Goal: Information Seeking & Learning: Learn about a topic

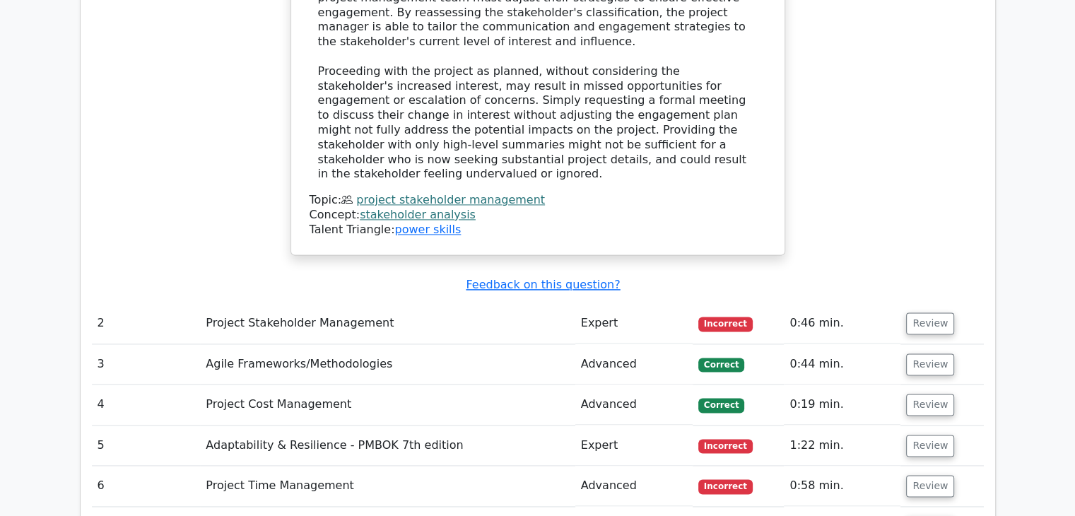
scroll to position [1874, 0]
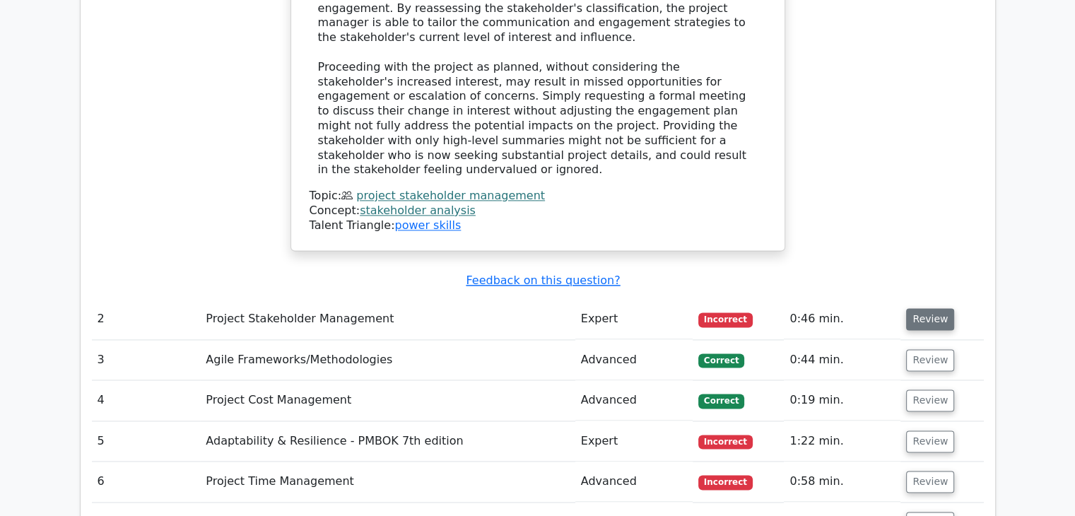
click at [923, 308] on button "Review" at bounding box center [930, 319] width 48 height 22
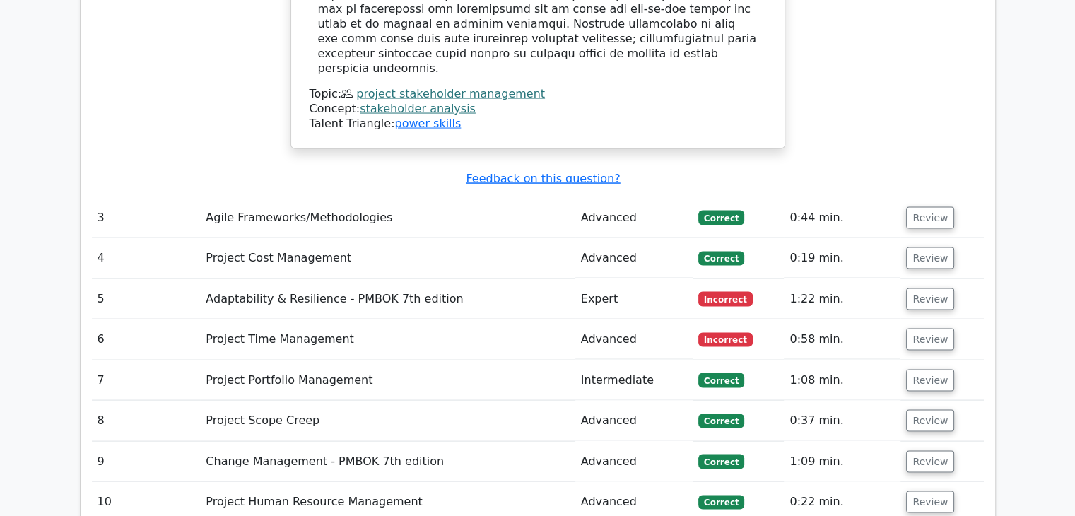
scroll to position [2744, 0]
click at [941, 289] on button "Review" at bounding box center [930, 300] width 48 height 22
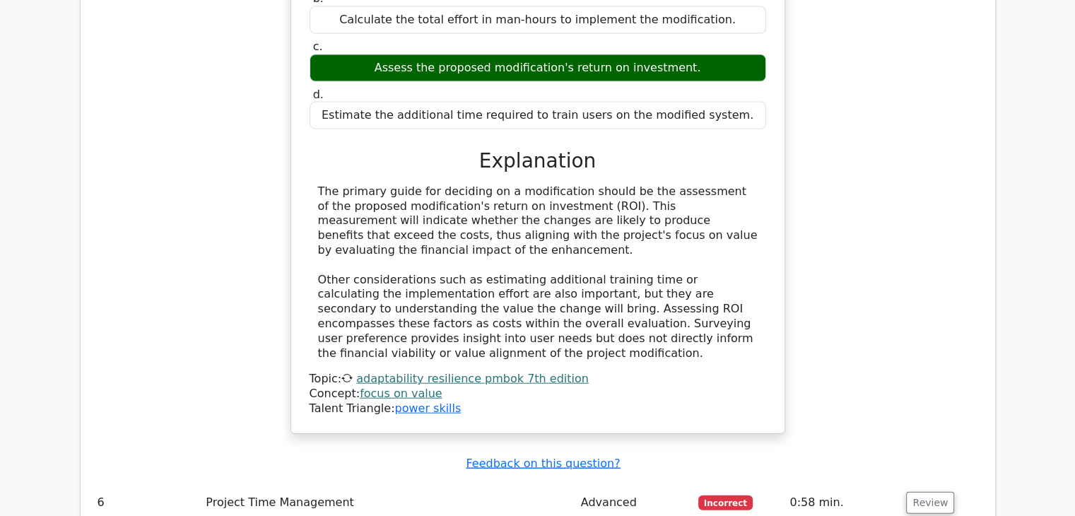
scroll to position [3252, 0]
click at [919, 492] on button "Review" at bounding box center [930, 503] width 48 height 22
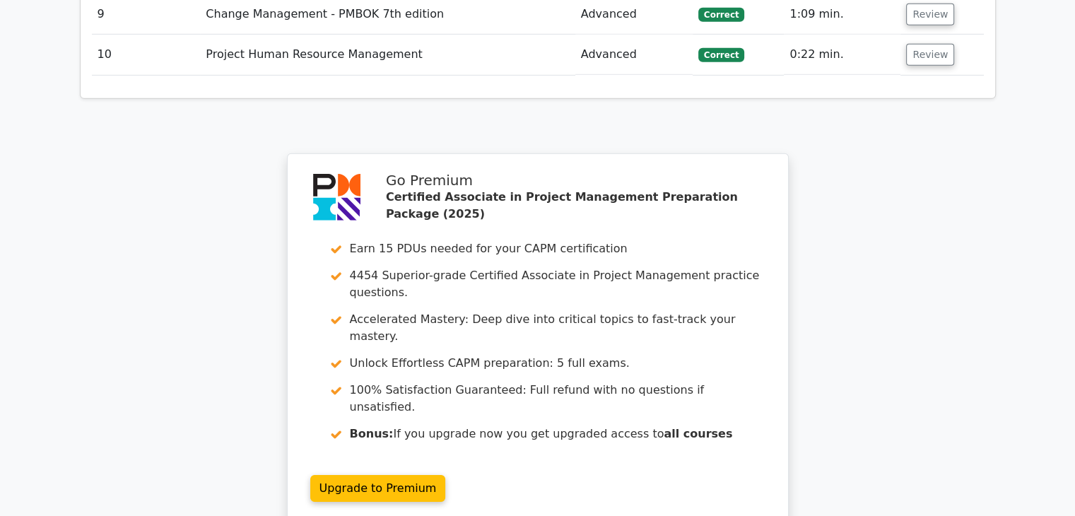
scroll to position [4468, 0]
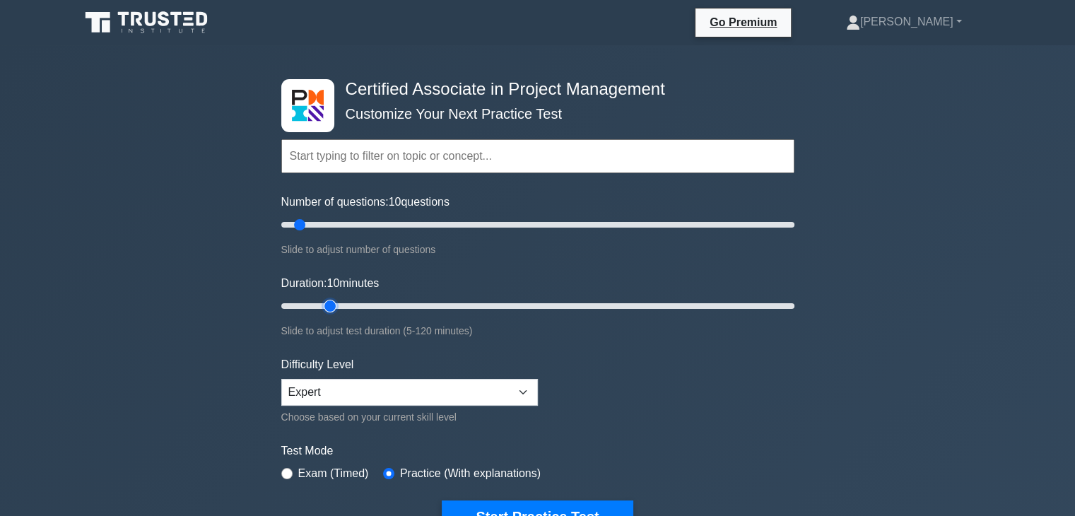
type input "15"
click at [320, 304] on input "Duration: 10 minutes" at bounding box center [537, 306] width 513 height 17
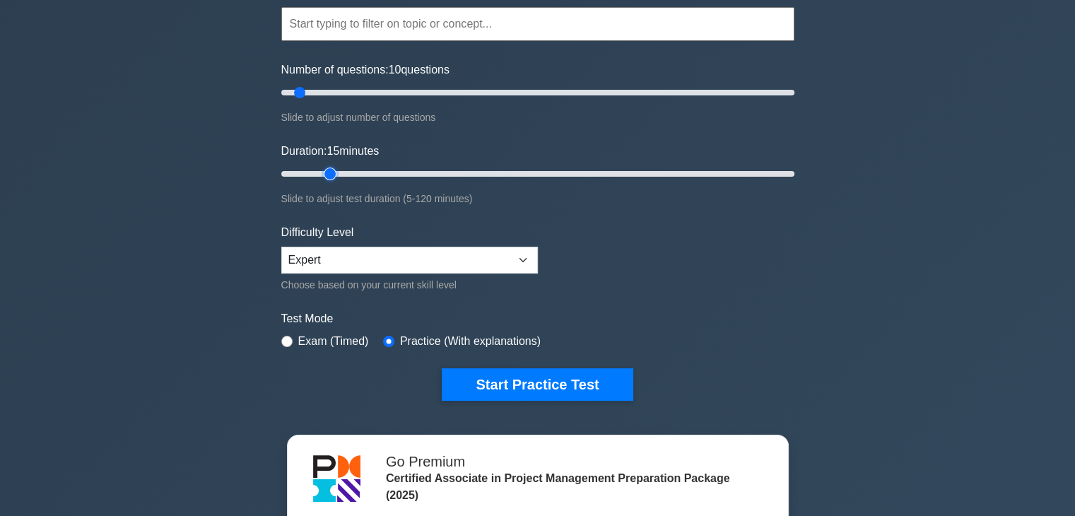
scroll to position [139, 0]
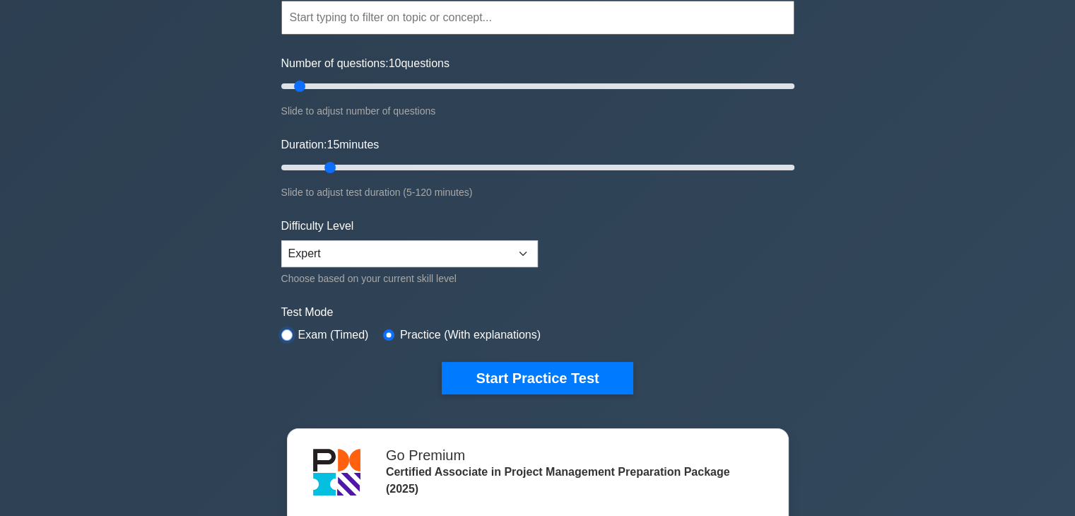
click at [289, 335] on input "radio" at bounding box center [286, 334] width 11 height 11
radio input "true"
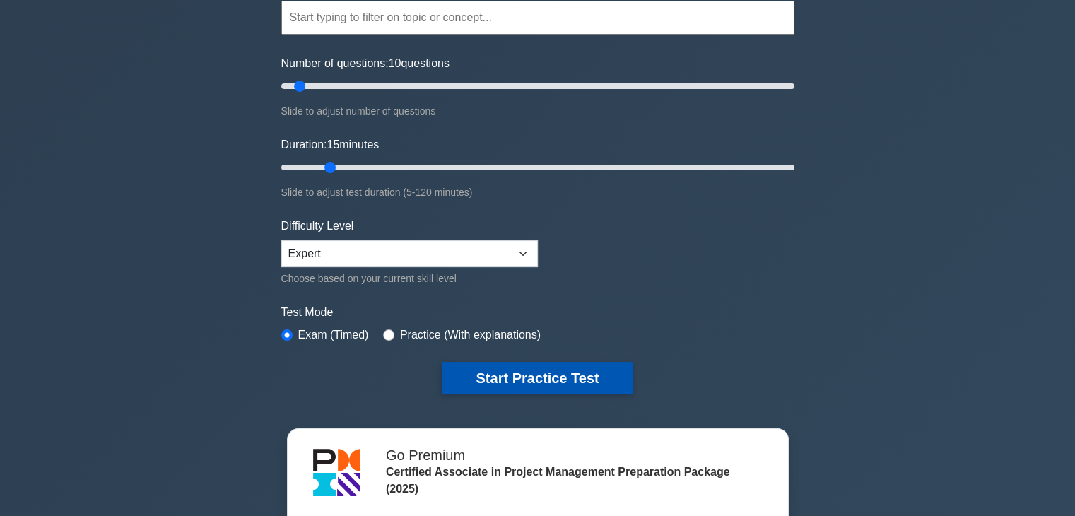
click at [540, 386] on button "Start Practice Test" at bounding box center [537, 378] width 191 height 33
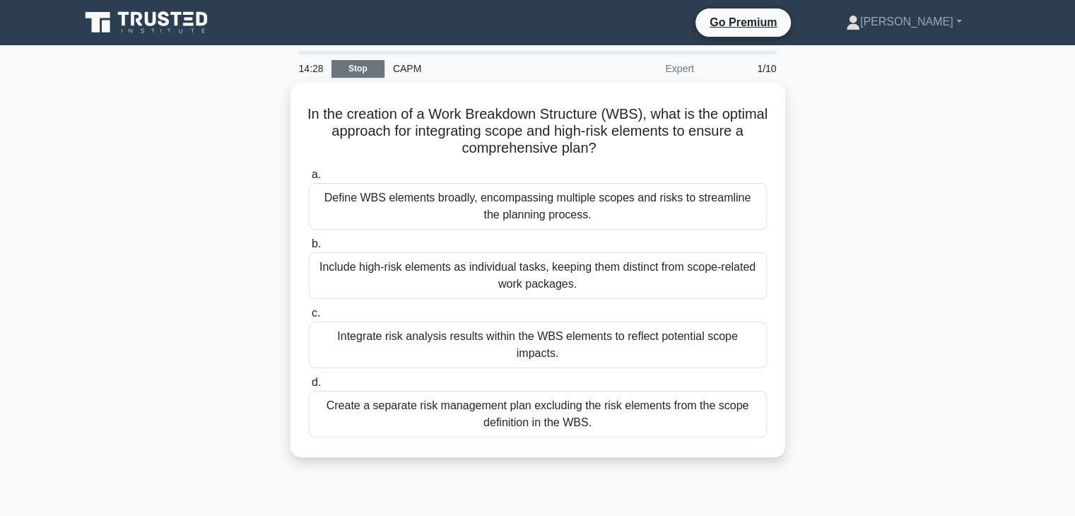
click at [365, 63] on link "Stop" at bounding box center [358, 69] width 53 height 18
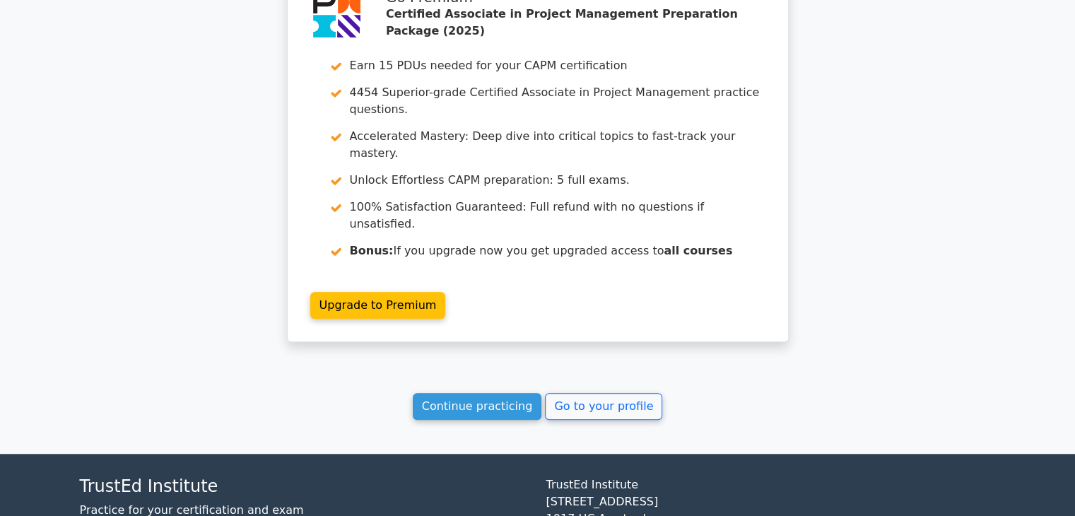
scroll to position [1137, 0]
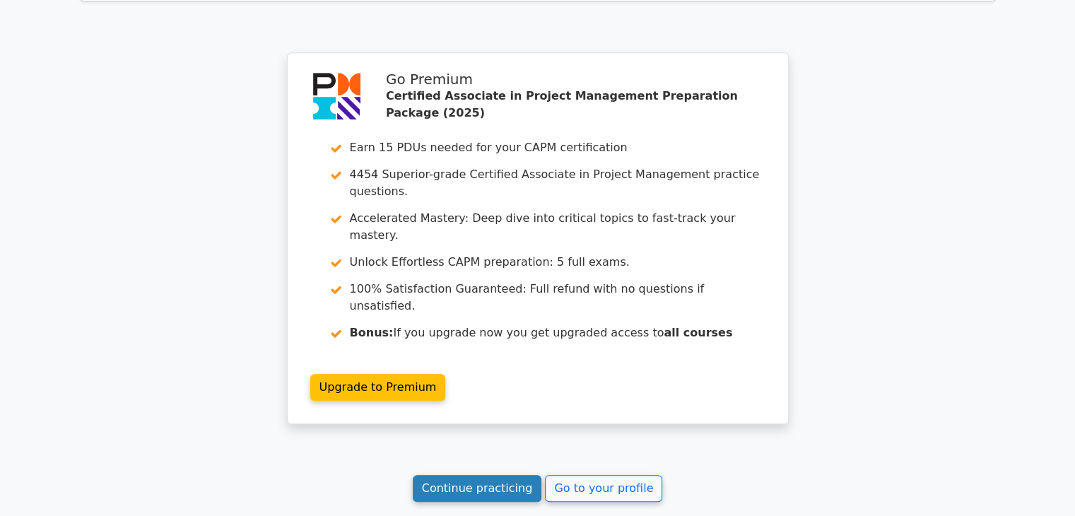
click at [491, 475] on link "Continue practicing" at bounding box center [477, 488] width 129 height 27
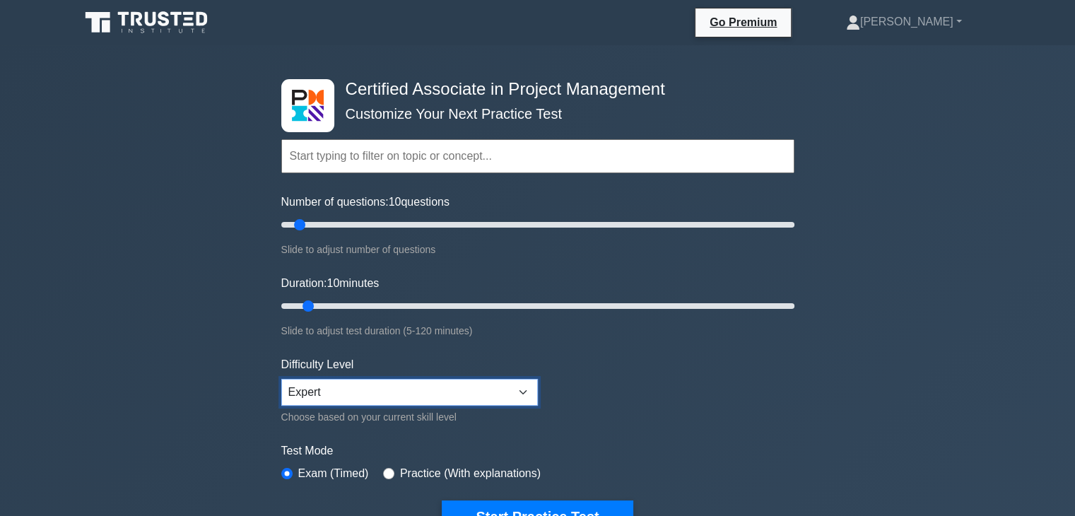
click at [483, 386] on select "Beginner Intermediate Expert" at bounding box center [409, 392] width 257 height 27
click at [281, 379] on select "Beginner Intermediate Expert" at bounding box center [409, 392] width 257 height 27
click at [517, 397] on select "Beginner Intermediate Expert" at bounding box center [409, 392] width 257 height 27
select select "expert"
click at [281, 379] on select "Beginner Intermediate Expert" at bounding box center [409, 392] width 257 height 27
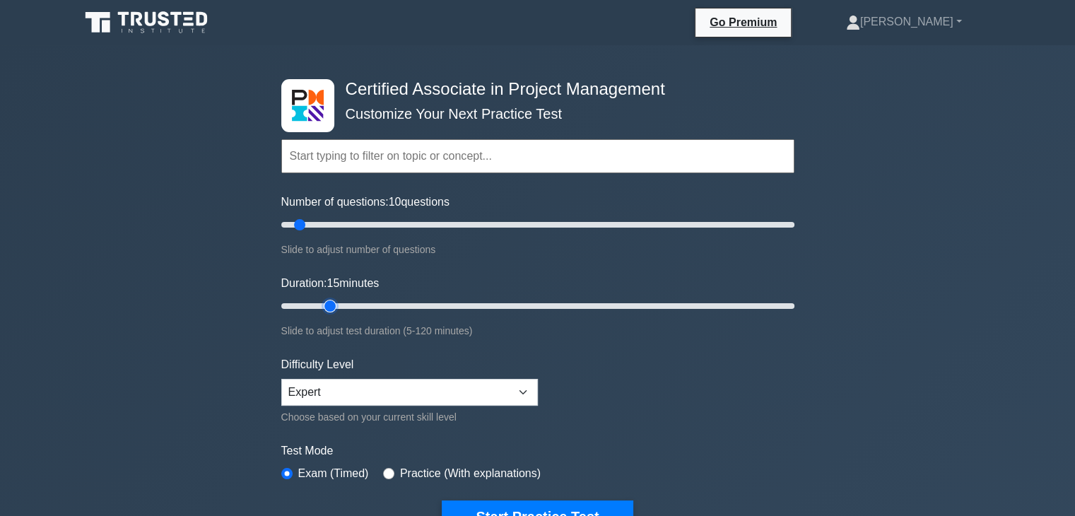
type input "15"
click at [326, 303] on input "Duration: 15 minutes" at bounding box center [537, 306] width 513 height 17
click at [387, 475] on input "radio" at bounding box center [388, 473] width 11 height 11
radio input "true"
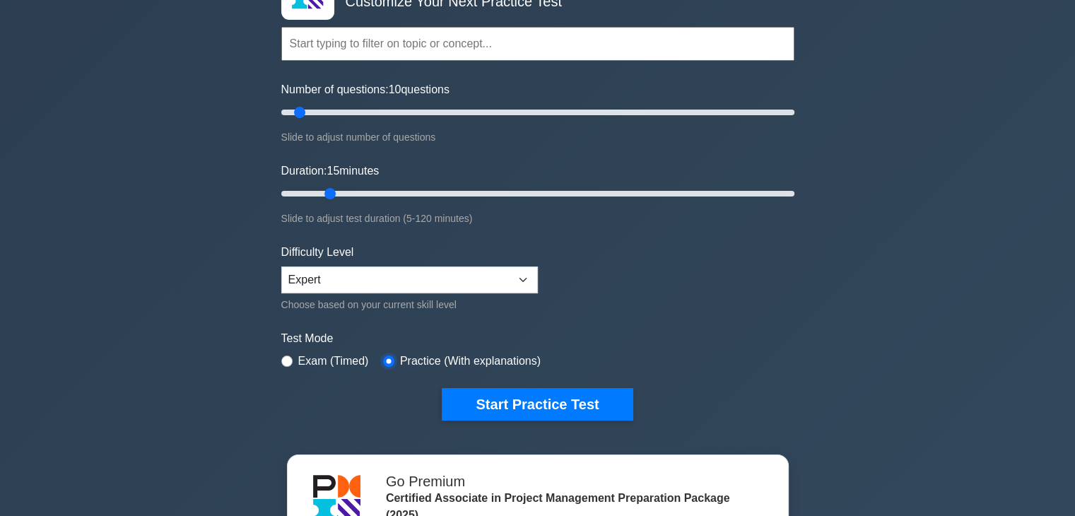
scroll to position [119, 0]
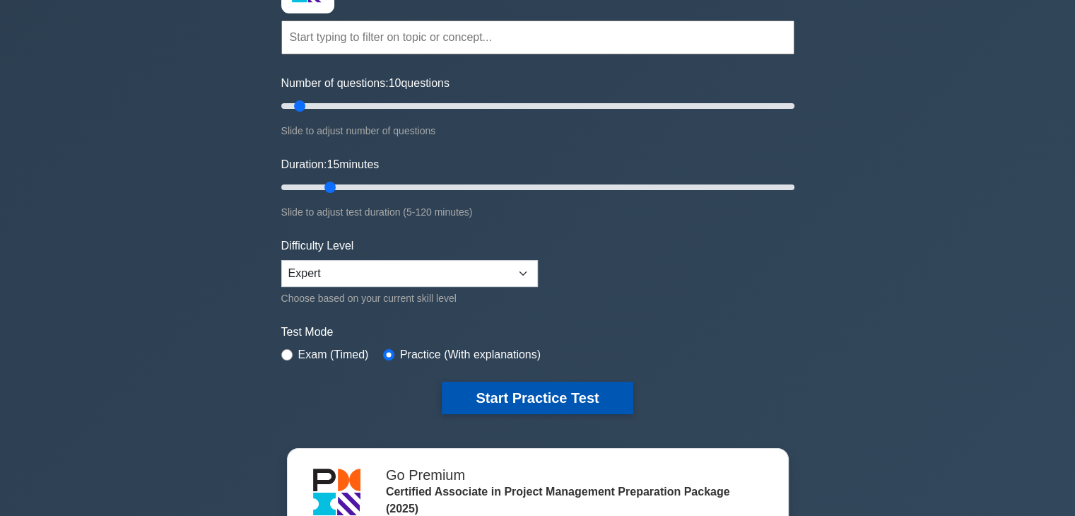
click at [534, 383] on button "Start Practice Test" at bounding box center [537, 398] width 191 height 33
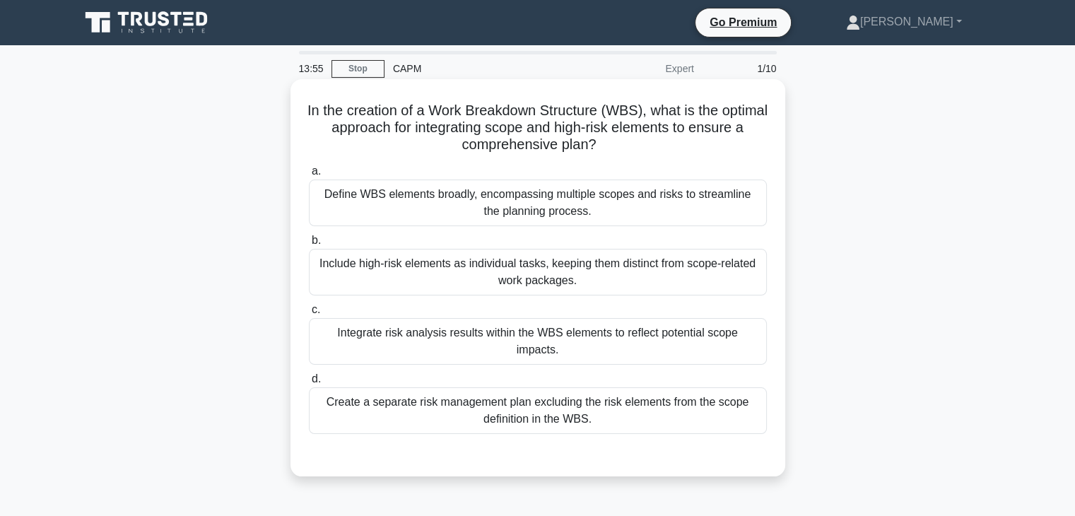
click at [620, 272] on div "Include high-risk elements as individual tasks, keeping them distinct from scop…" at bounding box center [538, 272] width 458 height 47
click at [309, 245] on input "b. Include high-risk elements as individual tasks, keeping them distinct from s…" at bounding box center [309, 240] width 0 height 9
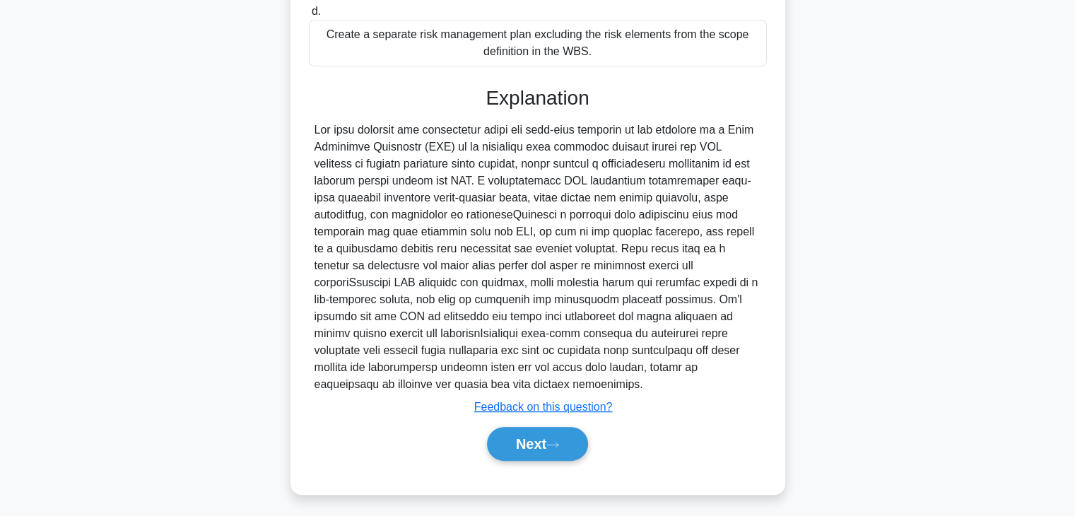
scroll to position [373, 0]
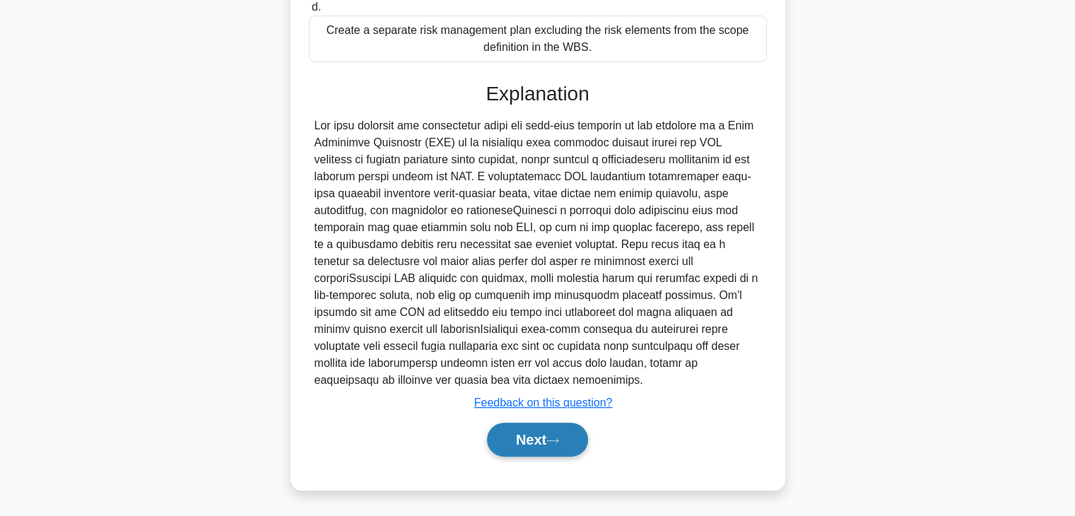
click at [536, 438] on button "Next" at bounding box center [537, 440] width 101 height 34
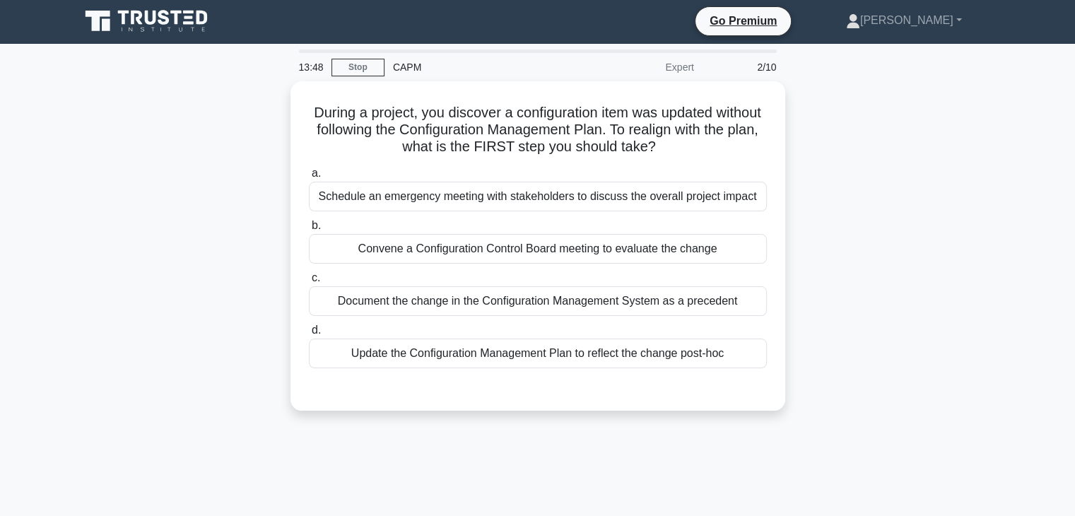
scroll to position [0, 0]
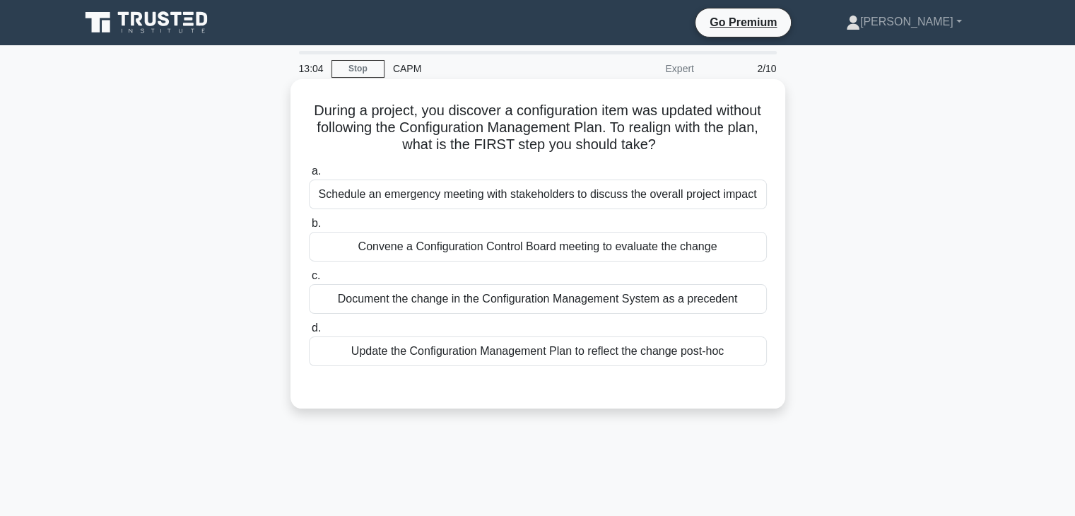
click at [509, 255] on div "Convene a Configuration Control Board meeting to evaluate the change" at bounding box center [538, 247] width 458 height 30
click at [309, 228] on input "b. Convene a Configuration Control Board meeting to evaluate the change" at bounding box center [309, 223] width 0 height 9
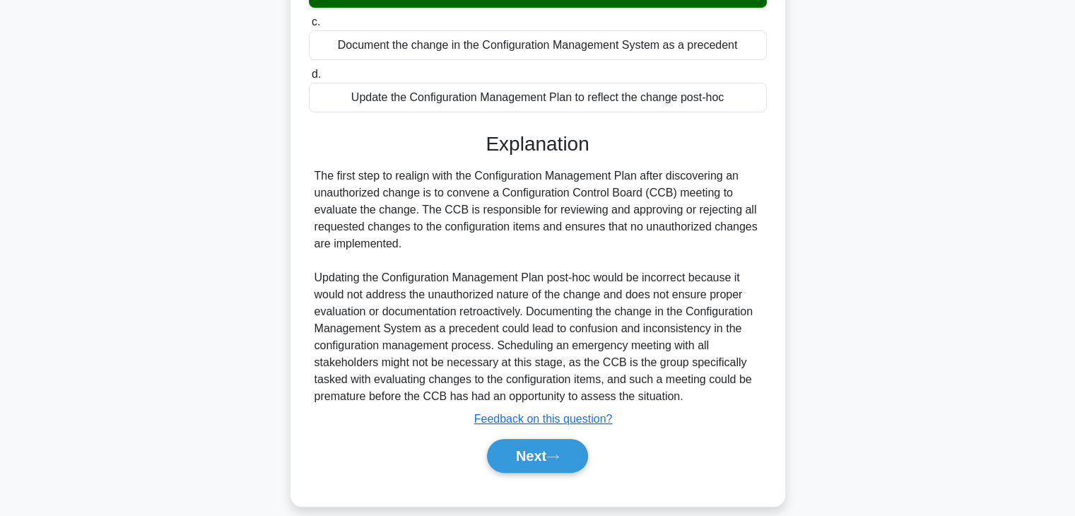
scroll to position [270, 0]
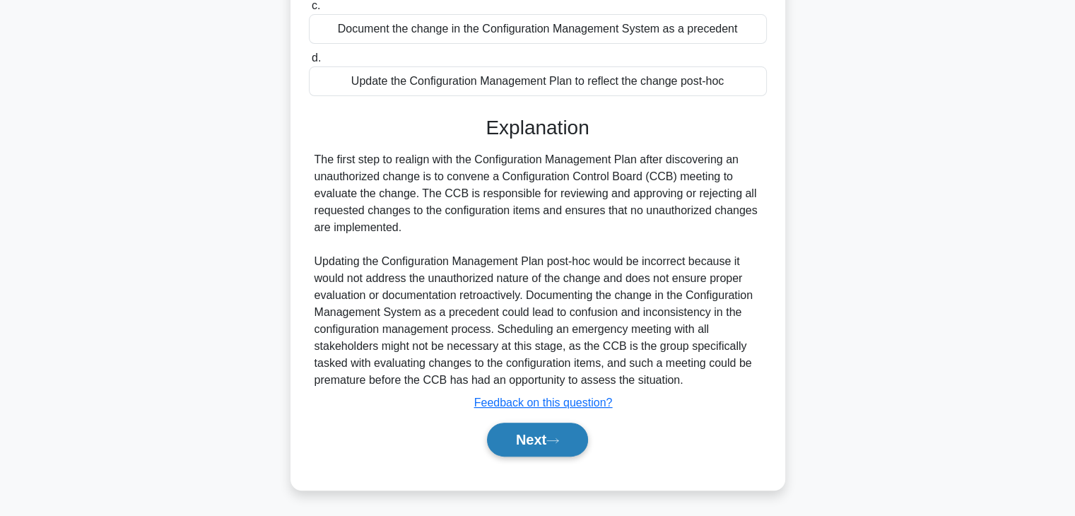
click at [529, 449] on button "Next" at bounding box center [537, 440] width 101 height 34
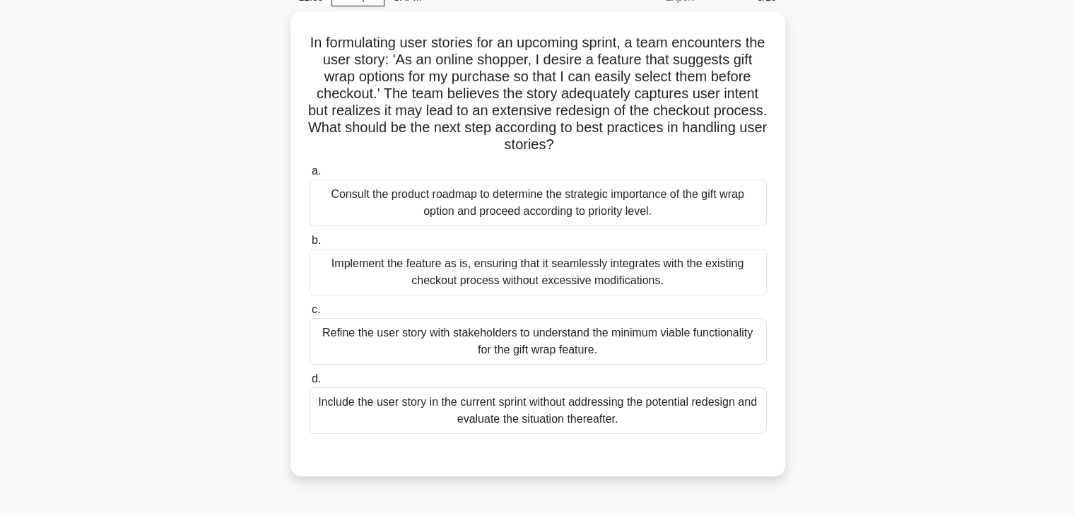
scroll to position [26, 0]
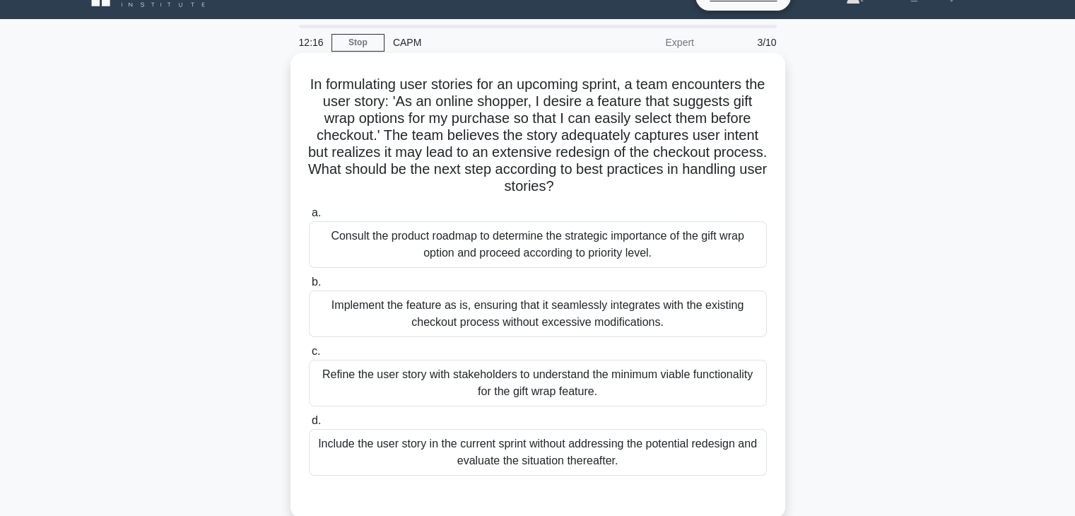
click at [611, 370] on div "Refine the user story with stakeholders to understand the minimum viable functi…" at bounding box center [538, 383] width 458 height 47
click at [309, 356] on input "c. Refine the user story with stakeholders to understand the minimum viable fun…" at bounding box center [309, 351] width 0 height 9
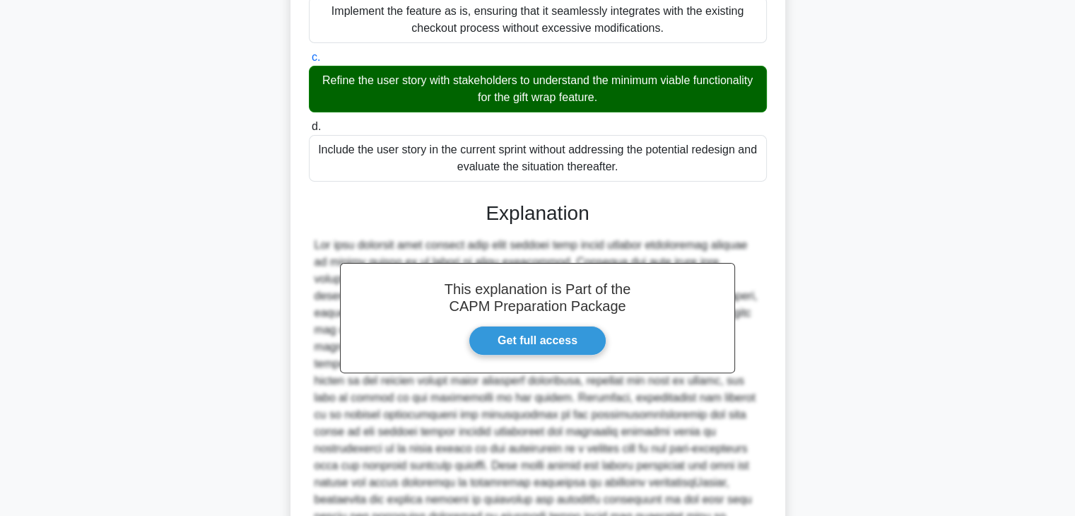
scroll to position [491, 0]
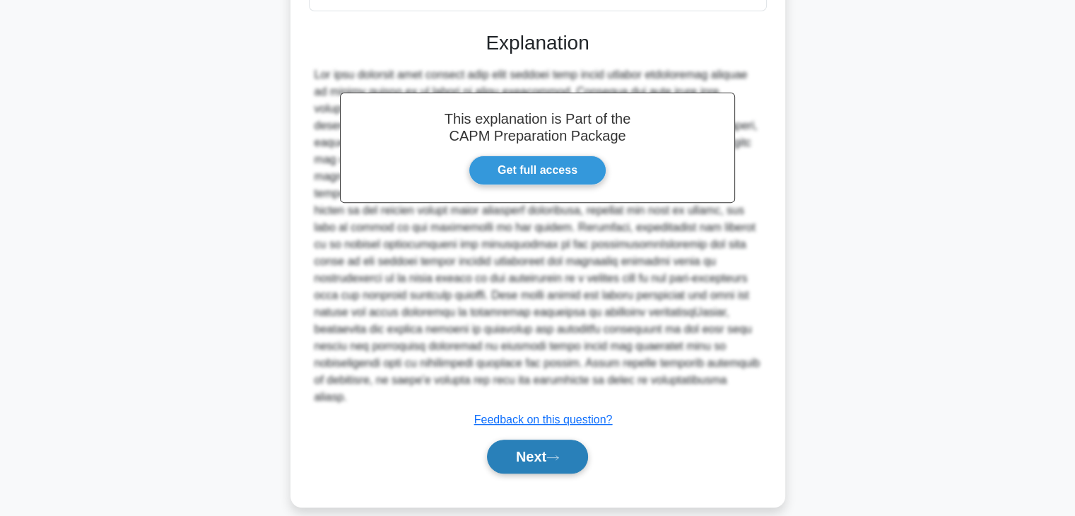
click at [532, 440] on button "Next" at bounding box center [537, 457] width 101 height 34
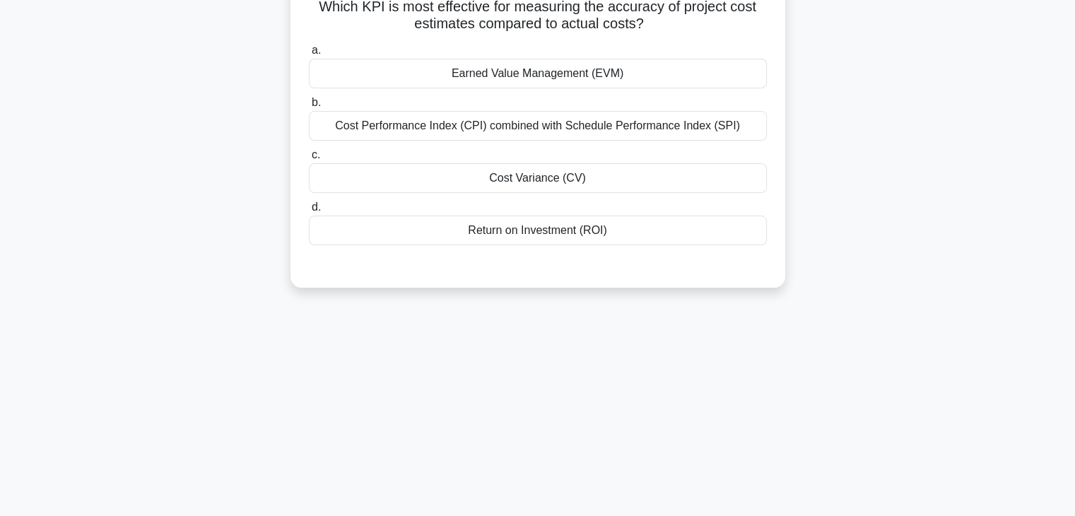
scroll to position [0, 0]
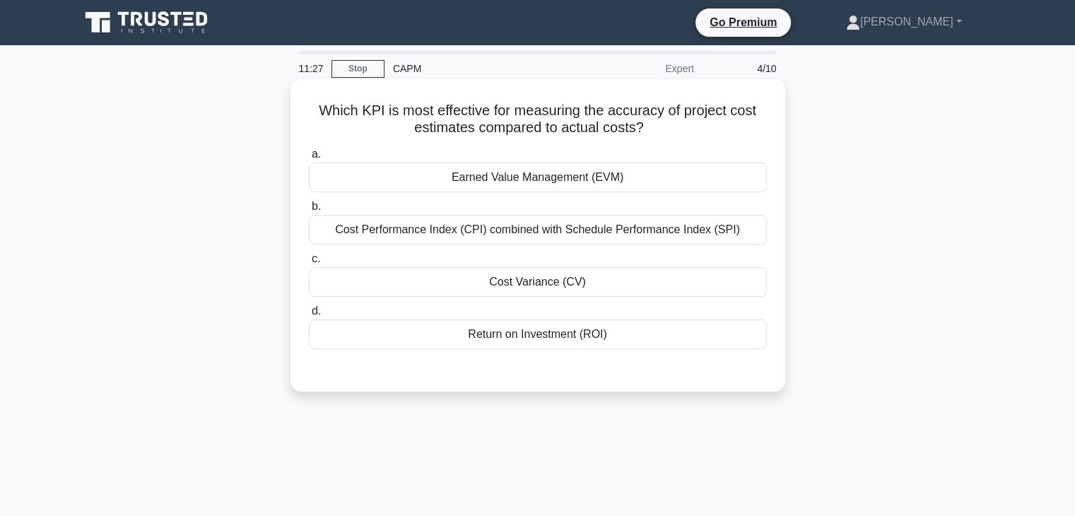
click at [664, 182] on div "Earned Value Management (EVM)" at bounding box center [538, 178] width 458 height 30
click at [309, 159] on input "a. Earned Value Management (EVM)" at bounding box center [309, 154] width 0 height 9
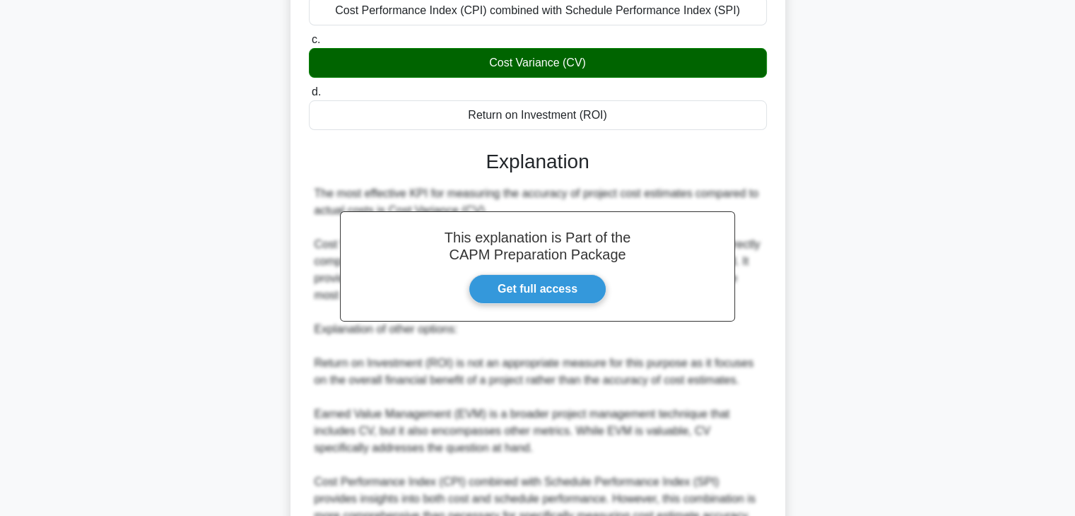
scroll to position [373, 0]
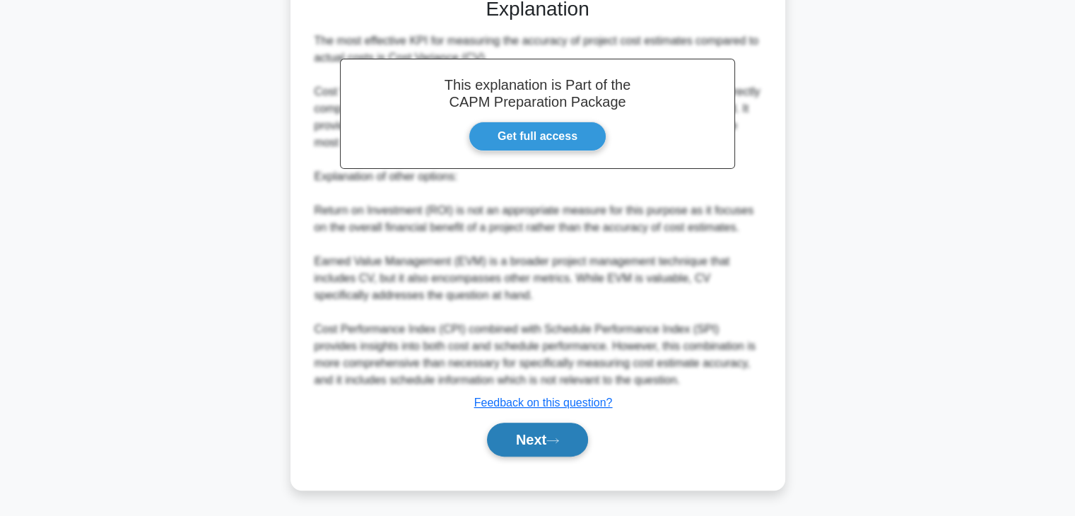
click at [537, 449] on button "Next" at bounding box center [537, 440] width 101 height 34
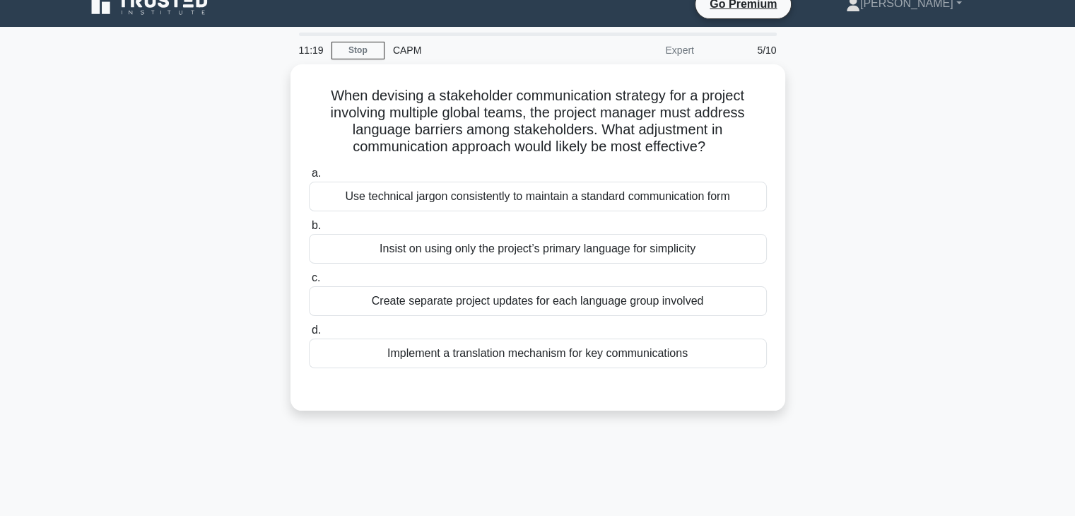
scroll to position [16, 0]
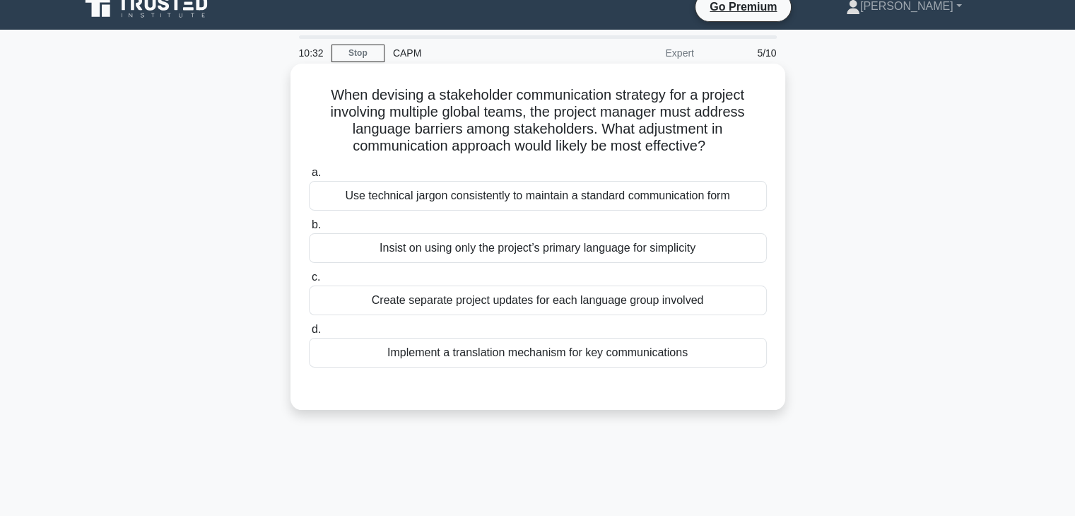
click at [597, 353] on div "Implement a translation mechanism for key communications" at bounding box center [538, 353] width 458 height 30
click at [309, 334] on input "d. Implement a translation mechanism for key communications" at bounding box center [309, 329] width 0 height 9
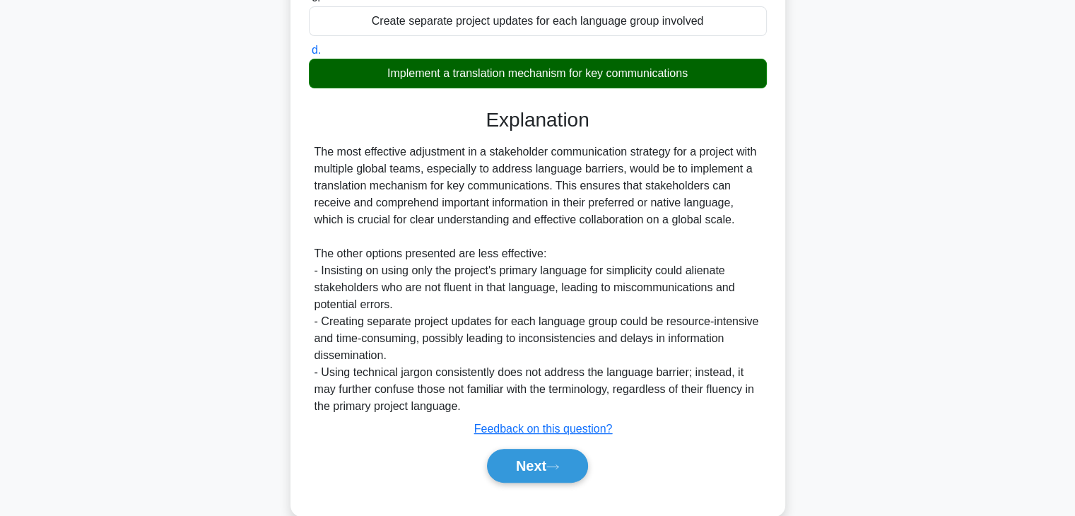
scroll to position [321, 0]
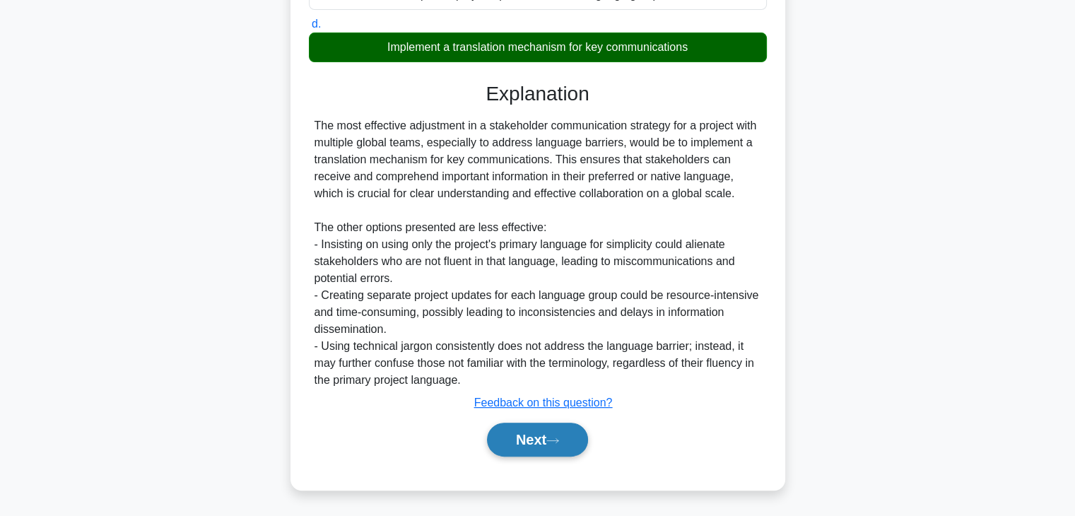
click at [517, 438] on button "Next" at bounding box center [537, 440] width 101 height 34
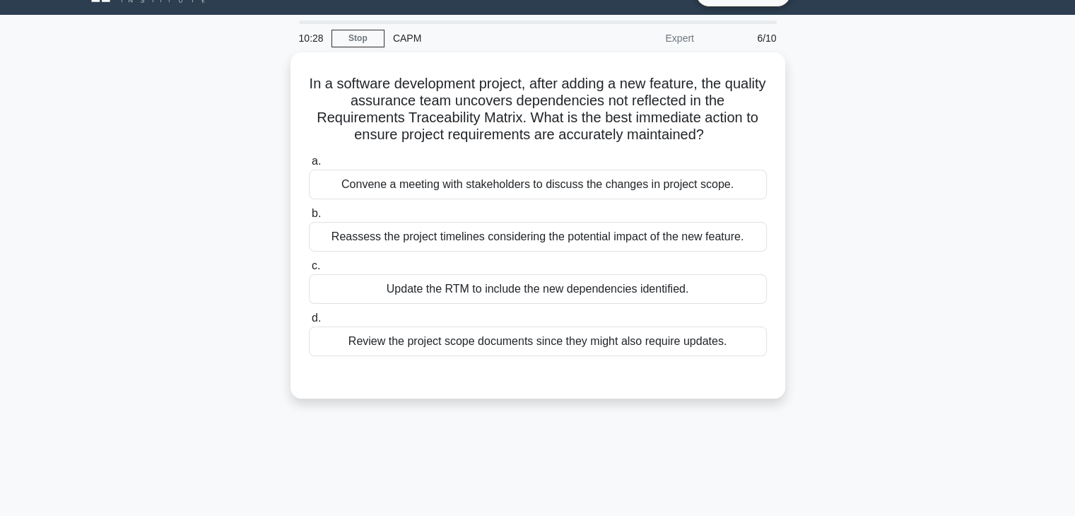
scroll to position [28, 0]
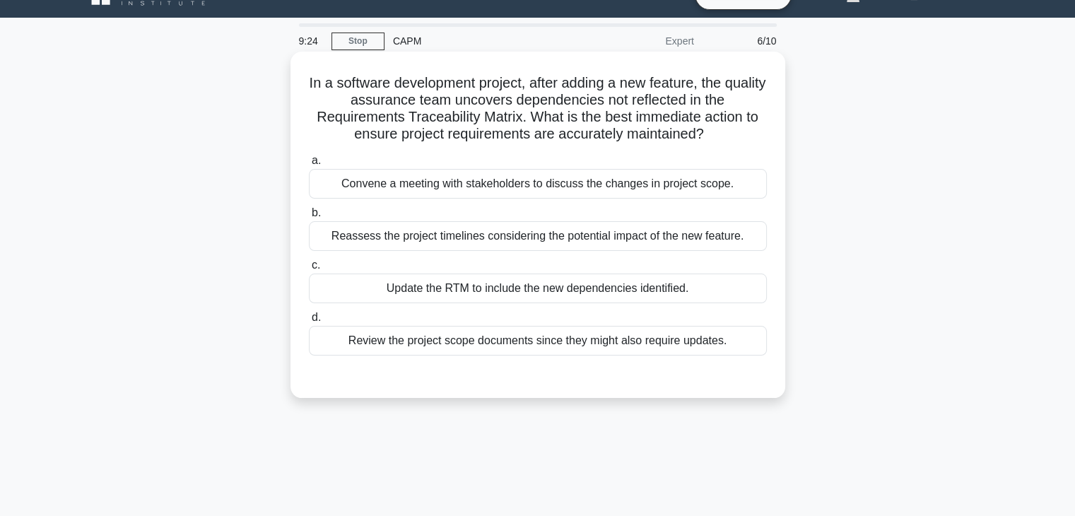
click at [593, 293] on div "Update the RTM to include the new dependencies identified." at bounding box center [538, 289] width 458 height 30
click at [309, 270] on input "c. Update the RTM to include the new dependencies identified." at bounding box center [309, 265] width 0 height 9
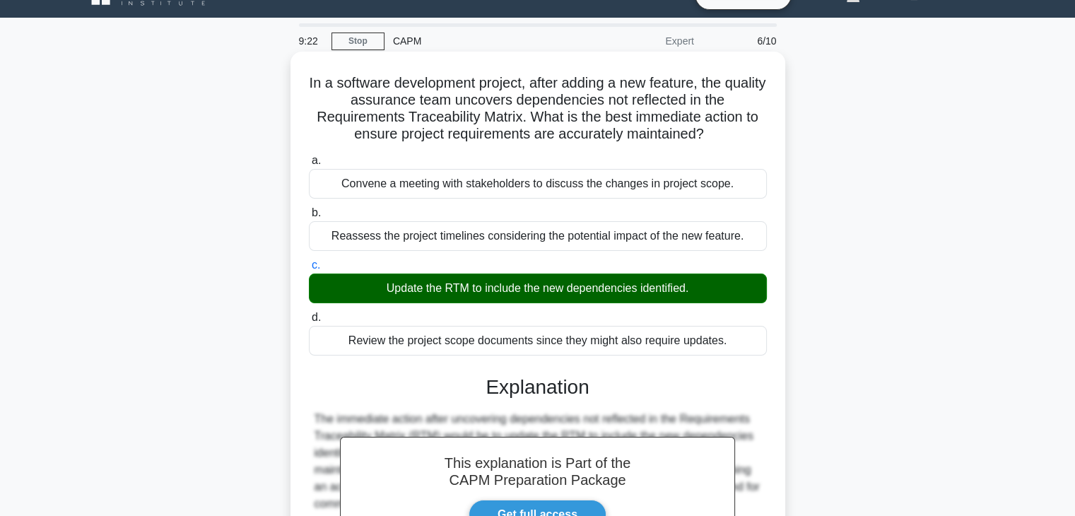
scroll to position [253, 0]
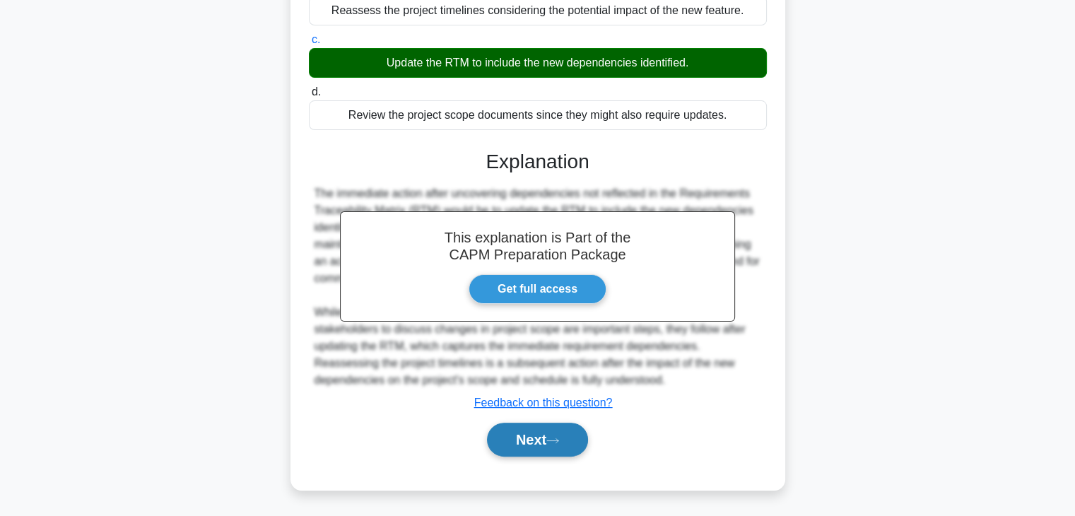
click at [530, 445] on button "Next" at bounding box center [537, 440] width 101 height 34
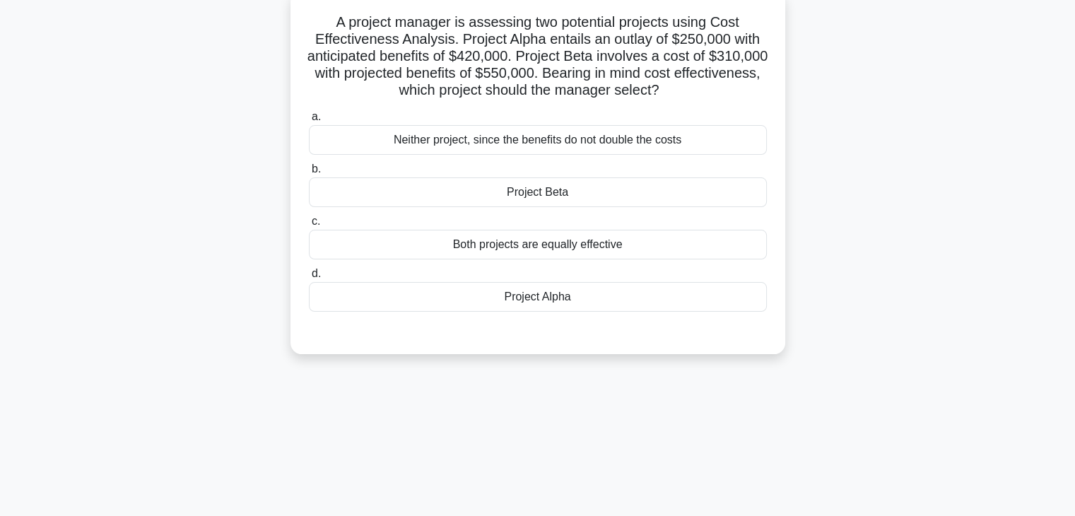
scroll to position [88, 0]
click at [604, 200] on div "Project Beta" at bounding box center [538, 193] width 458 height 30
click at [309, 175] on input "b. Project Beta" at bounding box center [309, 169] width 0 height 9
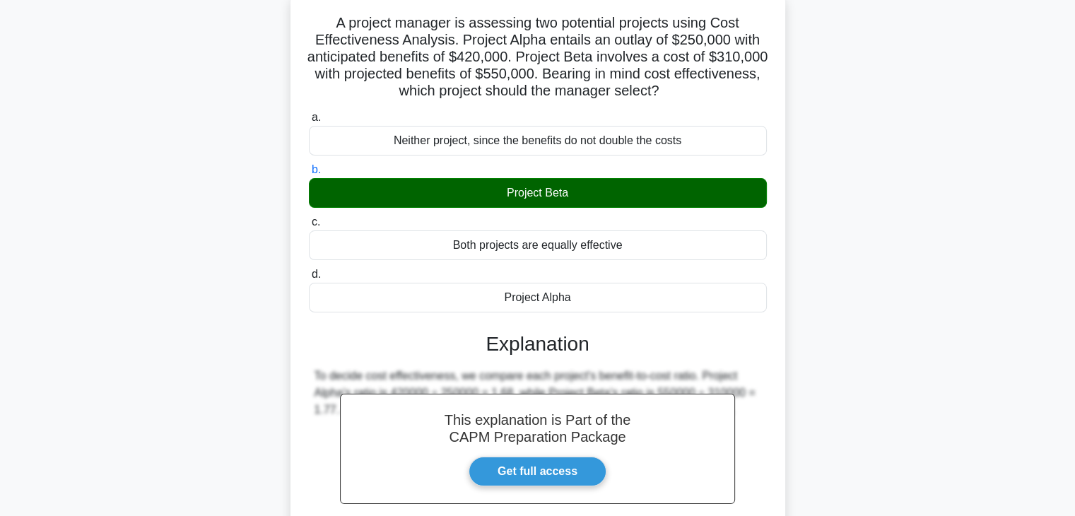
scroll to position [248, 0]
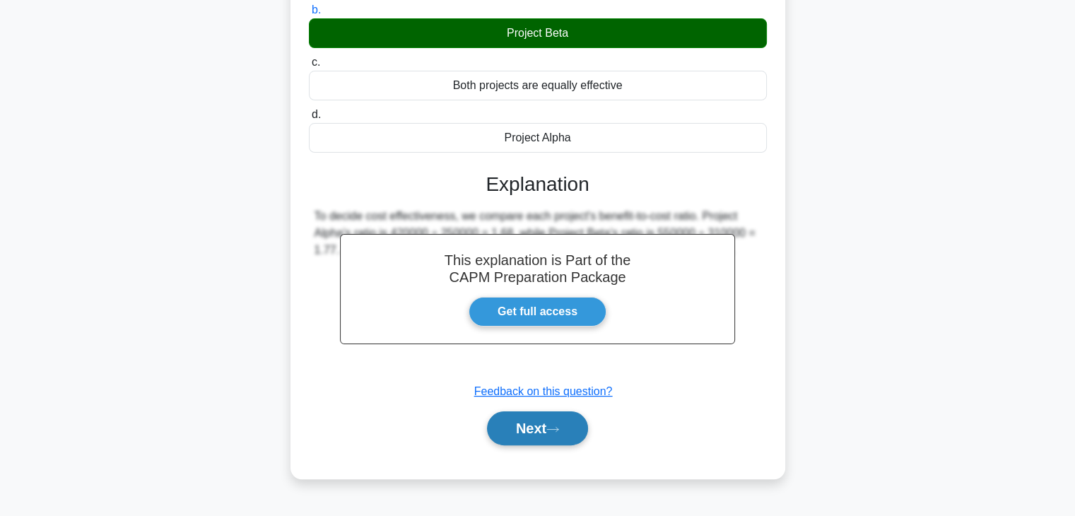
click at [525, 428] on button "Next" at bounding box center [537, 428] width 101 height 34
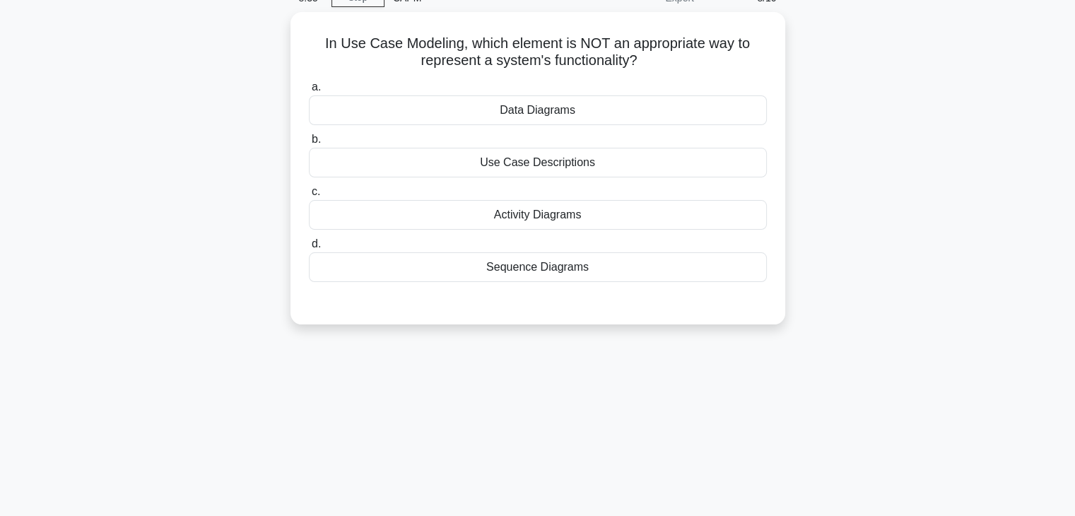
scroll to position [57, 0]
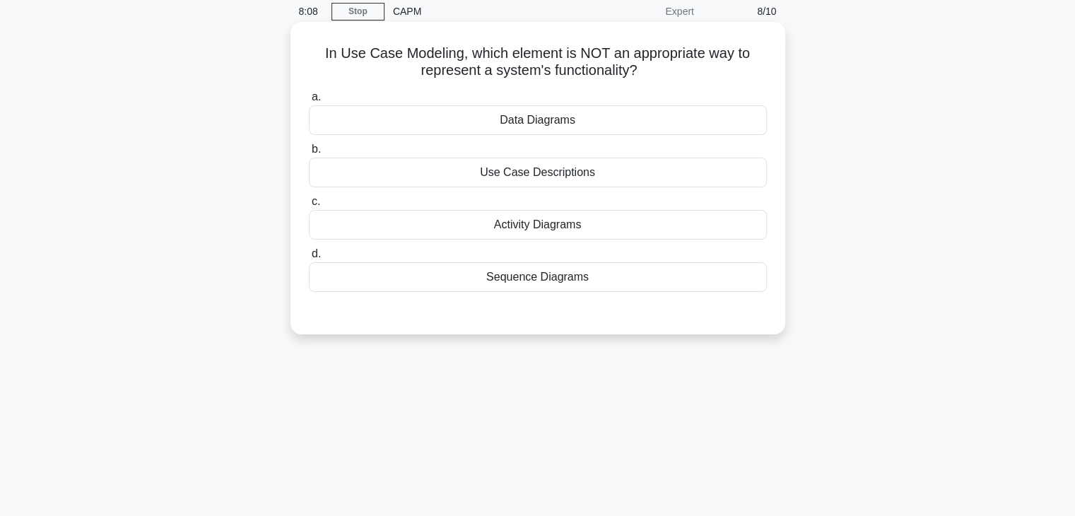
click at [599, 181] on div "Use Case Descriptions" at bounding box center [538, 173] width 458 height 30
click at [309, 154] on input "b. Use Case Descriptions" at bounding box center [309, 149] width 0 height 9
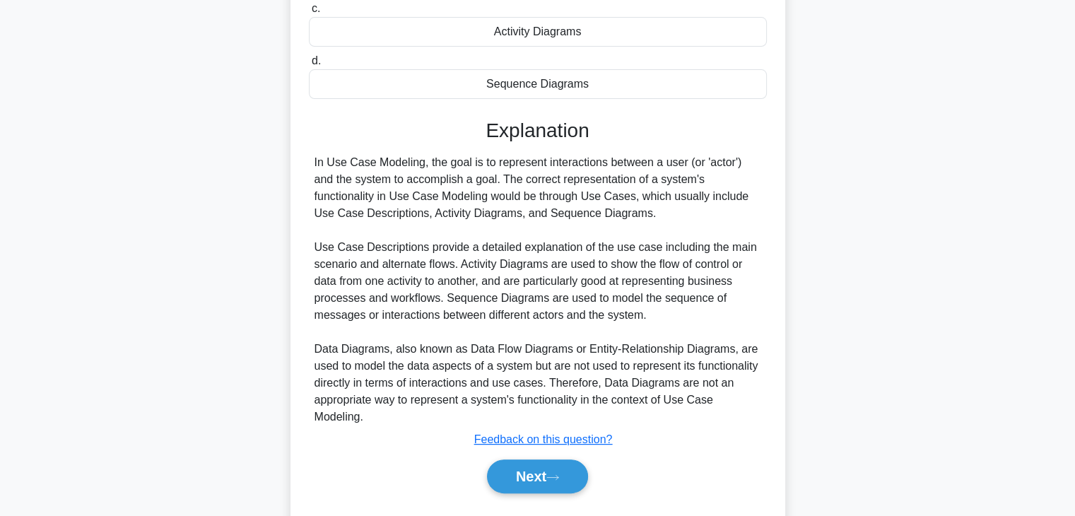
scroll to position [245, 0]
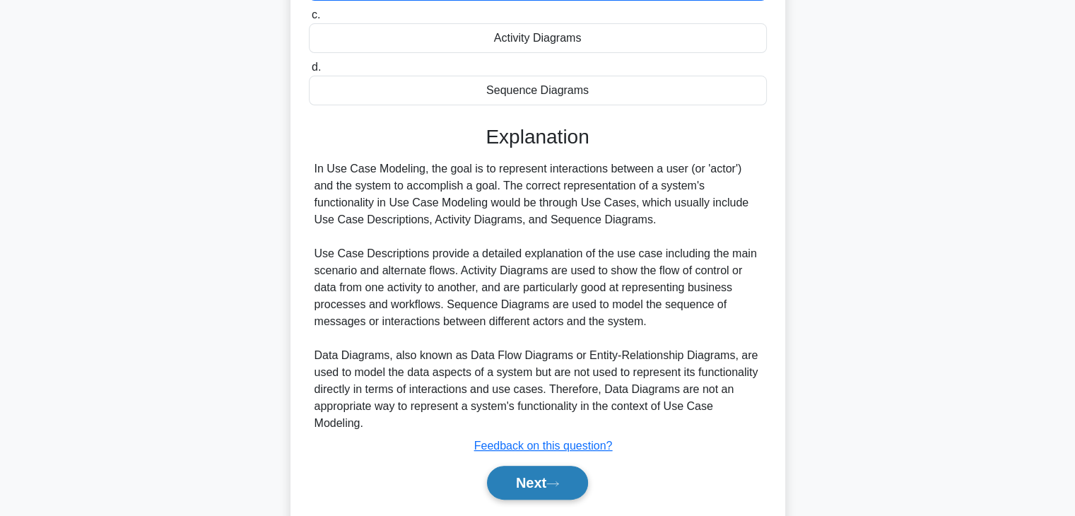
click at [525, 481] on button "Next" at bounding box center [537, 483] width 101 height 34
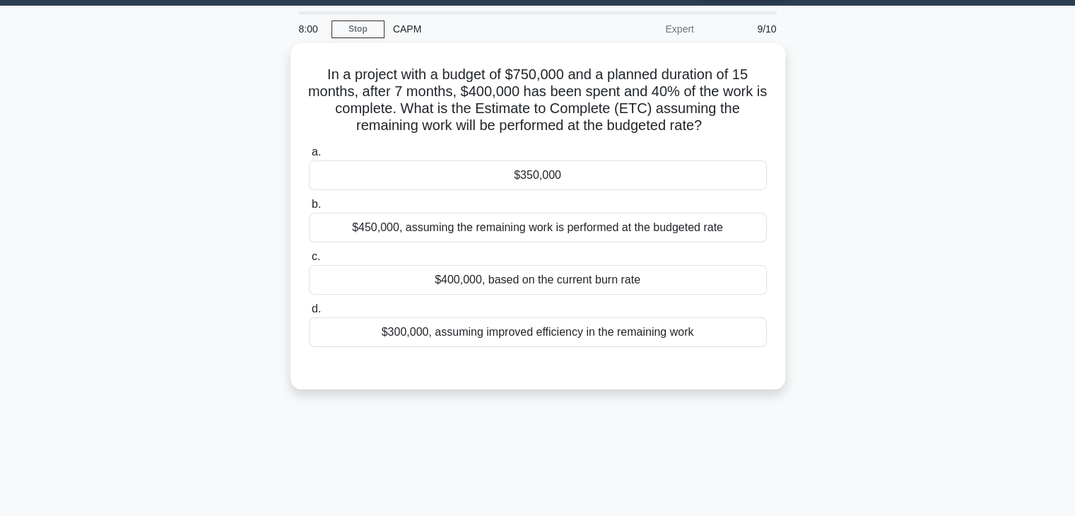
scroll to position [37, 0]
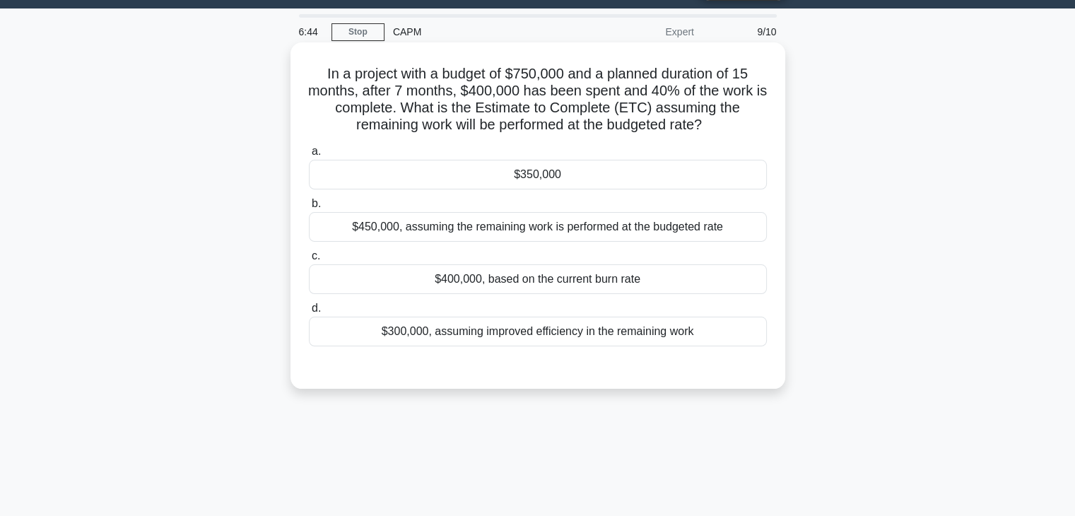
click at [625, 233] on div "$450,000, assuming the remaining work is performed at the budgeted rate" at bounding box center [538, 227] width 458 height 30
click at [309, 209] on input "b. $450,000, assuming the remaining work is performed at the budgeted rate" at bounding box center [309, 203] width 0 height 9
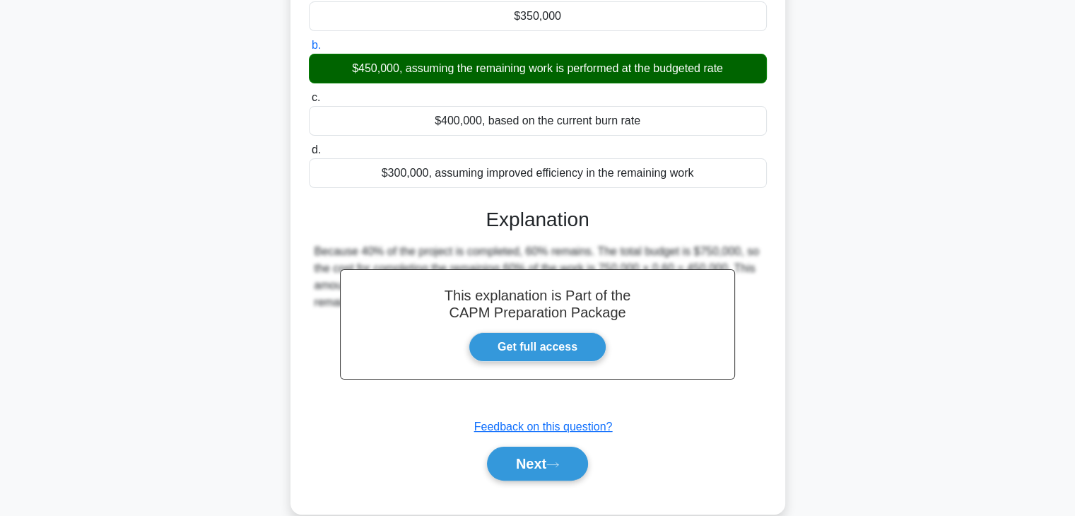
scroll to position [248, 0]
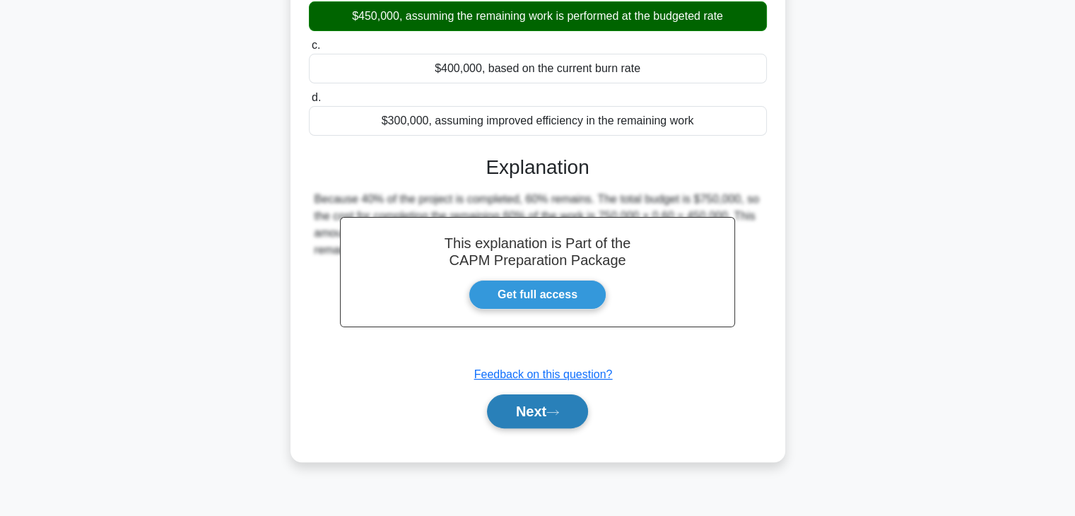
click at [537, 408] on button "Next" at bounding box center [537, 411] width 101 height 34
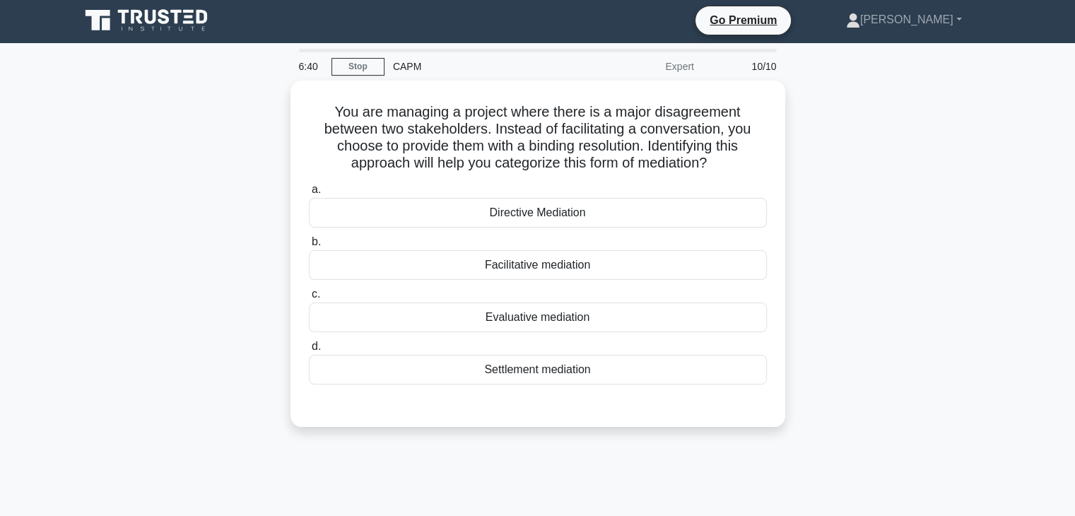
scroll to position [0, 0]
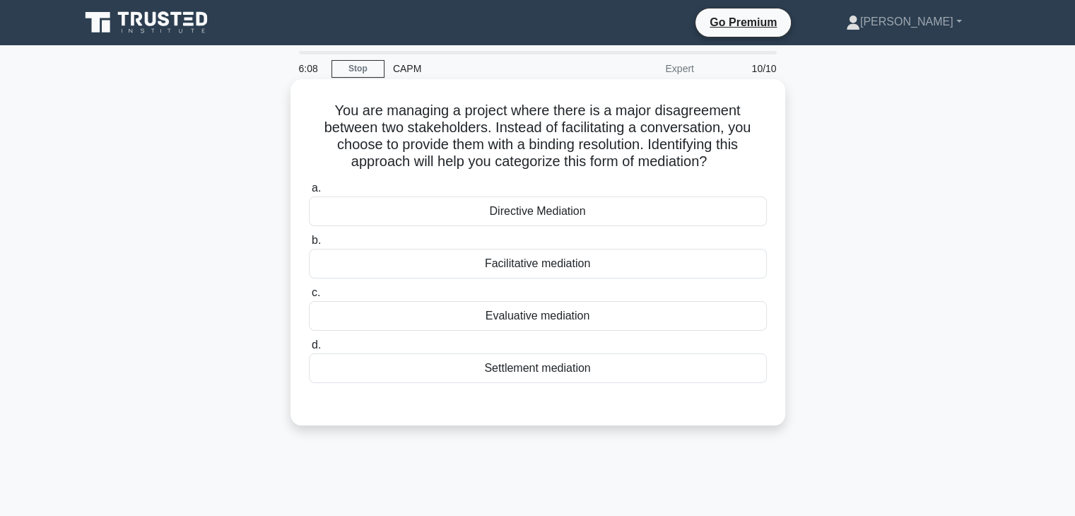
click at [623, 218] on div "Directive Mediation" at bounding box center [538, 212] width 458 height 30
click at [309, 193] on input "a. Directive Mediation" at bounding box center [309, 188] width 0 height 9
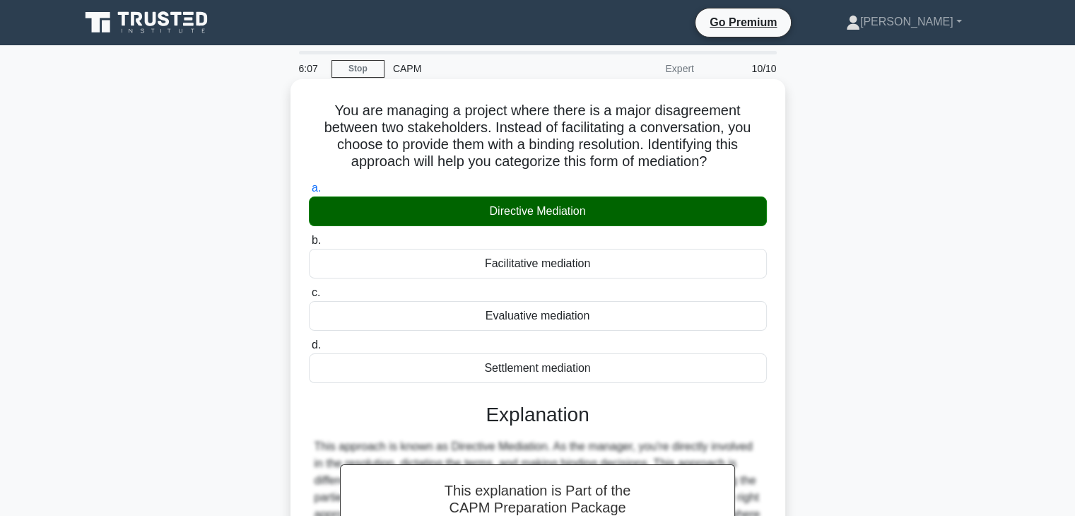
scroll to position [248, 0]
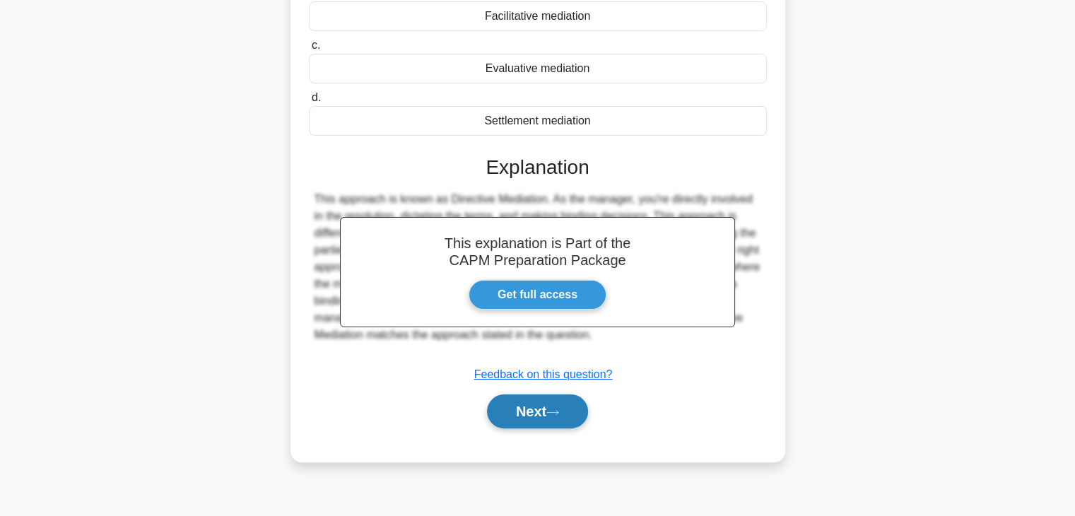
click at [520, 414] on button "Next" at bounding box center [537, 411] width 101 height 34
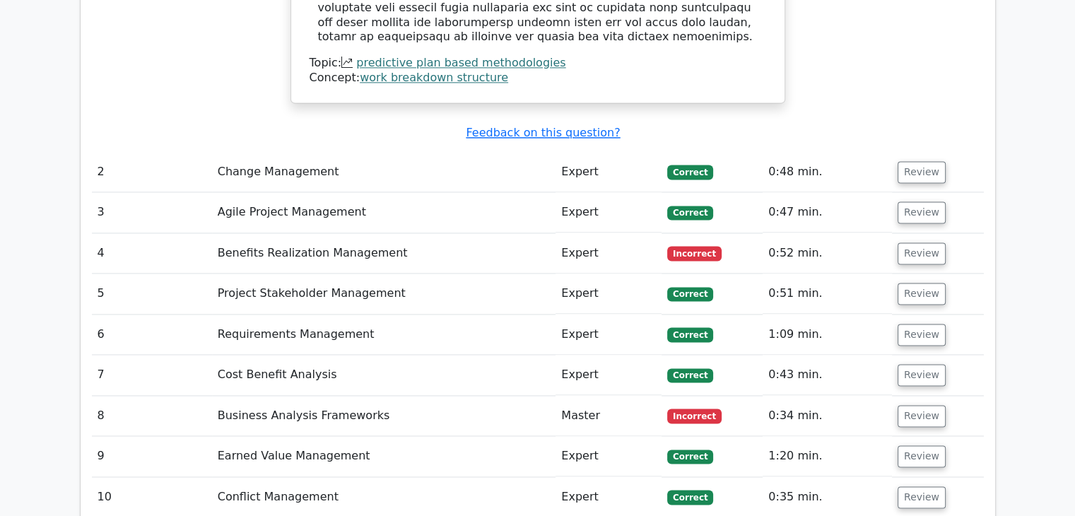
scroll to position [1988, 0]
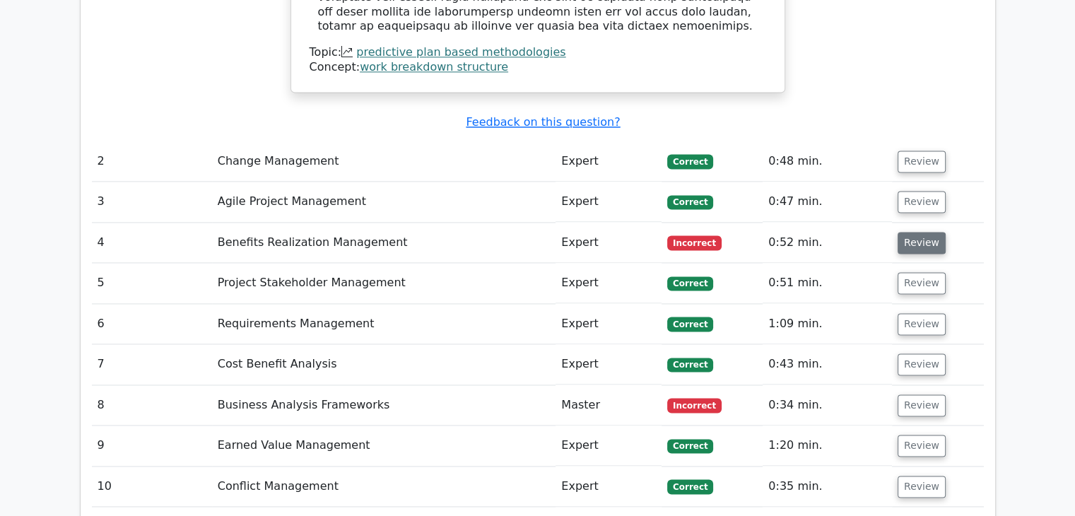
click at [929, 232] on button "Review" at bounding box center [922, 243] width 48 height 22
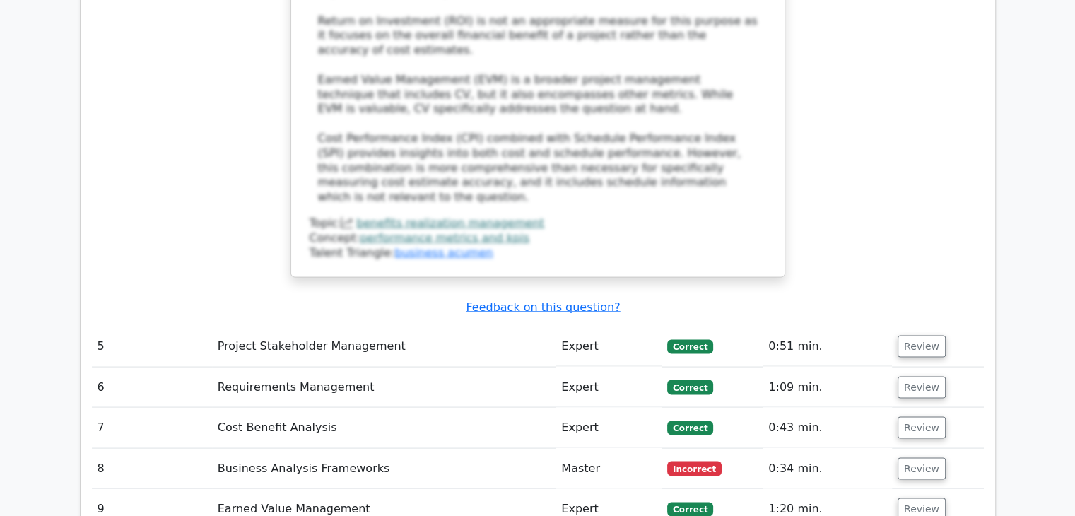
scroll to position [2720, 0]
click at [907, 457] on button "Review" at bounding box center [922, 468] width 48 height 22
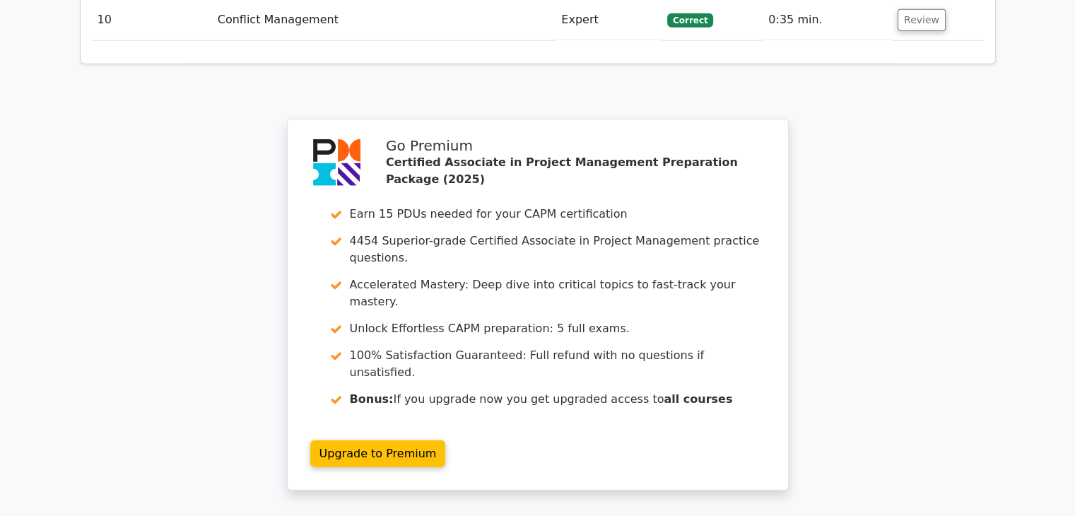
scroll to position [3933, 0]
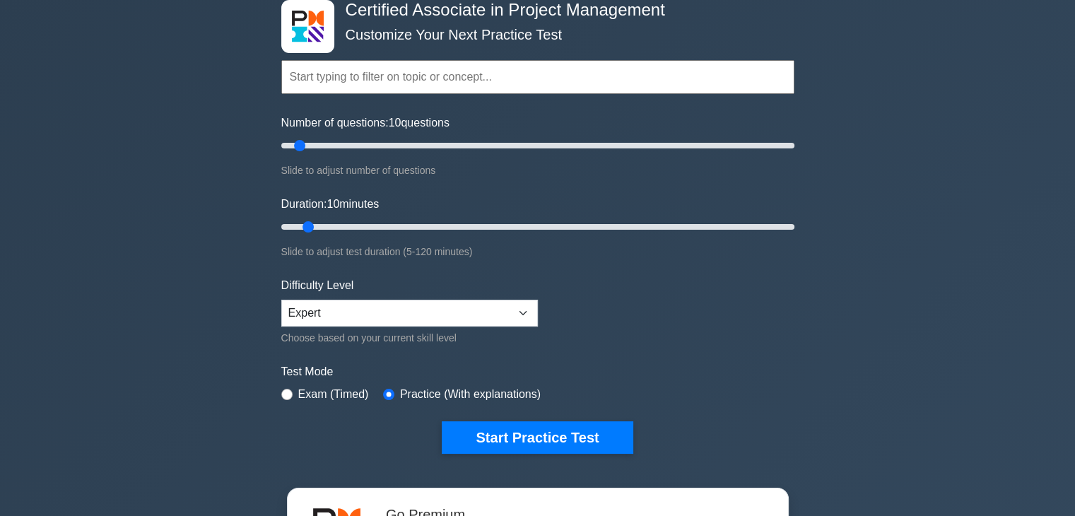
scroll to position [82, 0]
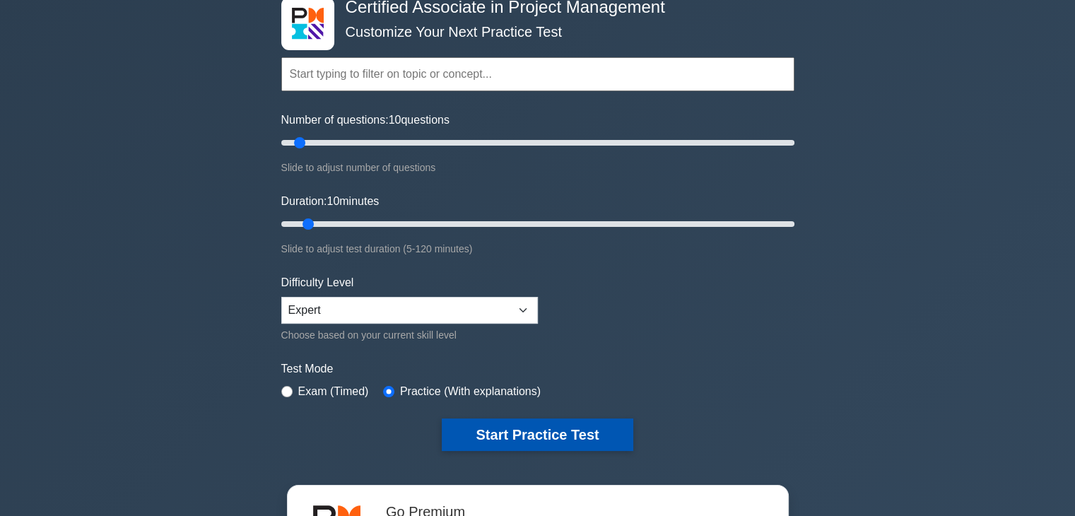
click at [484, 426] on button "Start Practice Test" at bounding box center [537, 434] width 191 height 33
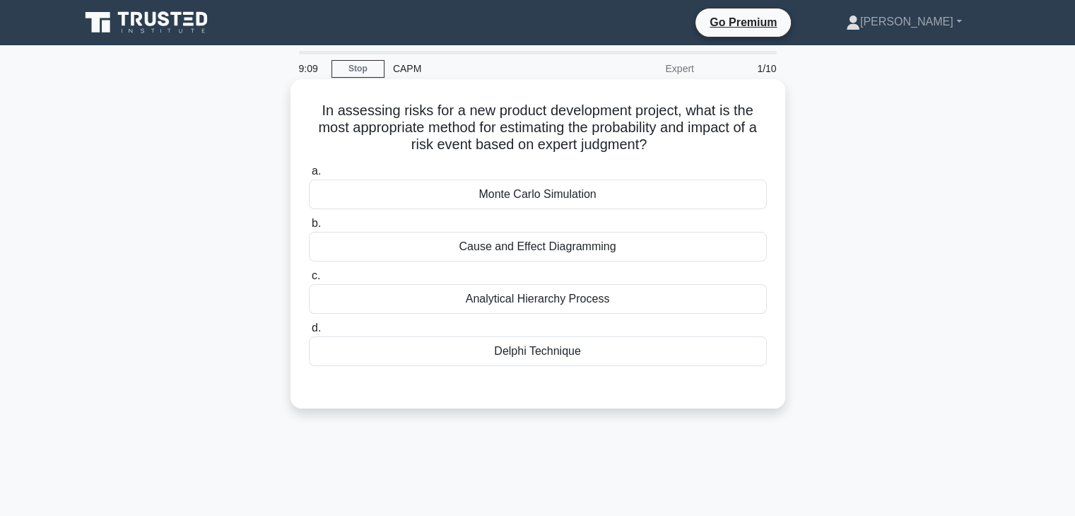
click at [601, 303] on div "Analytical Hierarchy Process" at bounding box center [538, 299] width 458 height 30
click at [309, 281] on input "c. Analytical Hierarchy Process" at bounding box center [309, 275] width 0 height 9
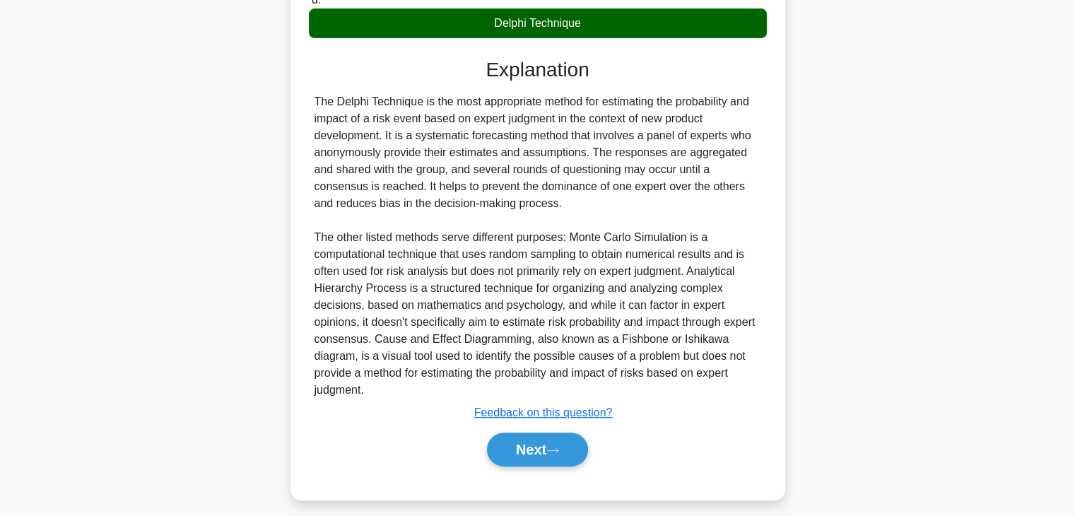
scroll to position [339, 0]
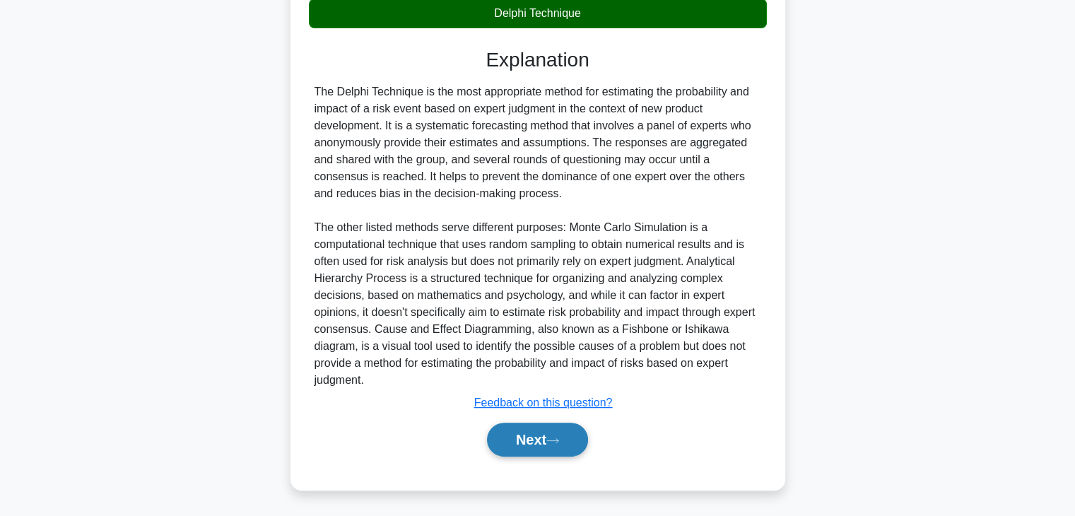
click at [520, 436] on button "Next" at bounding box center [537, 440] width 101 height 34
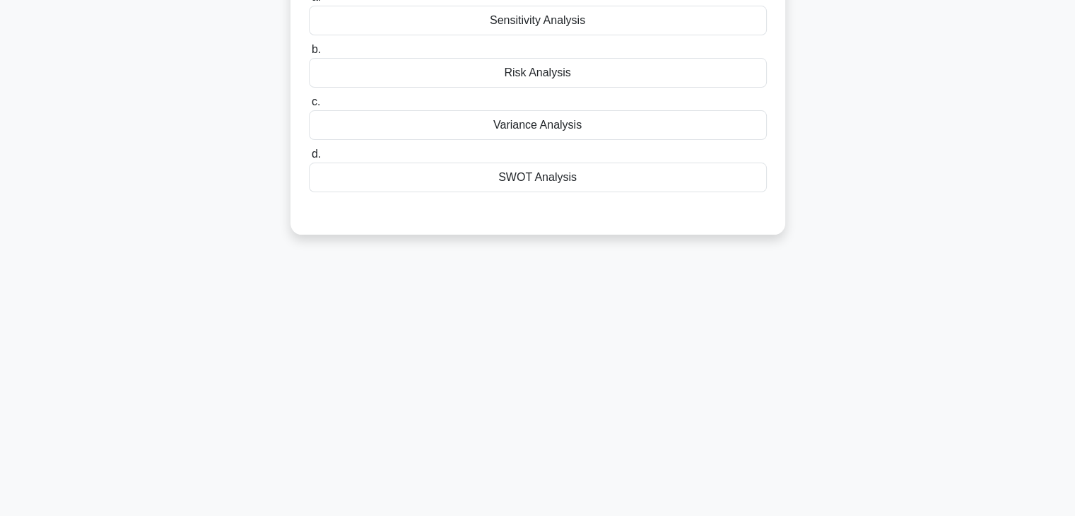
scroll to position [0, 0]
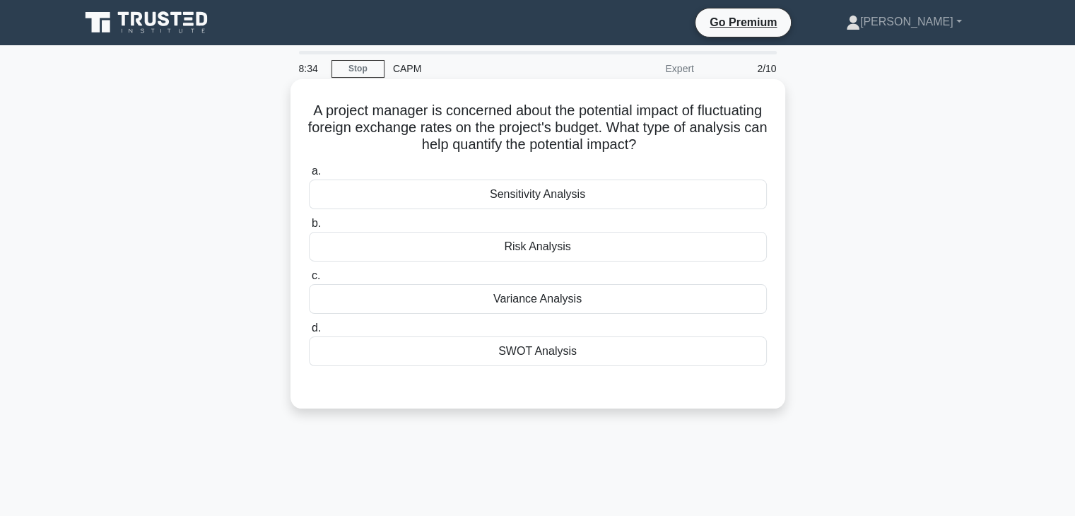
click at [602, 193] on div "Sensitivity Analysis" at bounding box center [538, 195] width 458 height 30
click at [309, 176] on input "a. Sensitivity Analysis" at bounding box center [309, 171] width 0 height 9
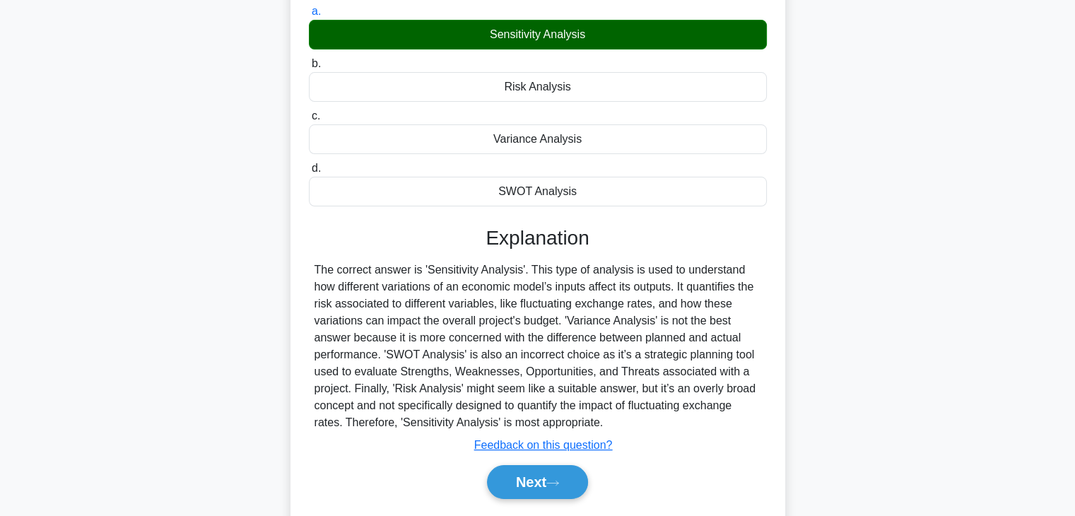
scroll to position [248, 0]
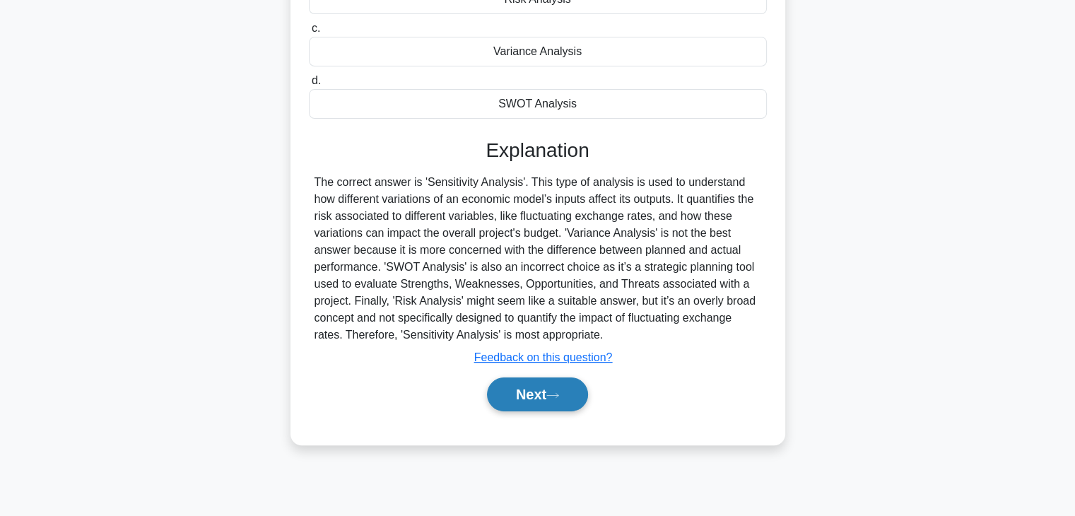
click at [526, 399] on button "Next" at bounding box center [537, 394] width 101 height 34
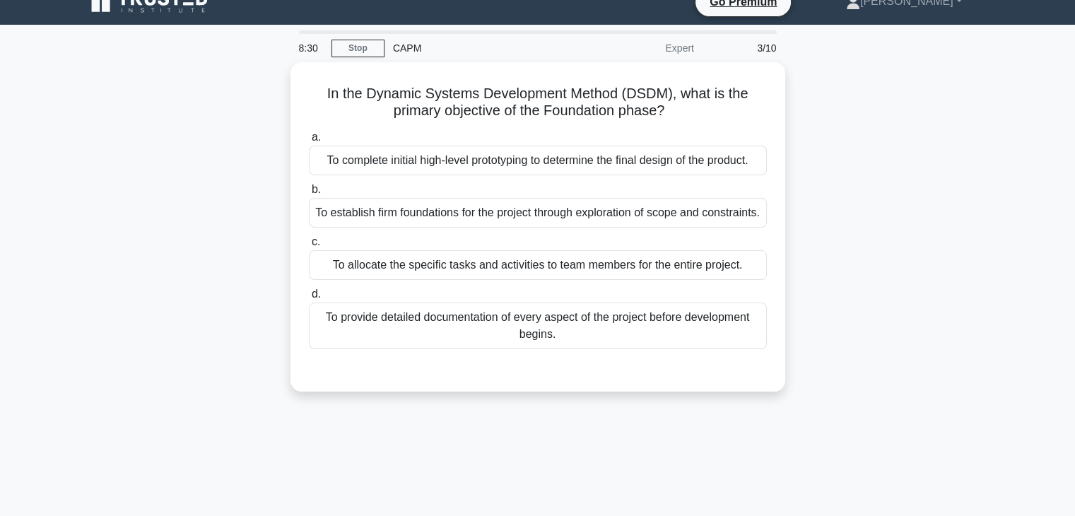
scroll to position [0, 0]
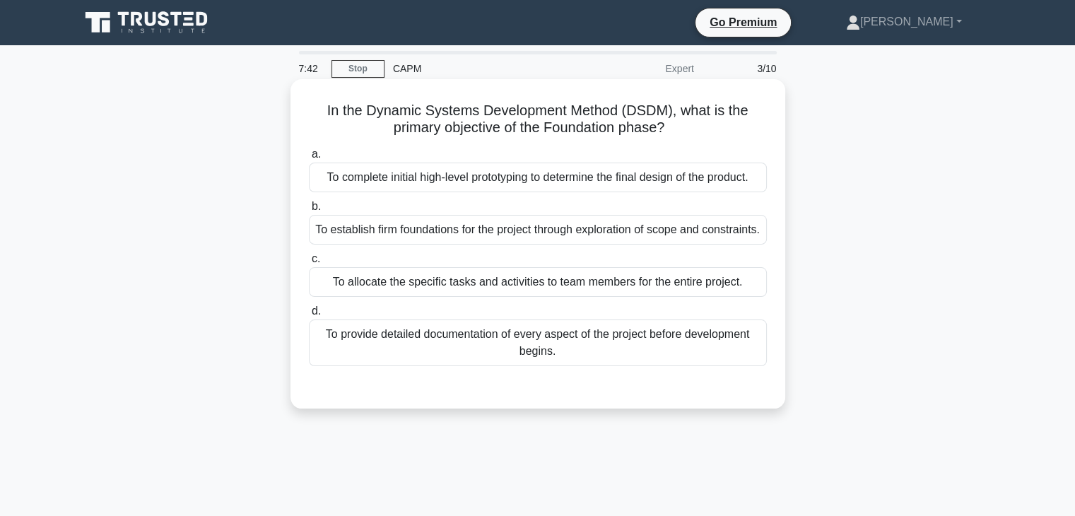
click at [617, 245] on div "To establish firm foundations for the project through exploration of scope and …" at bounding box center [538, 230] width 458 height 30
click at [309, 211] on input "b. To establish firm foundations for the project through exploration of scope a…" at bounding box center [309, 206] width 0 height 9
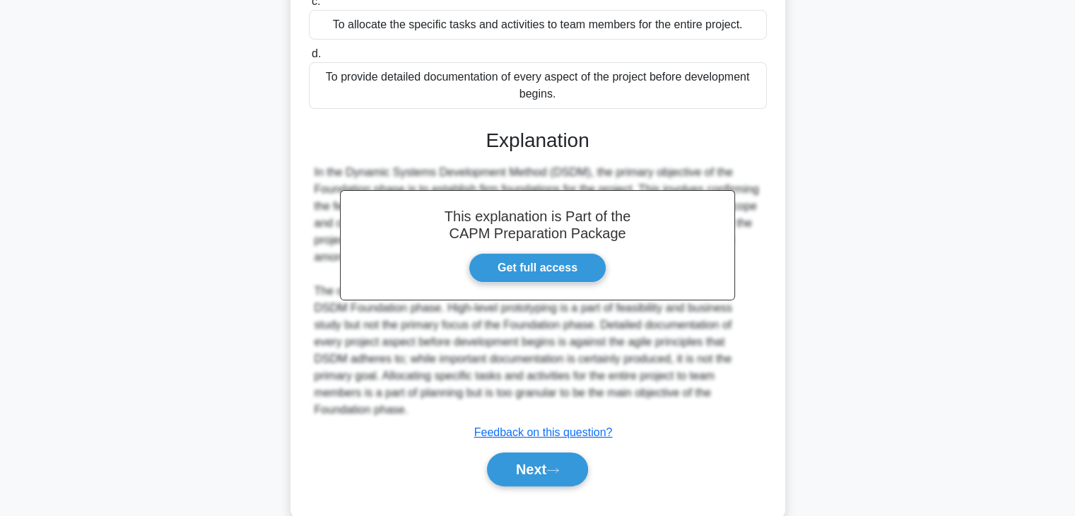
scroll to position [287, 0]
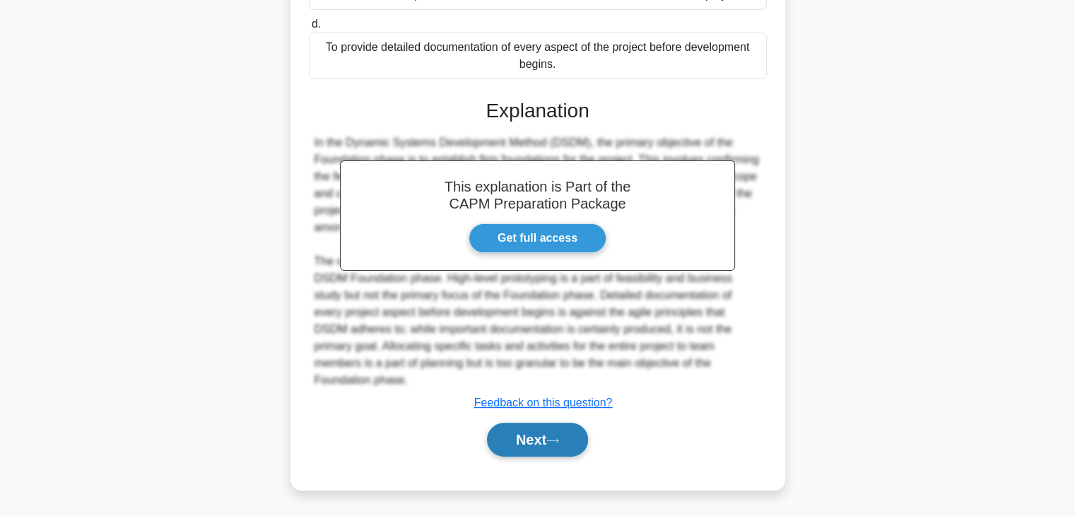
click at [529, 442] on button "Next" at bounding box center [537, 440] width 101 height 34
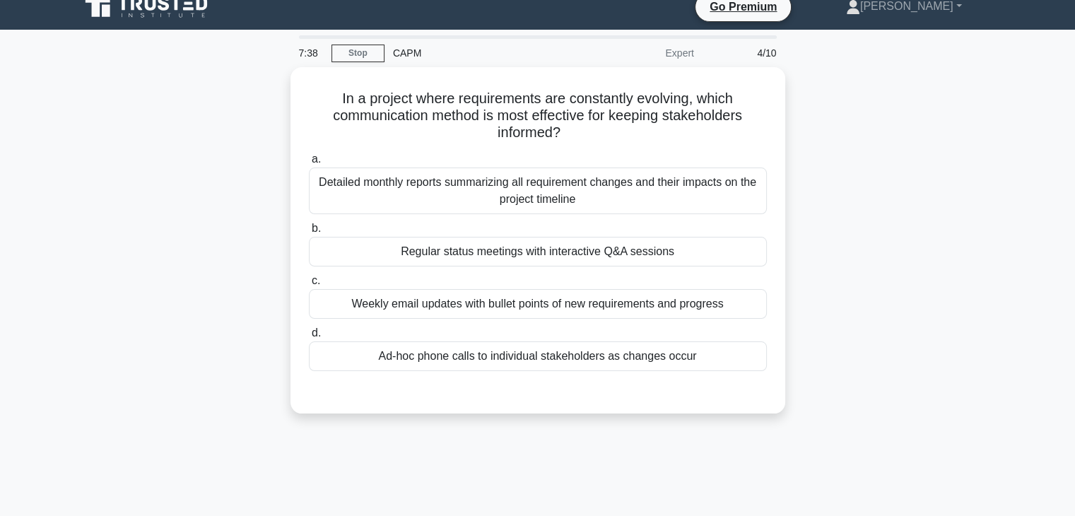
scroll to position [9, 0]
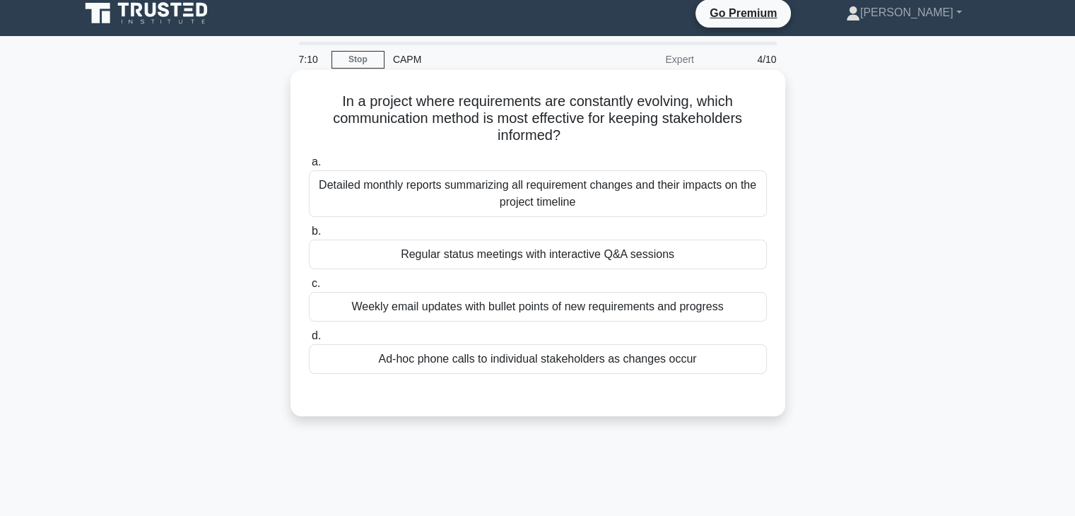
click at [696, 250] on div "Regular status meetings with interactive Q&A sessions" at bounding box center [538, 255] width 458 height 30
click at [309, 236] on input "b. Regular status meetings with interactive Q&A sessions" at bounding box center [309, 231] width 0 height 9
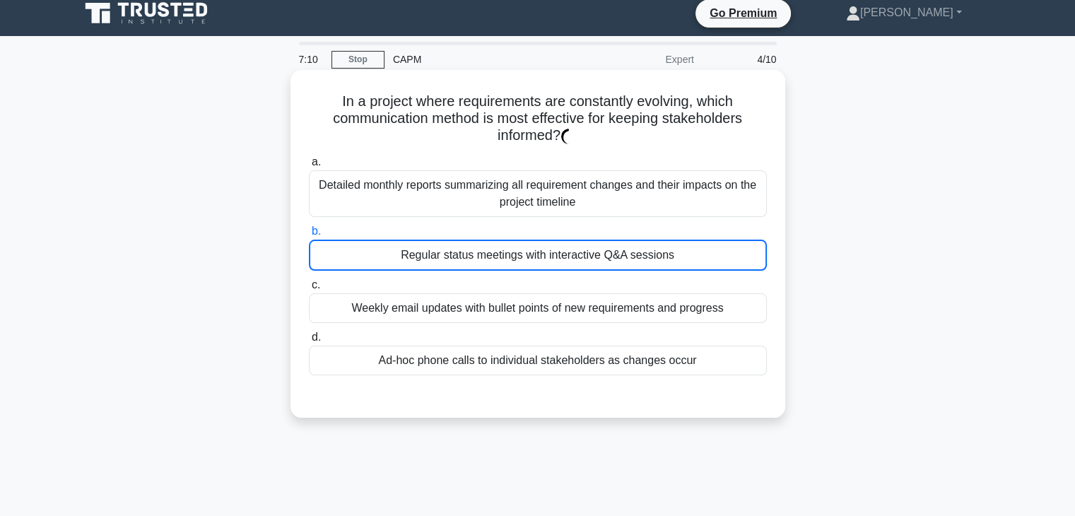
click at [696, 250] on div "Regular status meetings with interactive Q&A sessions" at bounding box center [538, 255] width 458 height 31
click at [309, 236] on input "b. Regular status meetings with interactive Q&A sessions" at bounding box center [309, 231] width 0 height 9
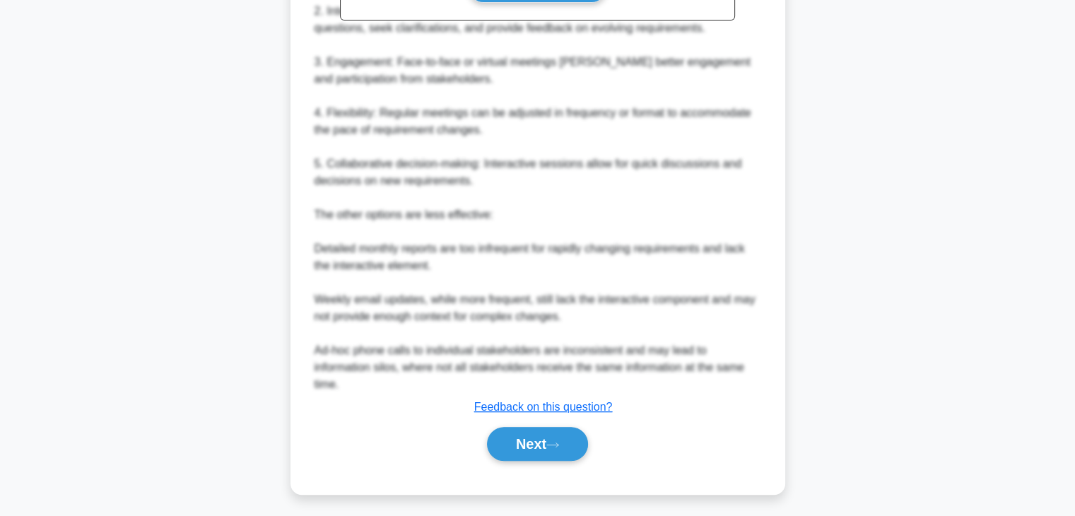
scroll to position [555, 0]
click at [540, 450] on button "Next" at bounding box center [537, 443] width 101 height 34
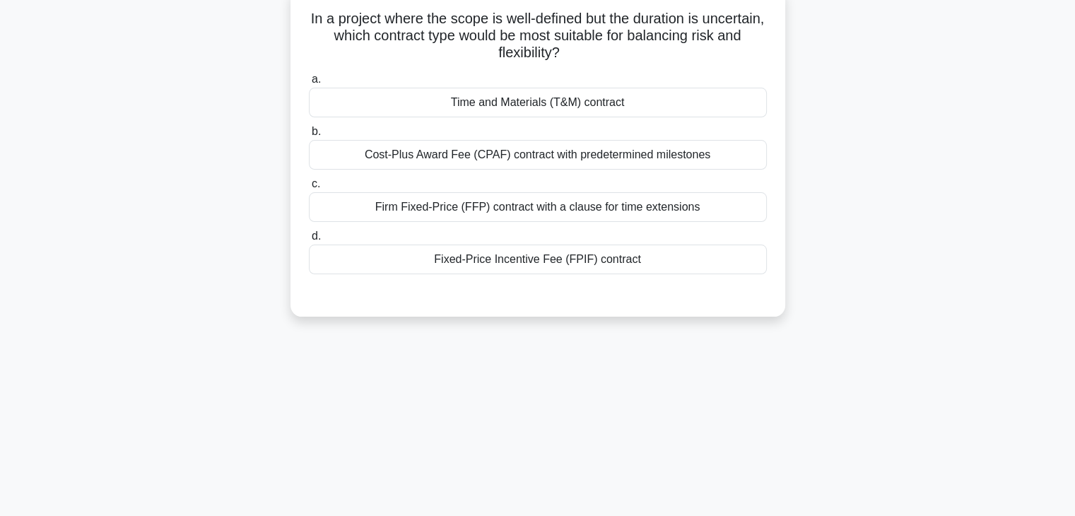
scroll to position [36, 0]
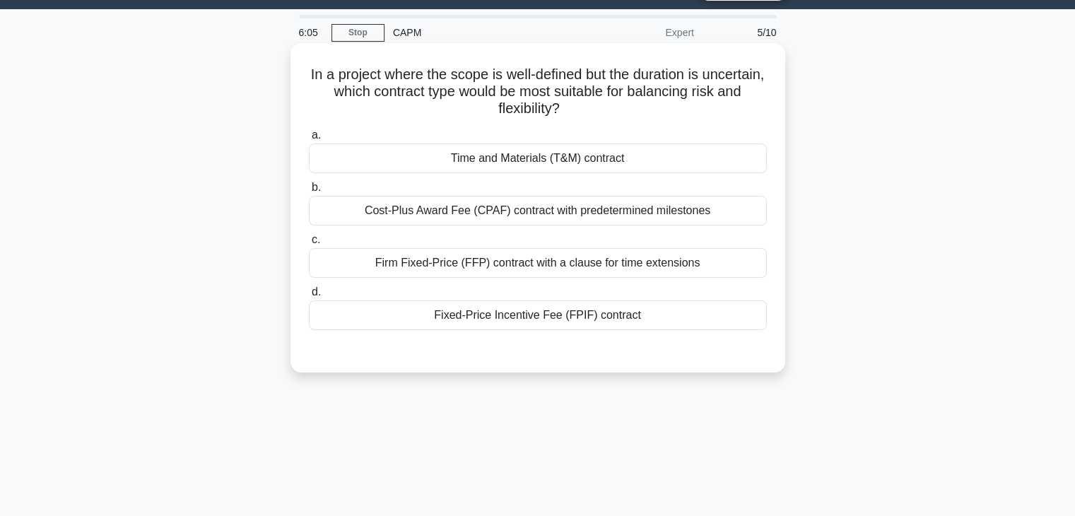
click at [582, 216] on div "Cost-Plus Award Fee (CPAF) contract with predetermined milestones" at bounding box center [538, 211] width 458 height 30
click at [309, 192] on input "b. Cost-Plus Award Fee (CPAF) contract with predetermined milestones" at bounding box center [309, 187] width 0 height 9
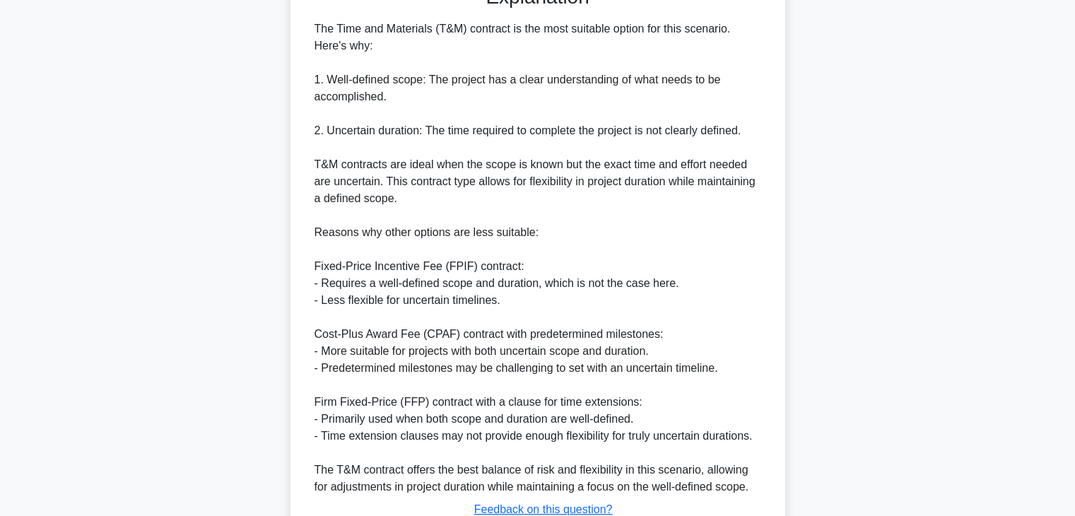
scroll to position [509, 0]
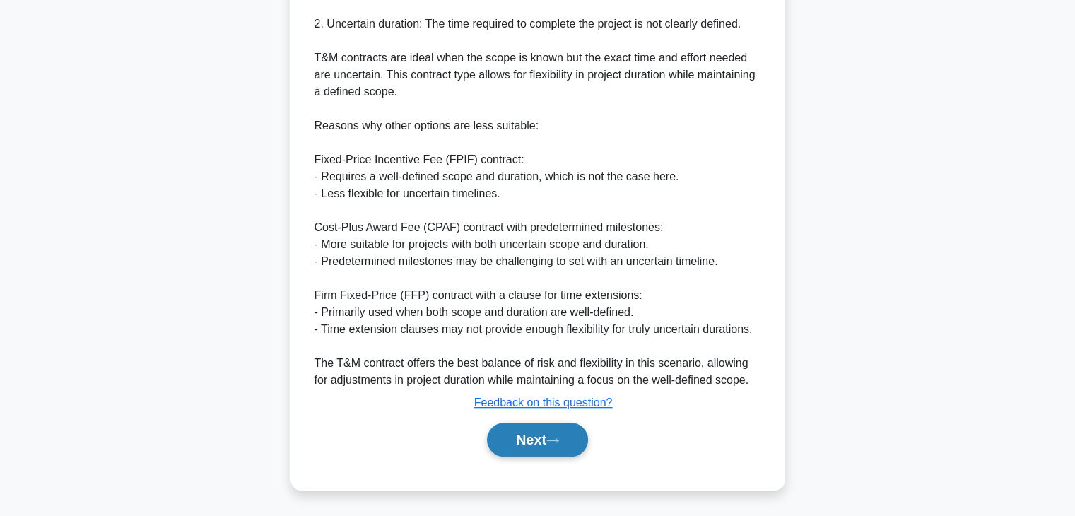
click at [514, 455] on button "Next" at bounding box center [537, 440] width 101 height 34
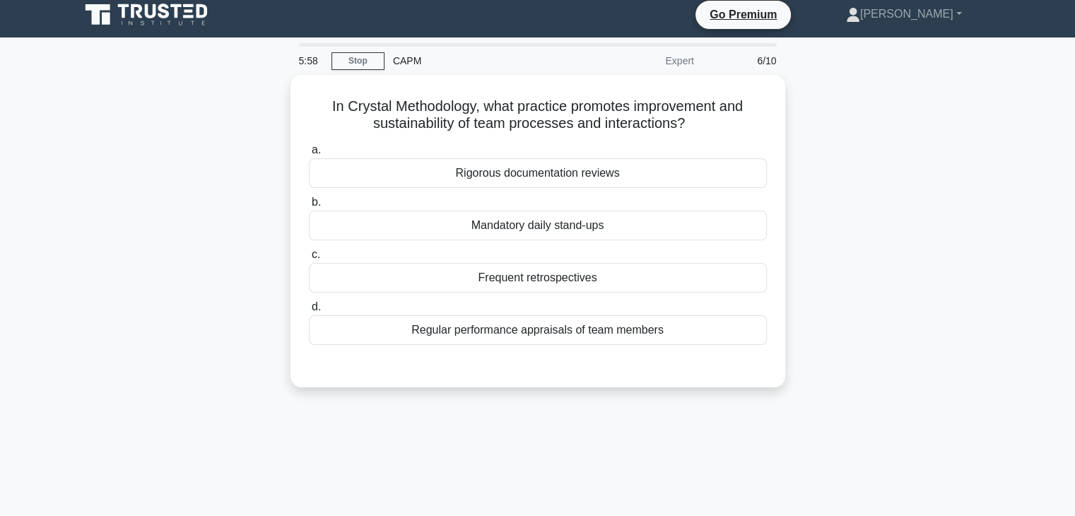
scroll to position [0, 0]
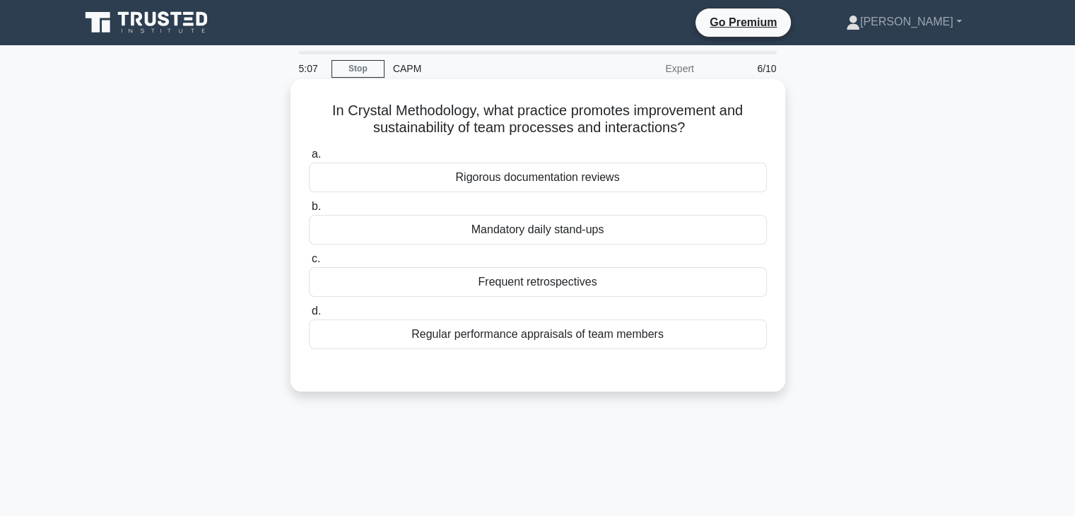
click at [597, 289] on div "Frequent retrospectives" at bounding box center [538, 282] width 458 height 30
click at [309, 264] on input "c. Frequent retrospectives" at bounding box center [309, 258] width 0 height 9
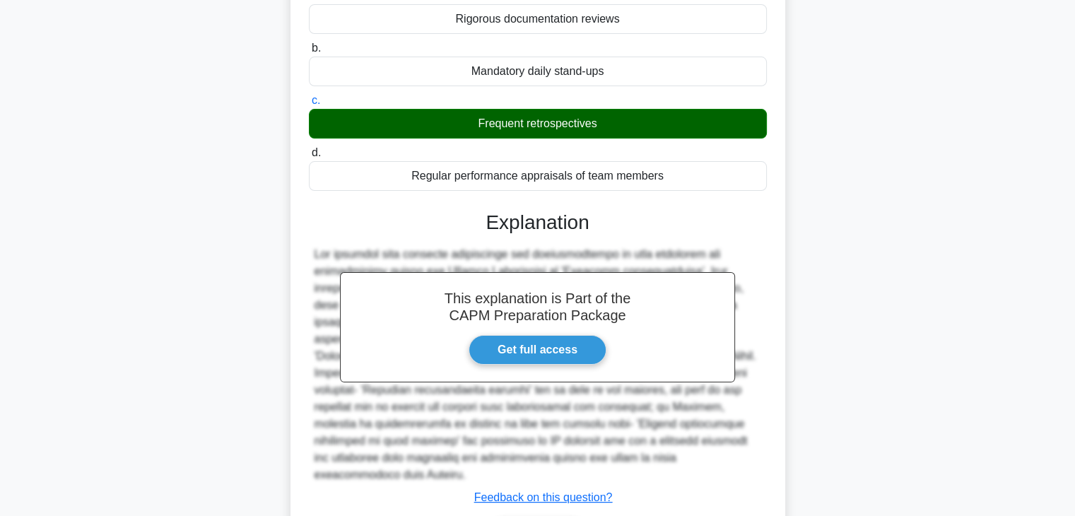
scroll to position [248, 0]
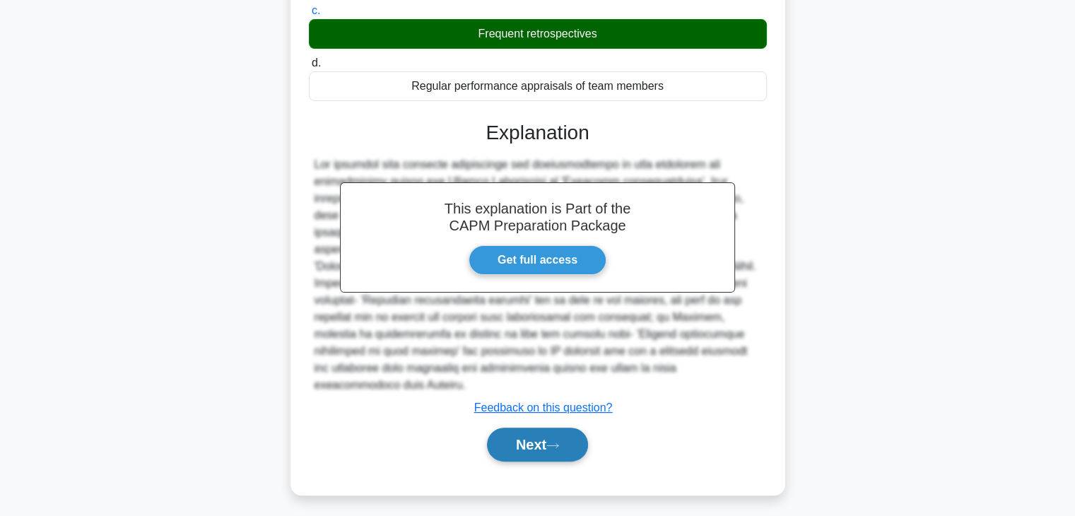
click at [517, 428] on button "Next" at bounding box center [537, 445] width 101 height 34
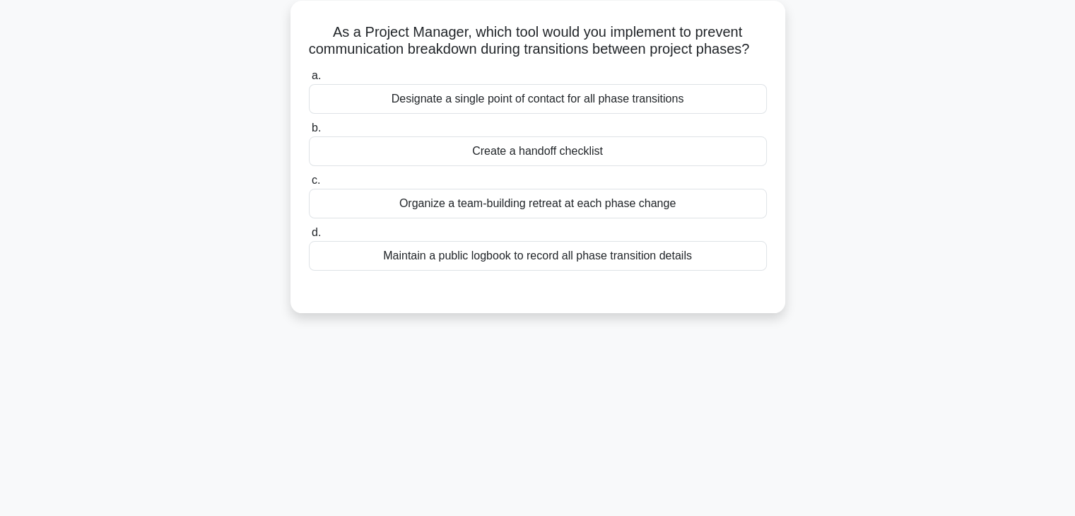
scroll to position [0, 0]
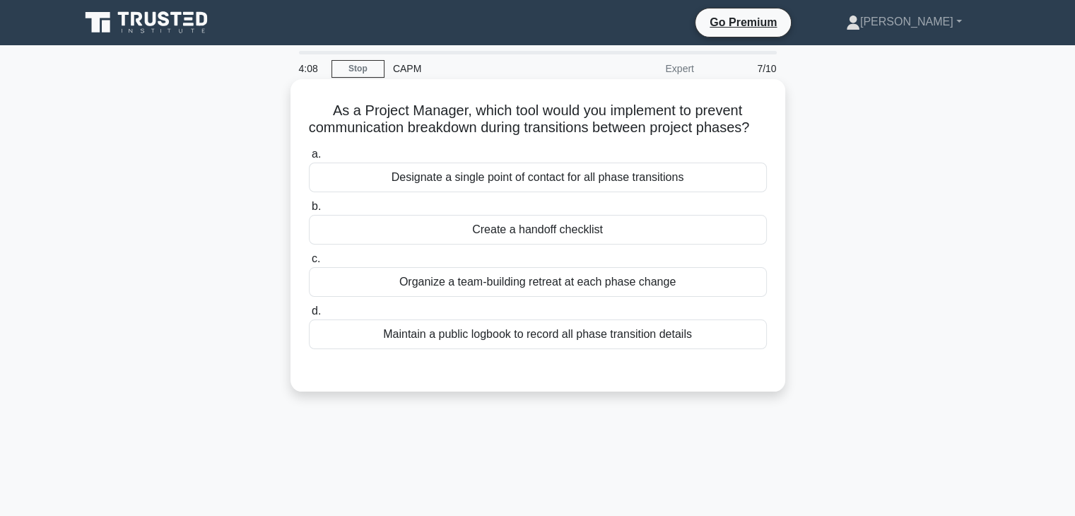
click at [652, 192] on div "Designate a single point of contact for all phase transitions" at bounding box center [538, 178] width 458 height 30
click at [309, 159] on input "a. Designate a single point of contact for all phase transitions" at bounding box center [309, 154] width 0 height 9
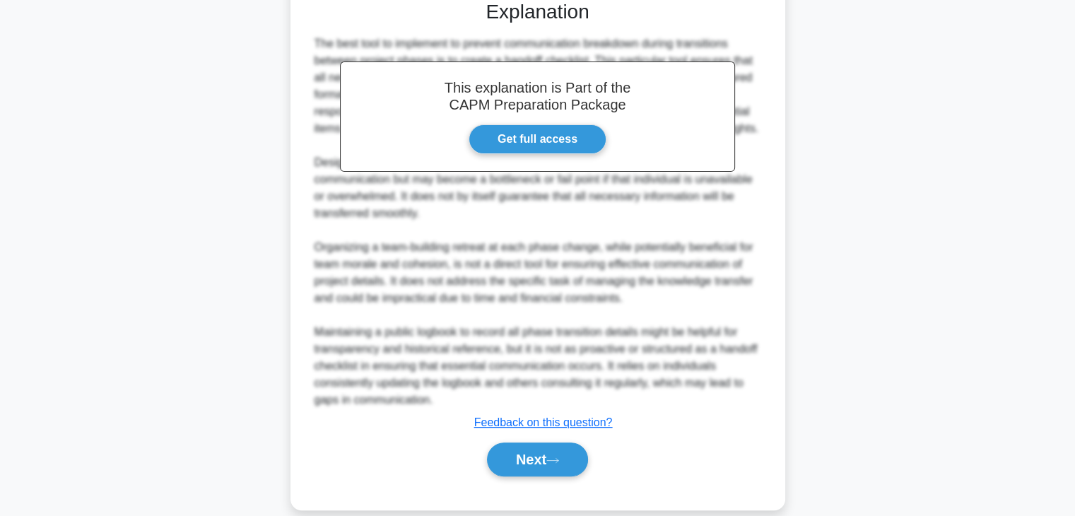
scroll to position [407, 0]
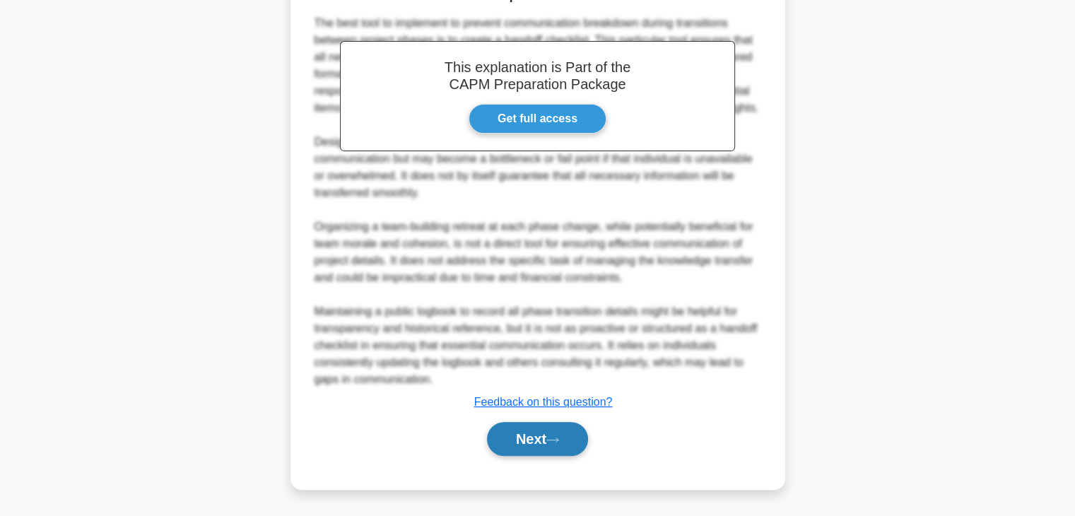
click at [504, 435] on button "Next" at bounding box center [537, 439] width 101 height 34
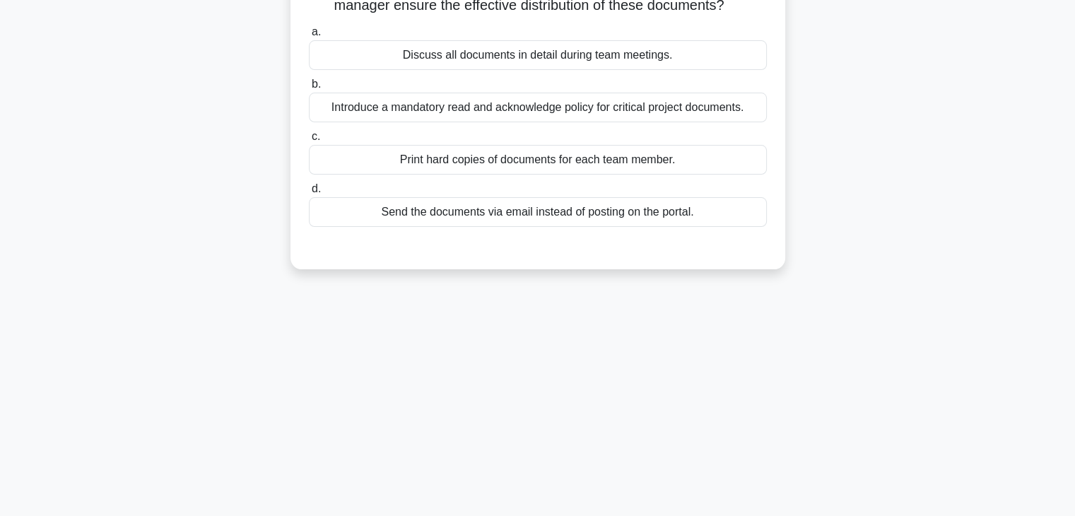
scroll to position [0, 0]
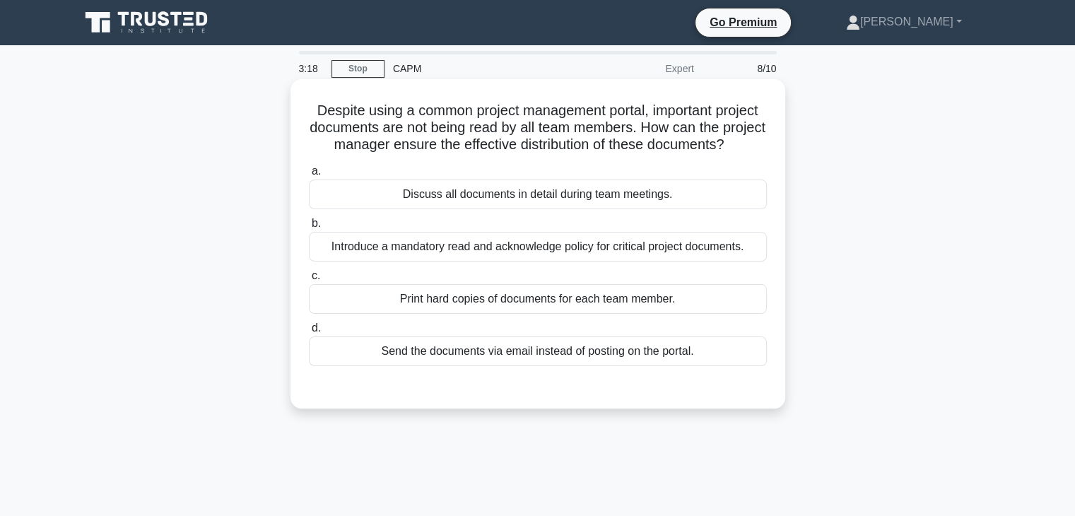
click at [607, 258] on div "Introduce a mandatory read and acknowledge policy for critical project document…" at bounding box center [538, 247] width 458 height 30
click at [309, 228] on input "b. Introduce a mandatory read and acknowledge policy for critical project docum…" at bounding box center [309, 223] width 0 height 9
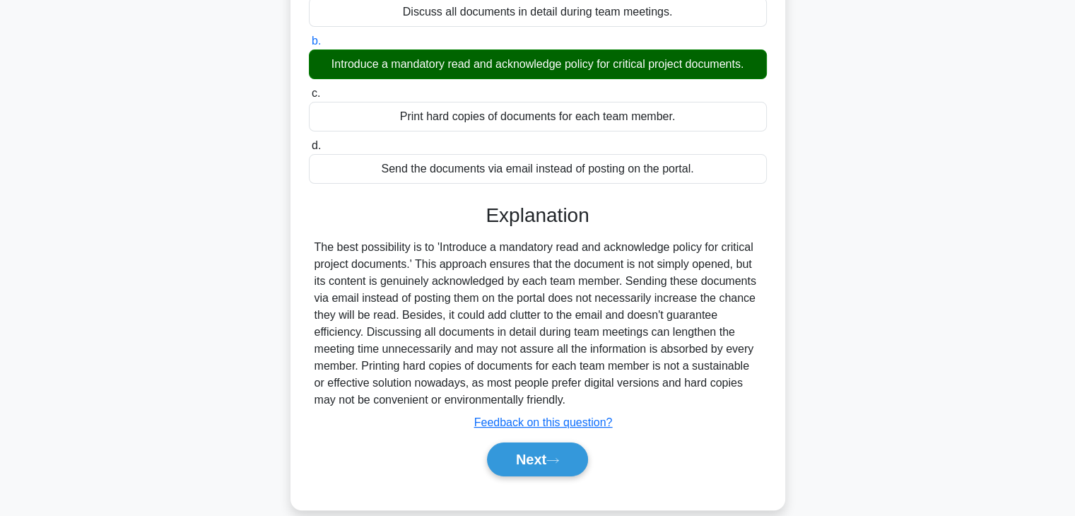
scroll to position [248, 0]
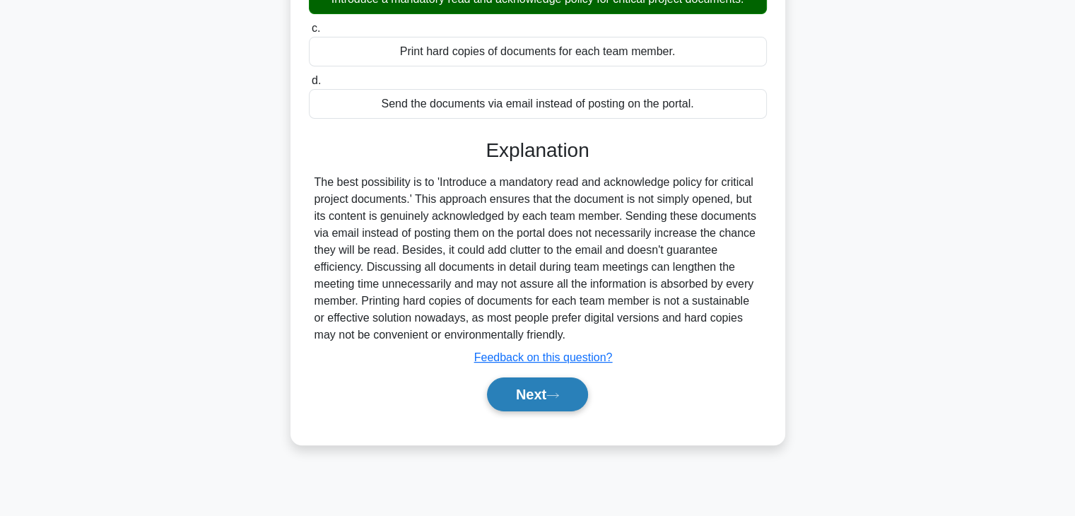
click at [516, 411] on button "Next" at bounding box center [537, 394] width 101 height 34
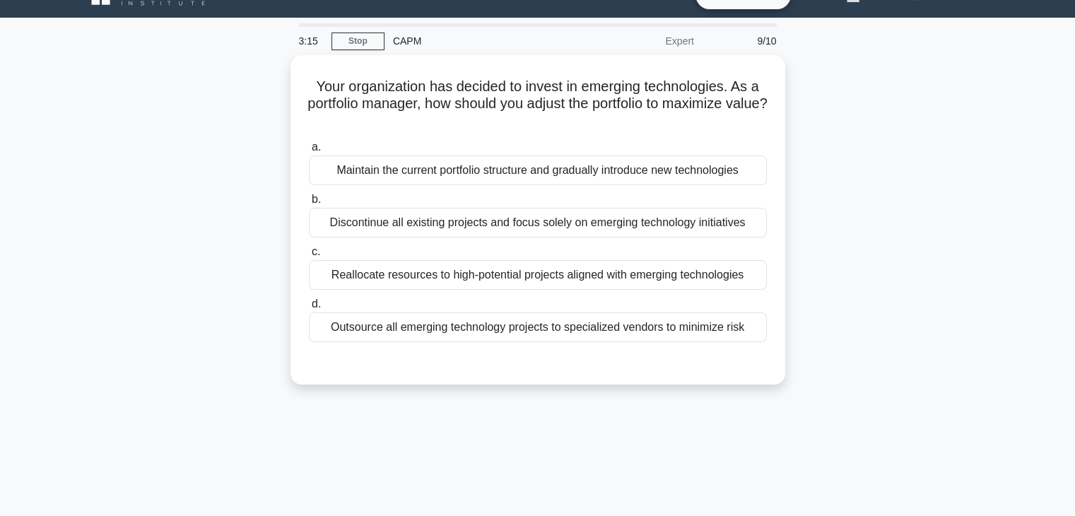
scroll to position [0, 0]
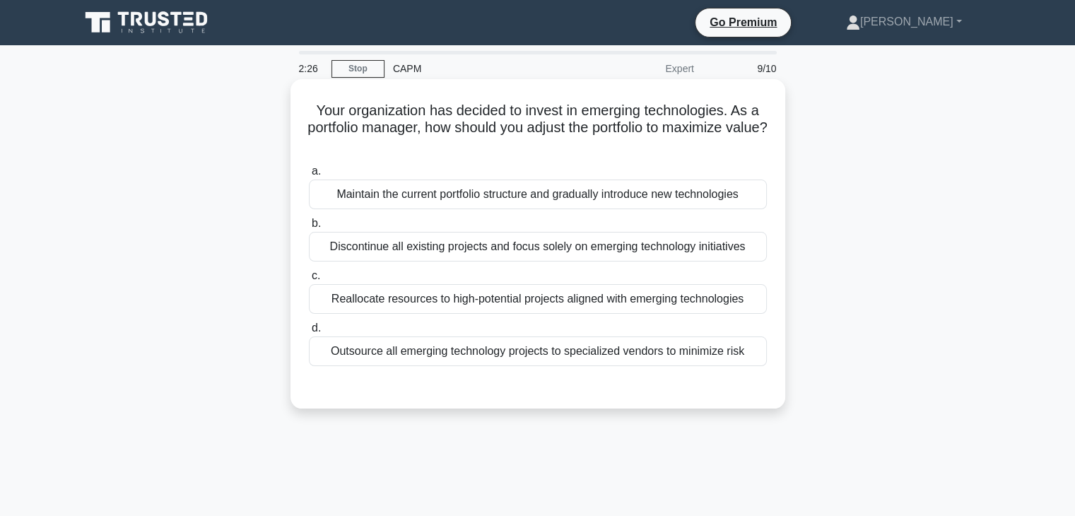
click at [541, 297] on div "Reallocate resources to high-potential projects aligned with emerging technolog…" at bounding box center [538, 299] width 458 height 30
click at [309, 281] on input "c. Reallocate resources to high-potential projects aligned with emerging techno…" at bounding box center [309, 275] width 0 height 9
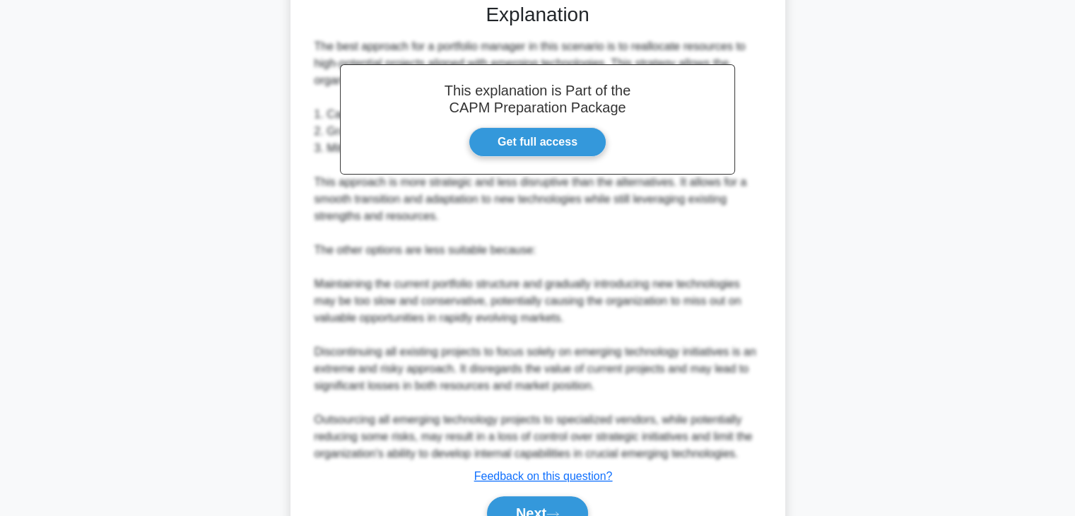
scroll to position [457, 0]
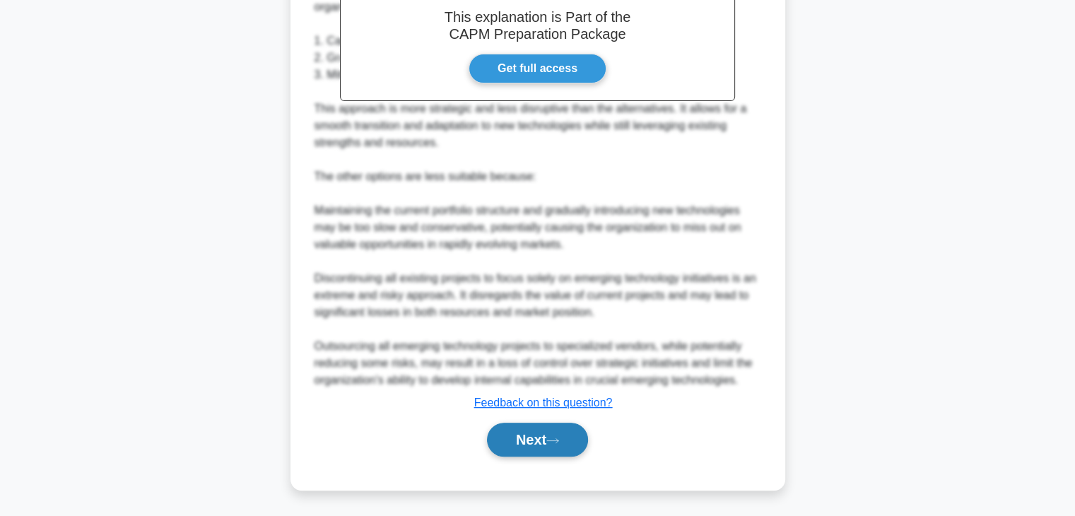
click at [547, 444] on button "Next" at bounding box center [537, 440] width 101 height 34
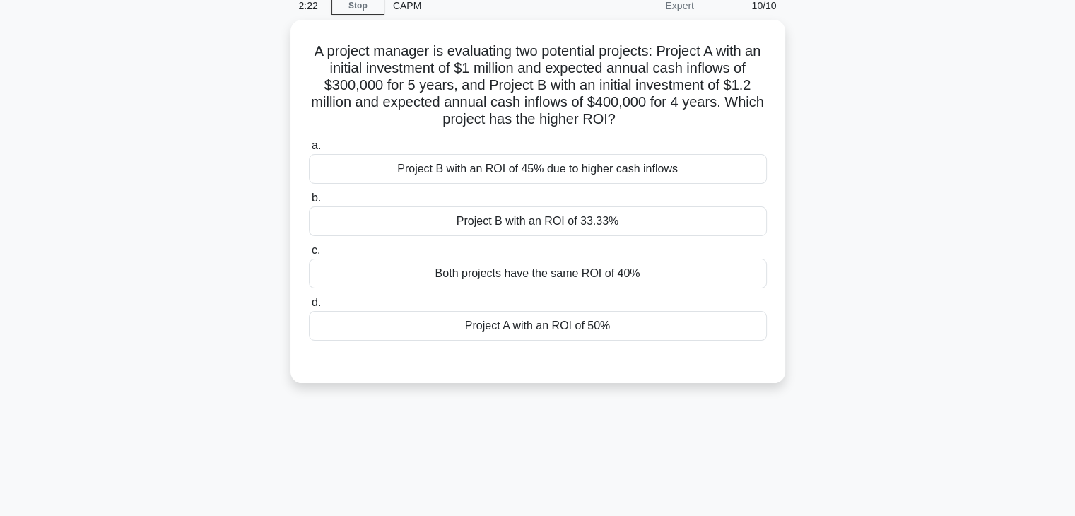
scroll to position [0, 0]
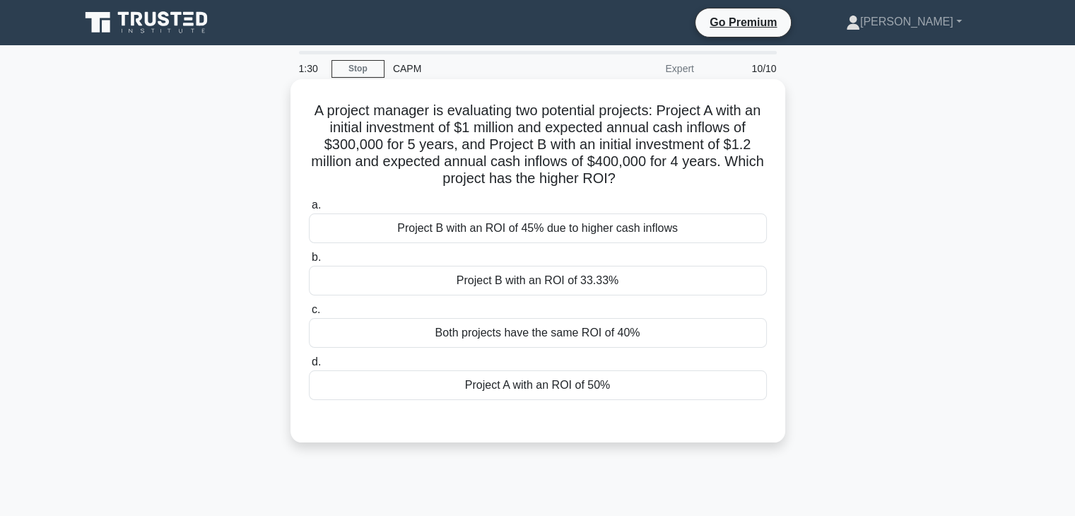
click at [478, 392] on div "Project A with an ROI of 50%" at bounding box center [538, 385] width 458 height 30
click at [309, 367] on input "d. Project A with an ROI of 50%" at bounding box center [309, 362] width 0 height 9
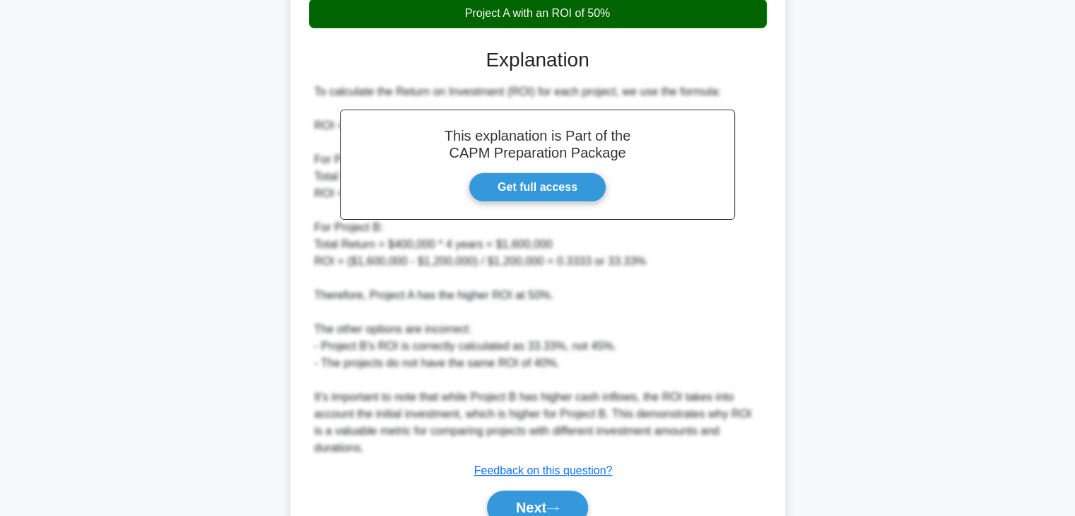
scroll to position [440, 0]
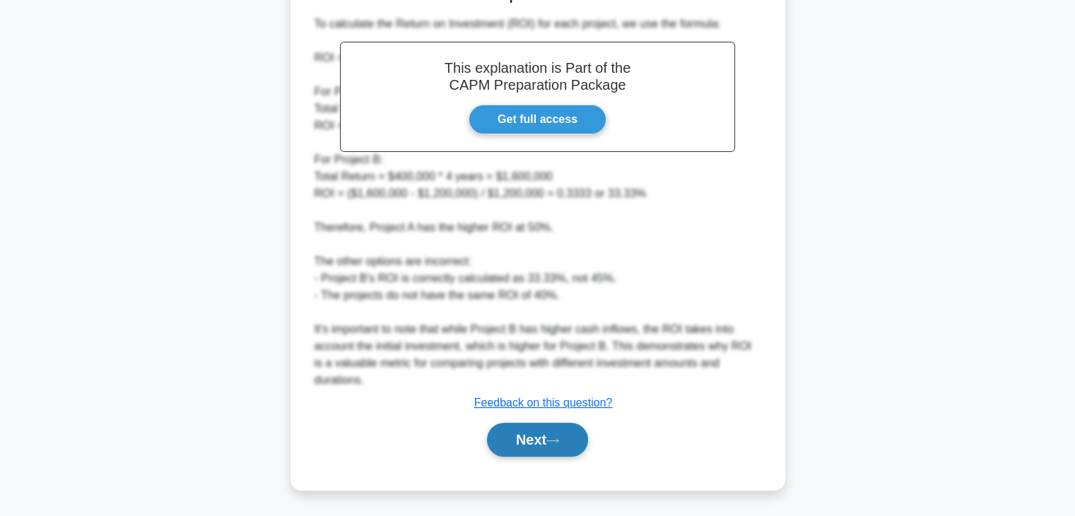
click at [517, 442] on button "Next" at bounding box center [537, 440] width 101 height 34
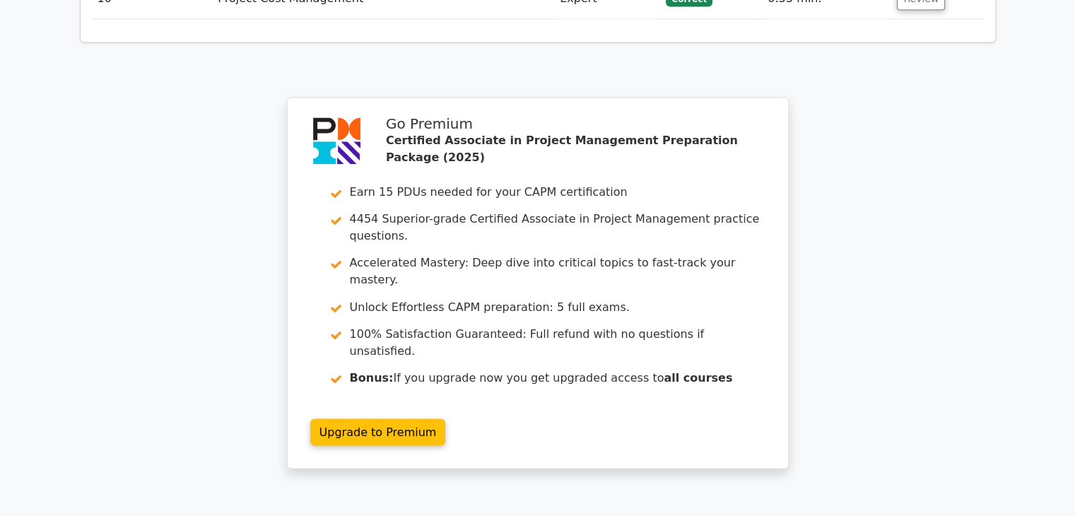
scroll to position [2490, 0]
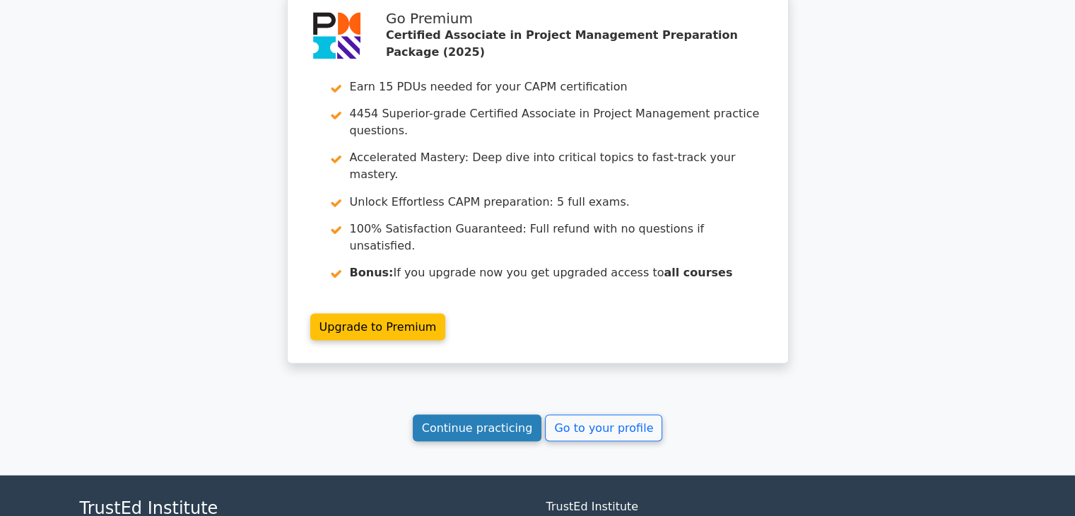
click at [481, 414] on link "Continue practicing" at bounding box center [477, 427] width 129 height 27
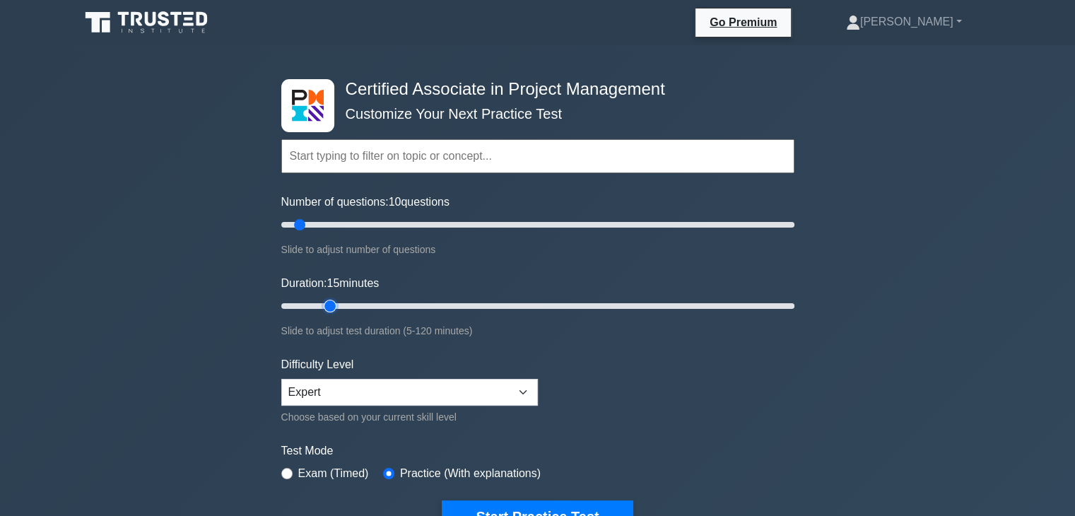
type input "15"
click at [328, 305] on input "Duration: 15 minutes" at bounding box center [537, 306] width 513 height 17
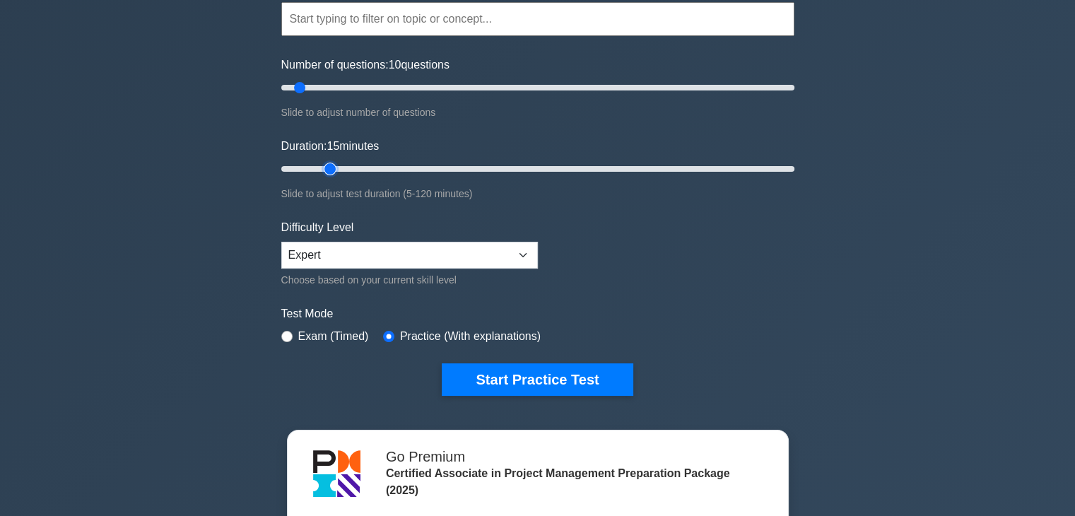
scroll to position [156, 0]
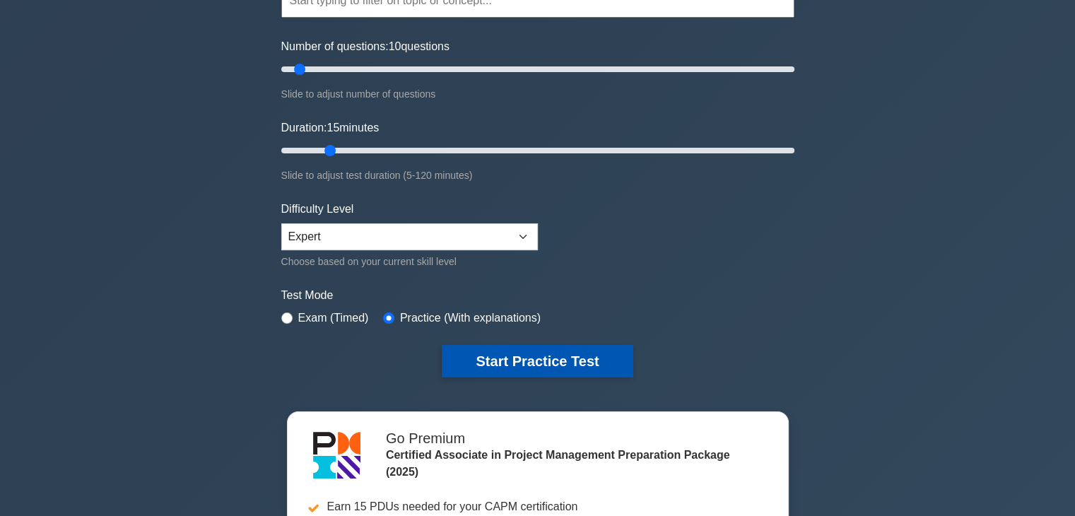
click at [579, 368] on button "Start Practice Test" at bounding box center [537, 361] width 191 height 33
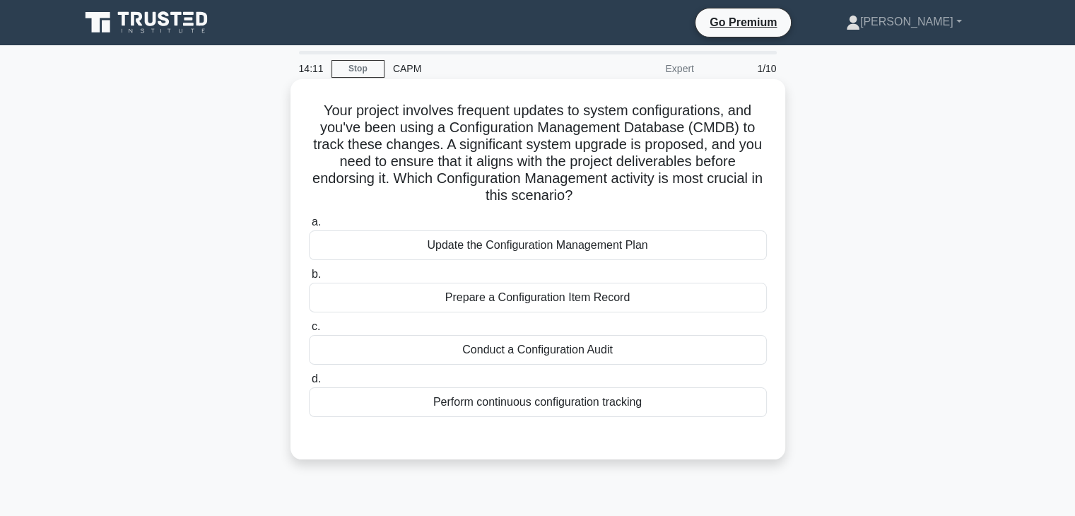
click at [664, 346] on div "Conduct a Configuration Audit" at bounding box center [538, 350] width 458 height 30
click at [309, 332] on input "c. Conduct a Configuration Audit" at bounding box center [309, 326] width 0 height 9
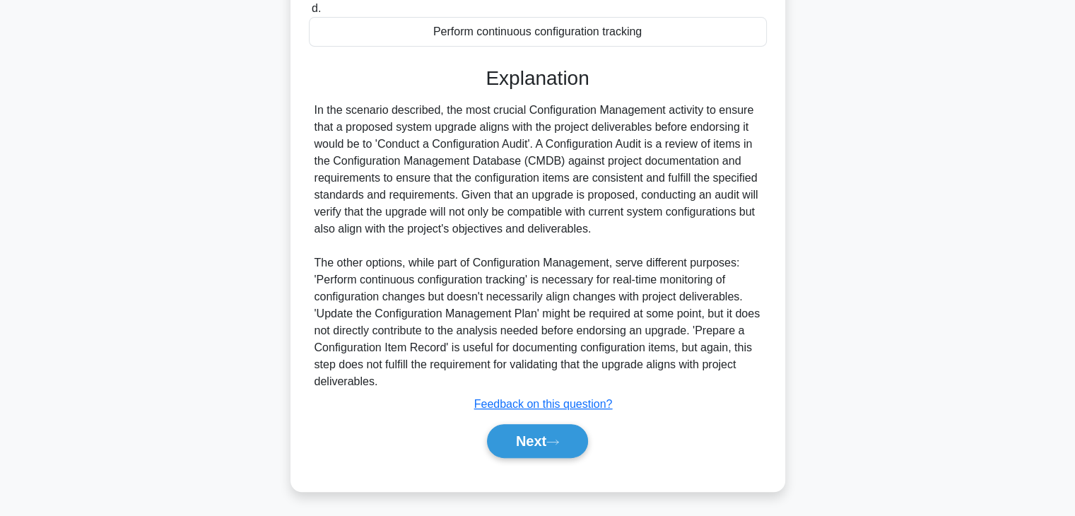
scroll to position [372, 0]
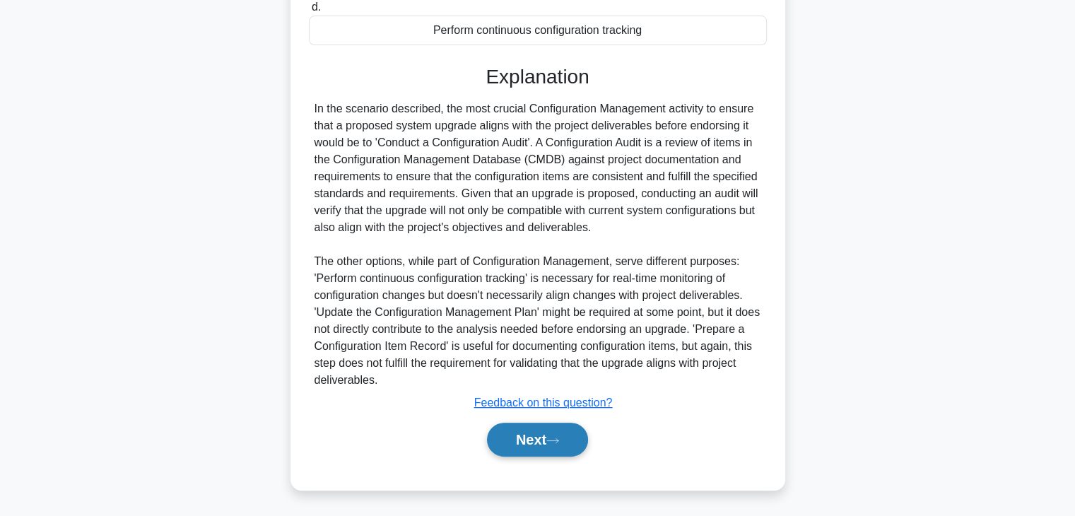
click at [518, 435] on button "Next" at bounding box center [537, 440] width 101 height 34
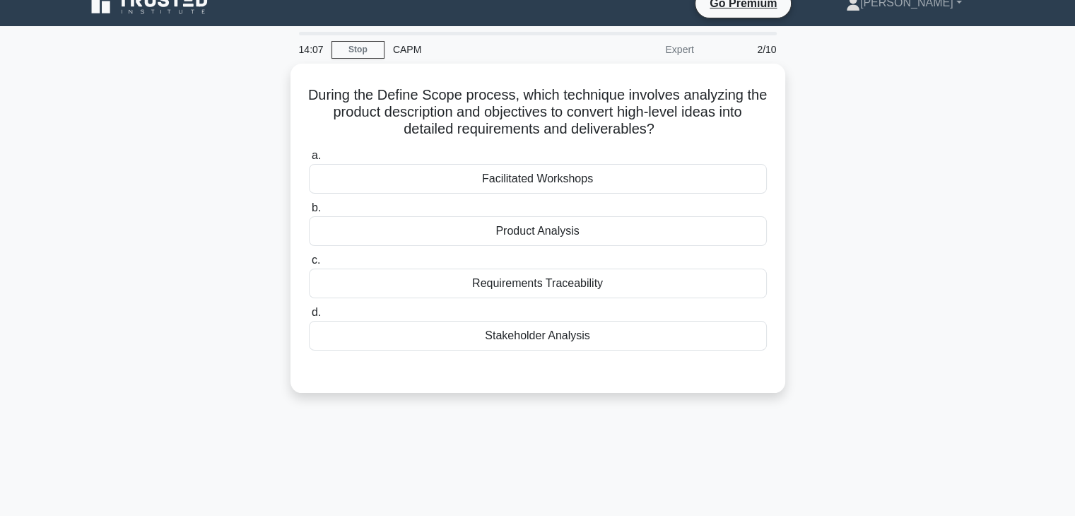
scroll to position [18, 0]
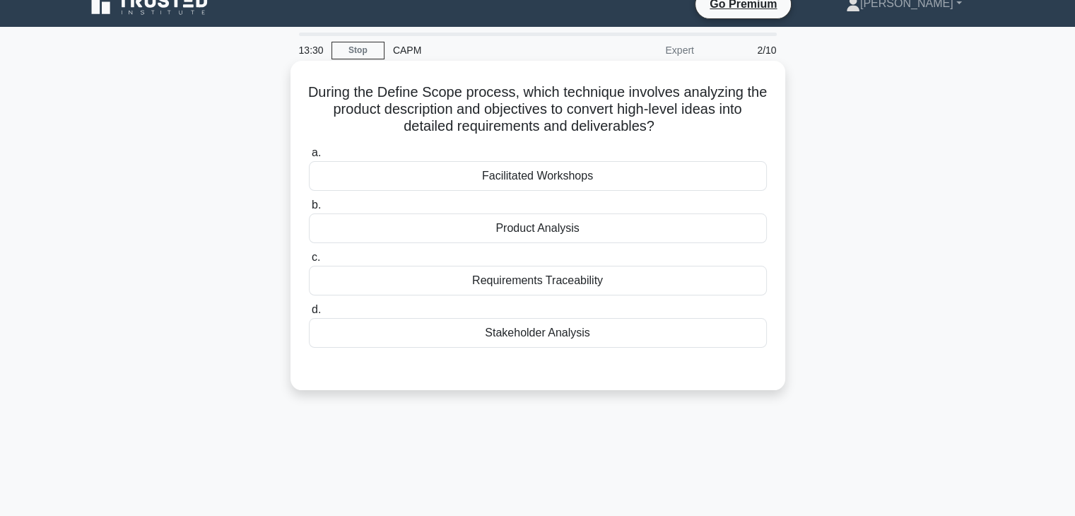
click at [622, 288] on div "Requirements Traceability" at bounding box center [538, 281] width 458 height 30
click at [309, 262] on input "c. Requirements Traceability" at bounding box center [309, 257] width 0 height 9
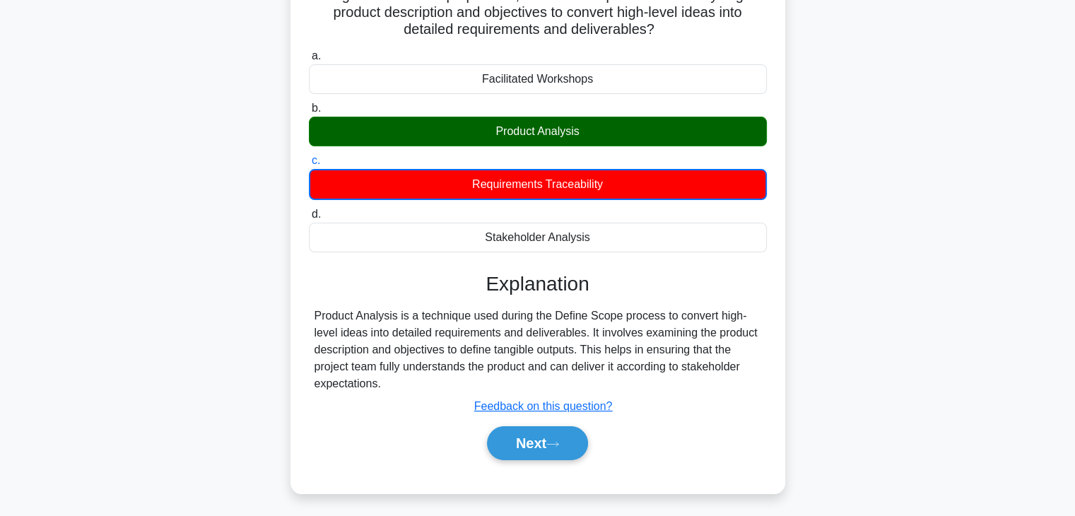
scroll to position [248, 0]
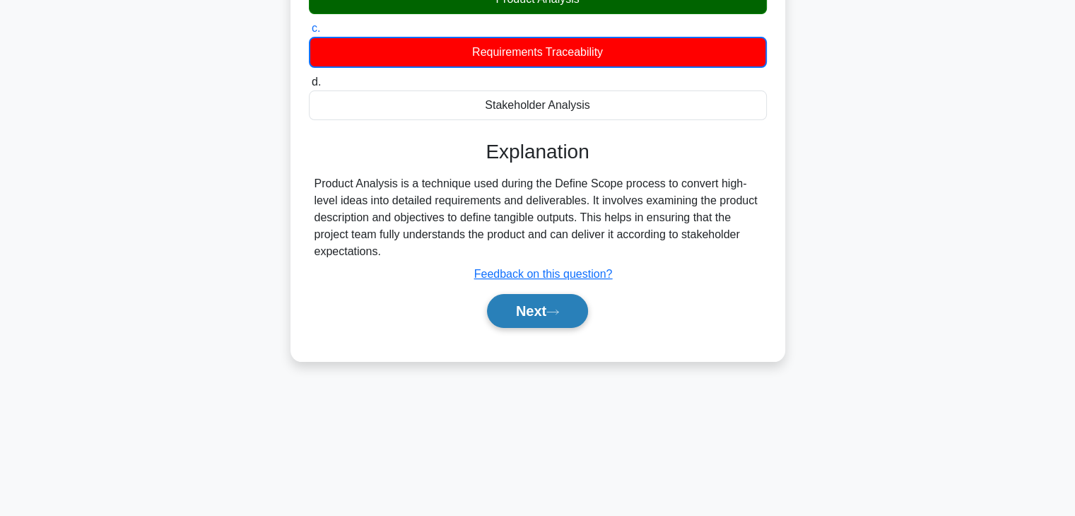
click at [518, 315] on button "Next" at bounding box center [537, 311] width 101 height 34
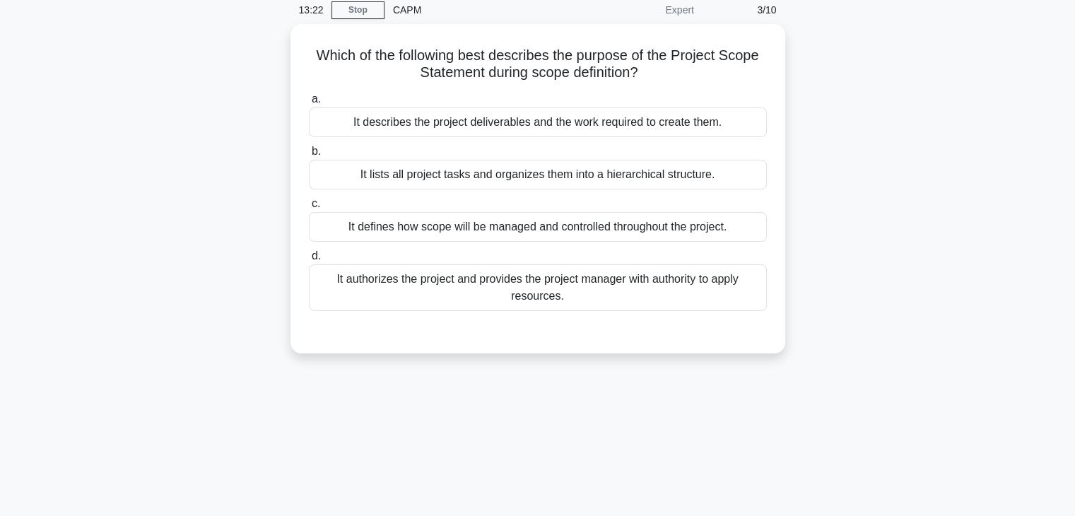
scroll to position [0, 0]
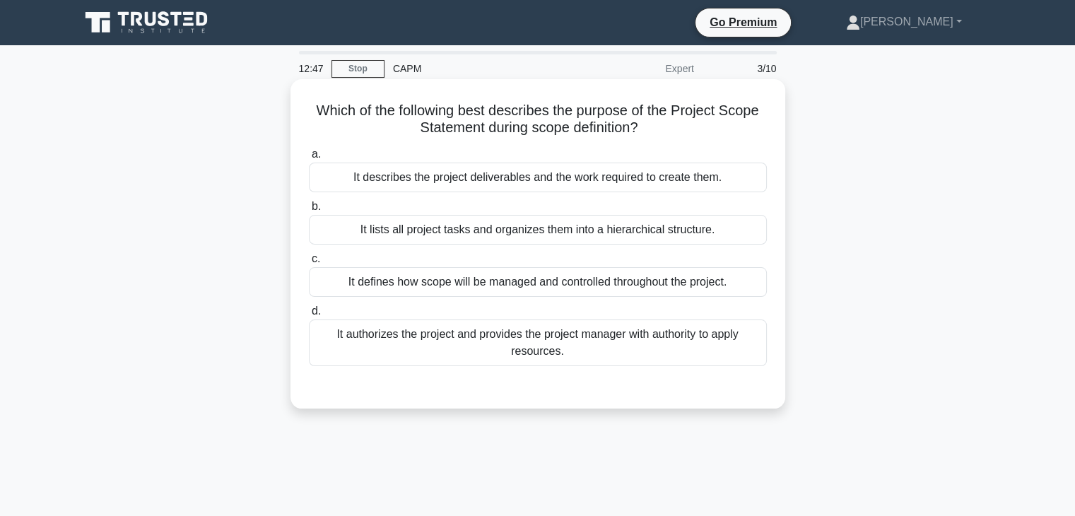
click at [545, 187] on div "It describes the project deliverables and the work required to create them." at bounding box center [538, 178] width 458 height 30
click at [309, 159] on input "a. It describes the project deliverables and the work required to create them." at bounding box center [309, 154] width 0 height 9
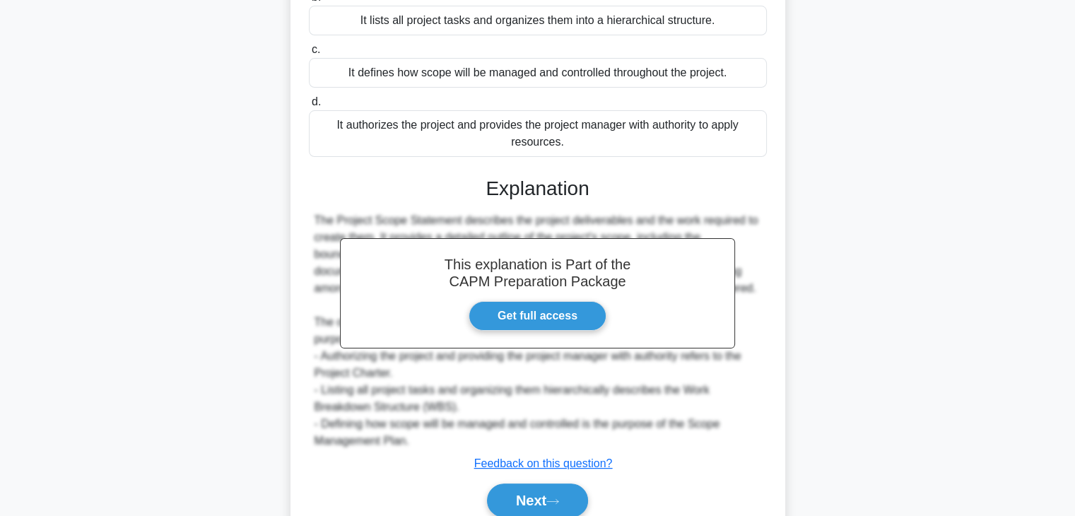
scroll to position [270, 0]
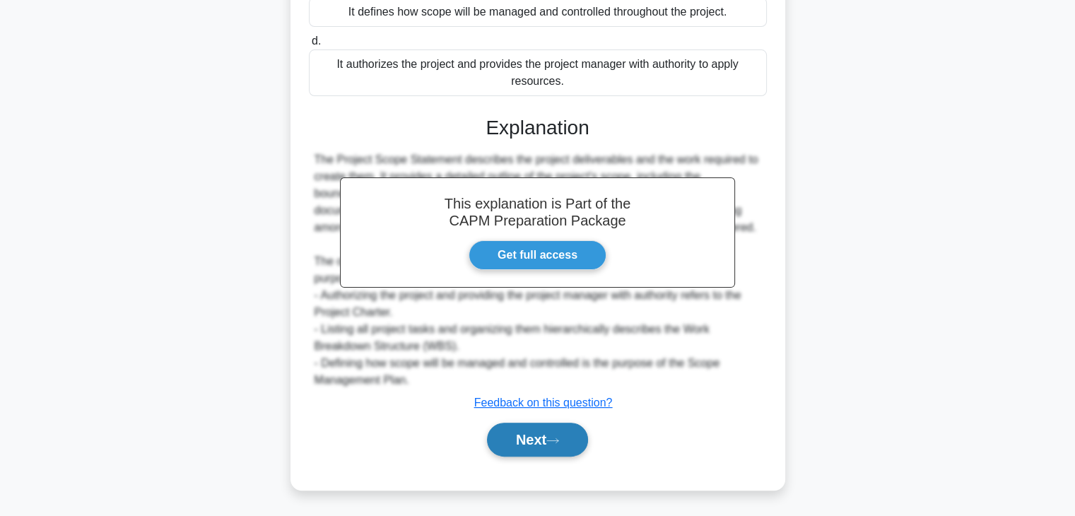
click at [503, 431] on button "Next" at bounding box center [537, 440] width 101 height 34
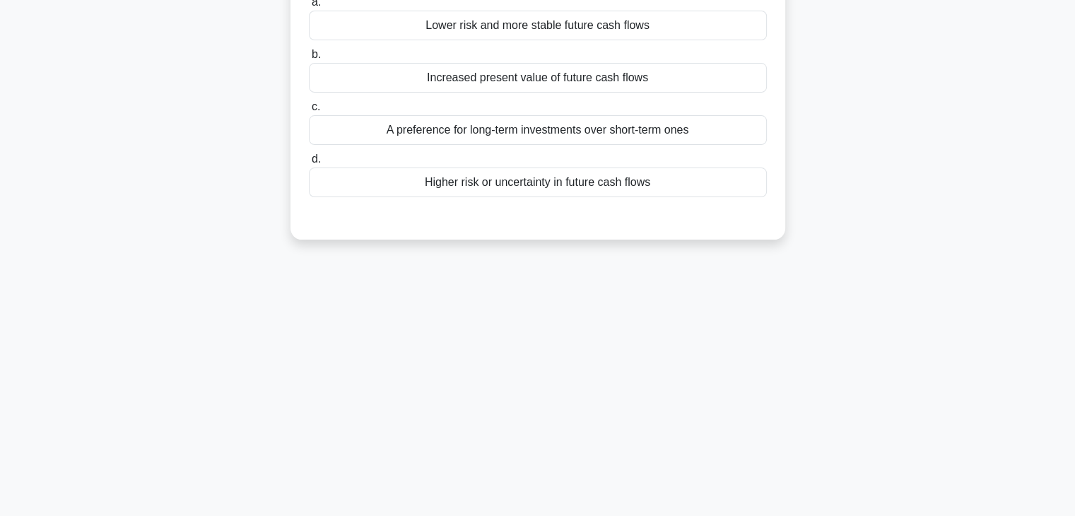
scroll to position [0, 0]
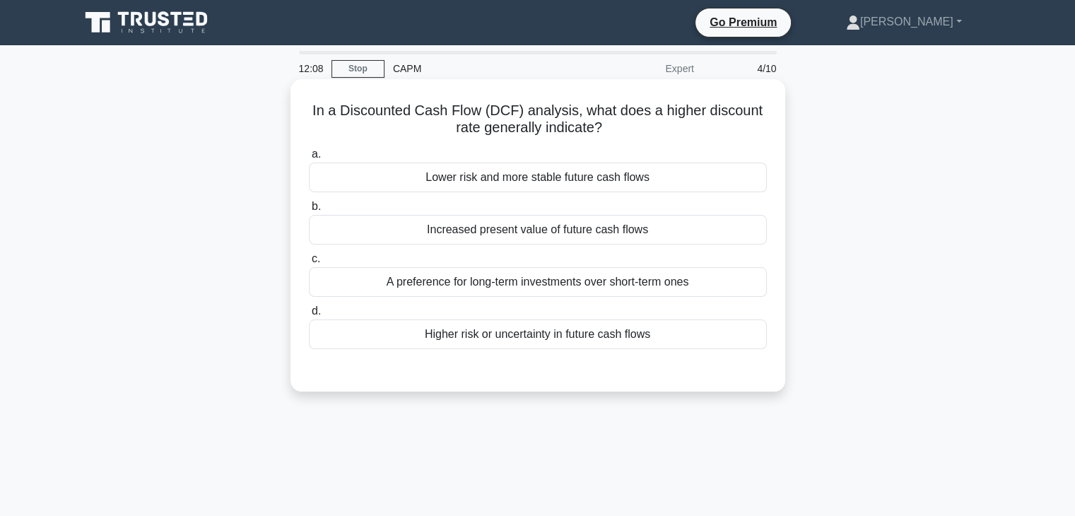
click at [608, 334] on div "Higher risk or uncertainty in future cash flows" at bounding box center [538, 335] width 458 height 30
click at [309, 316] on input "d. Higher risk or uncertainty in future cash flows" at bounding box center [309, 311] width 0 height 9
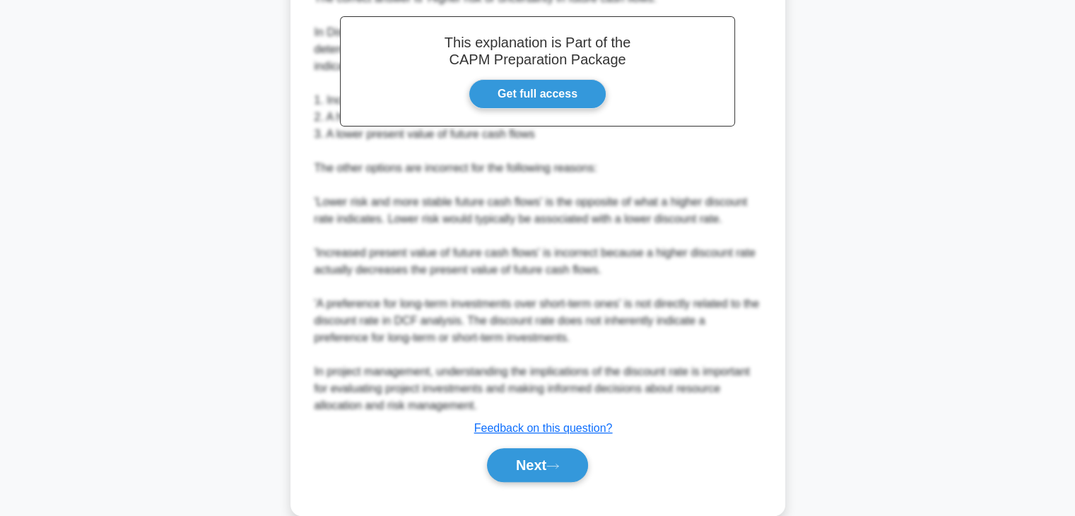
scroll to position [440, 0]
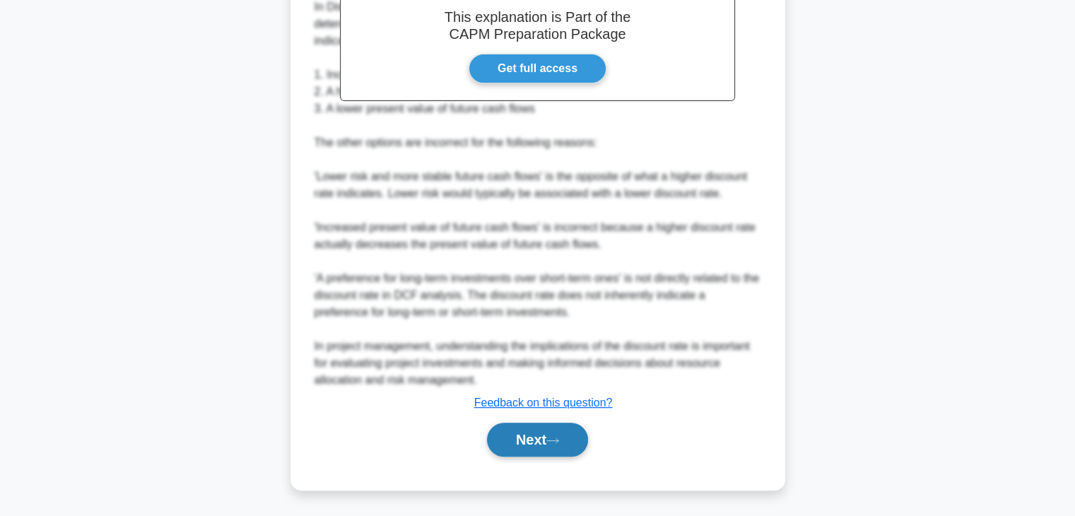
click at [537, 435] on button "Next" at bounding box center [537, 440] width 101 height 34
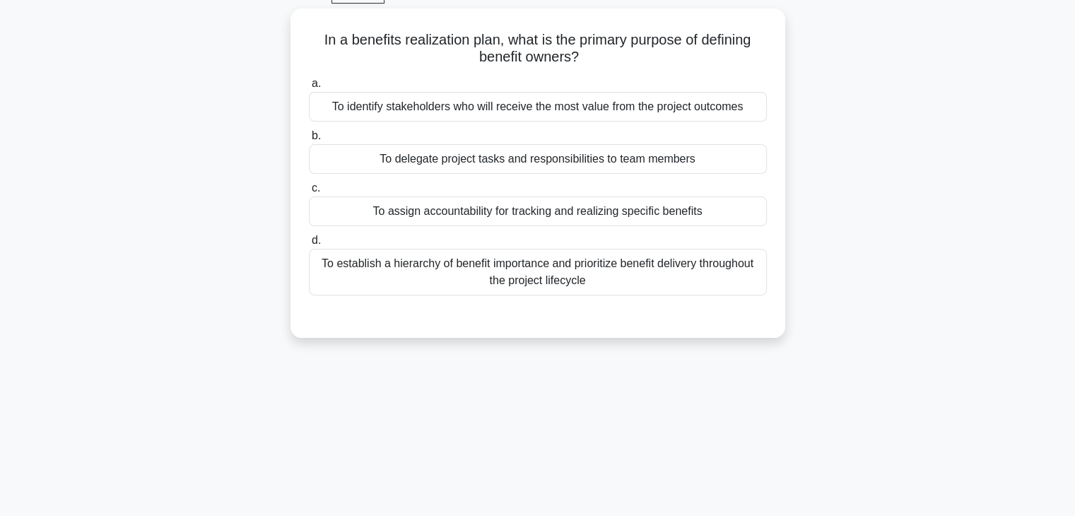
scroll to position [0, 0]
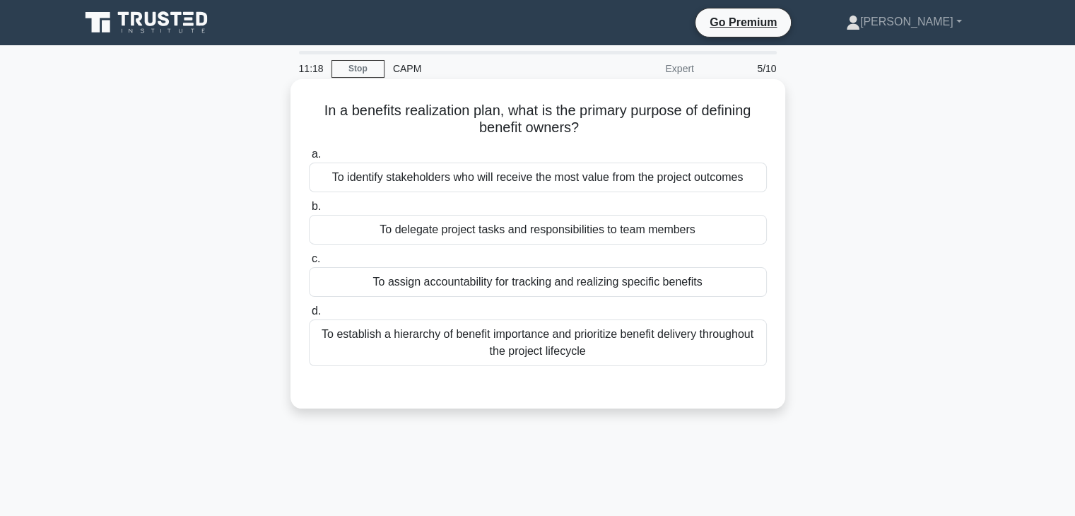
click at [566, 279] on div "To assign accountability for tracking and realizing specific benefits" at bounding box center [538, 282] width 458 height 30
click at [309, 264] on input "c. To assign accountability for tracking and realizing specific benefits" at bounding box center [309, 258] width 0 height 9
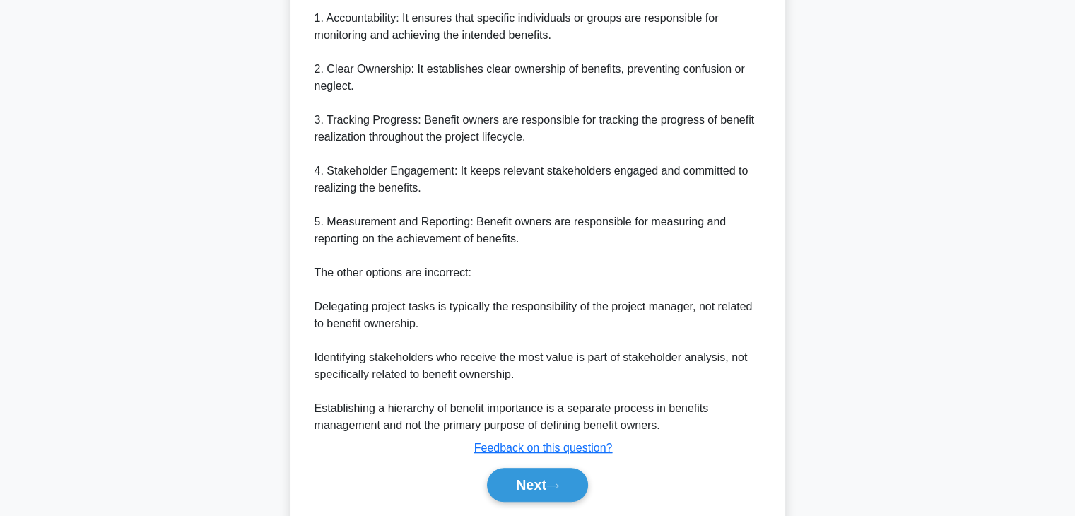
scroll to position [525, 0]
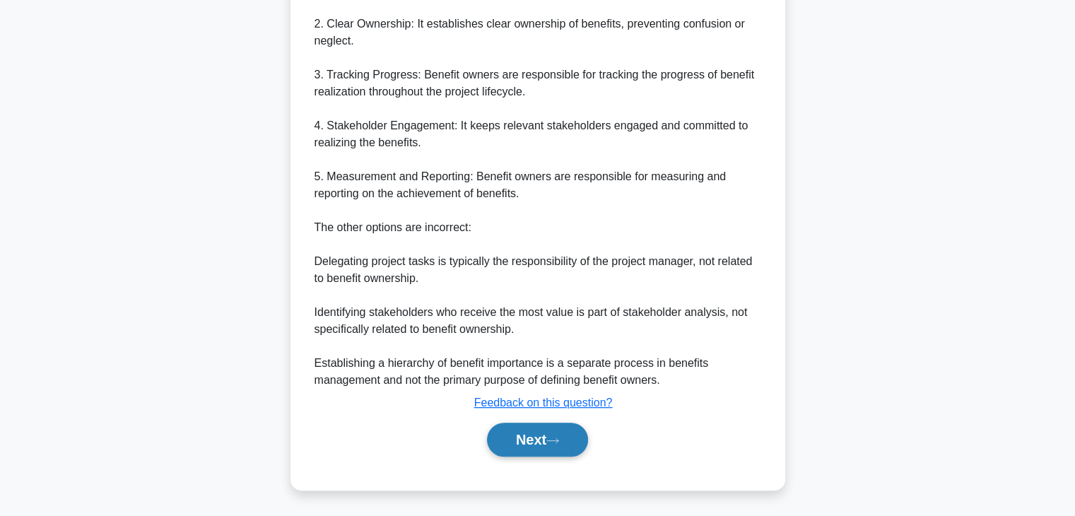
click at [531, 440] on button "Next" at bounding box center [537, 440] width 101 height 34
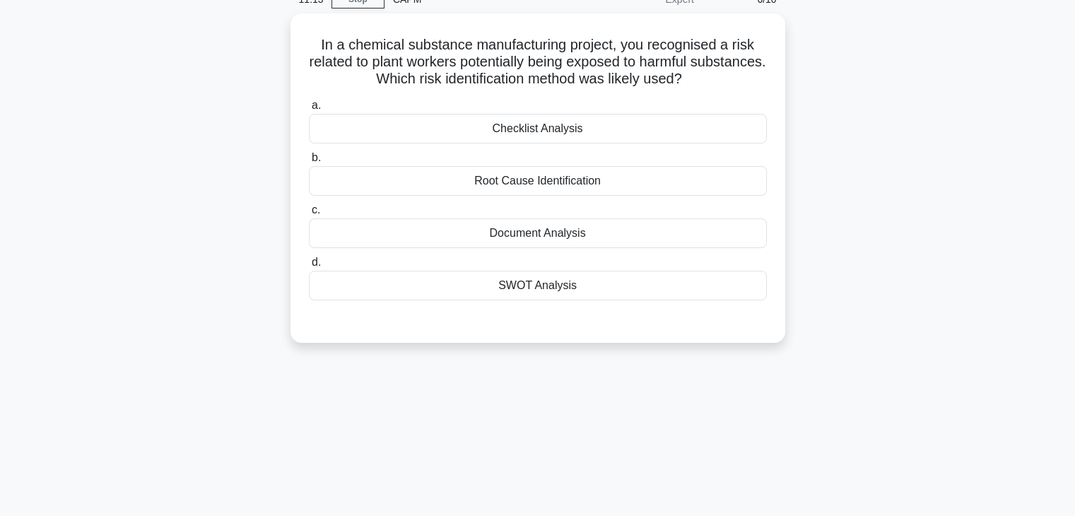
scroll to position [0, 0]
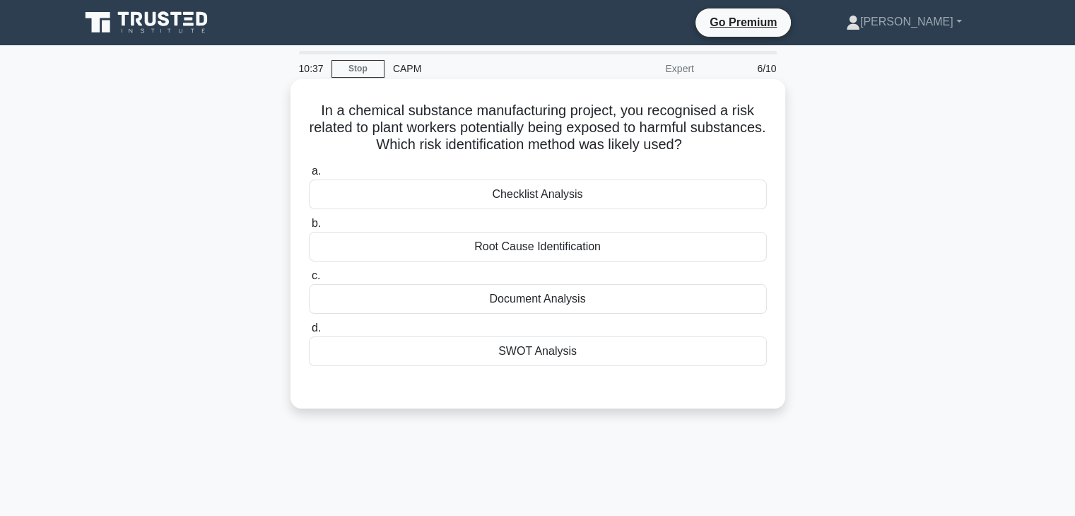
click at [575, 192] on div "Checklist Analysis" at bounding box center [538, 195] width 458 height 30
click at [309, 176] on input "a. Checklist Analysis" at bounding box center [309, 171] width 0 height 9
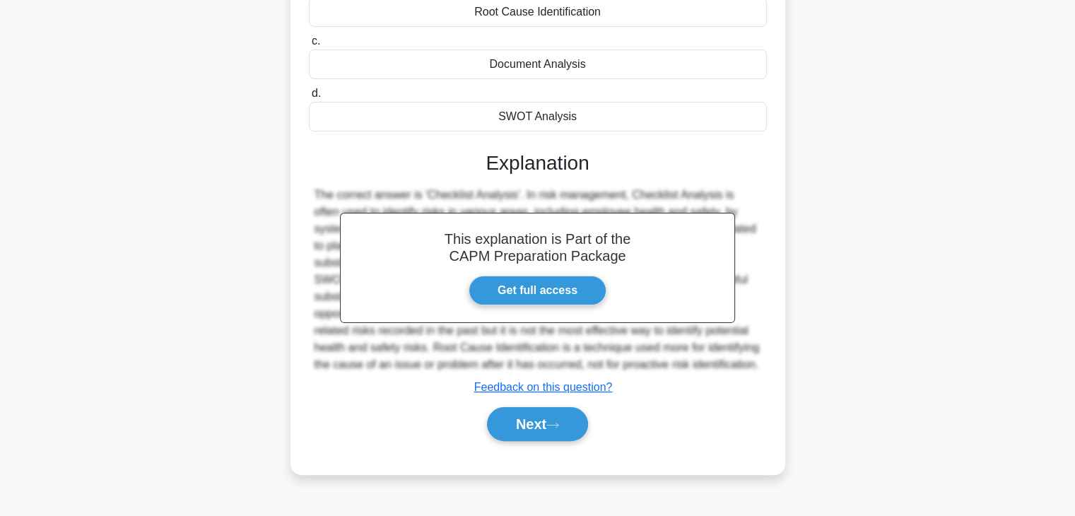
scroll to position [248, 0]
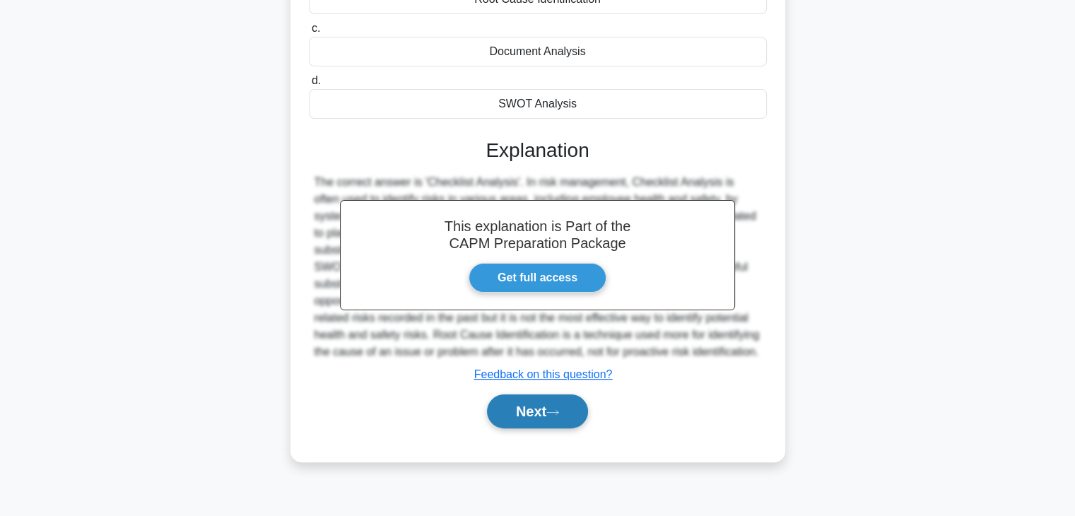
click at [529, 419] on button "Next" at bounding box center [537, 411] width 101 height 34
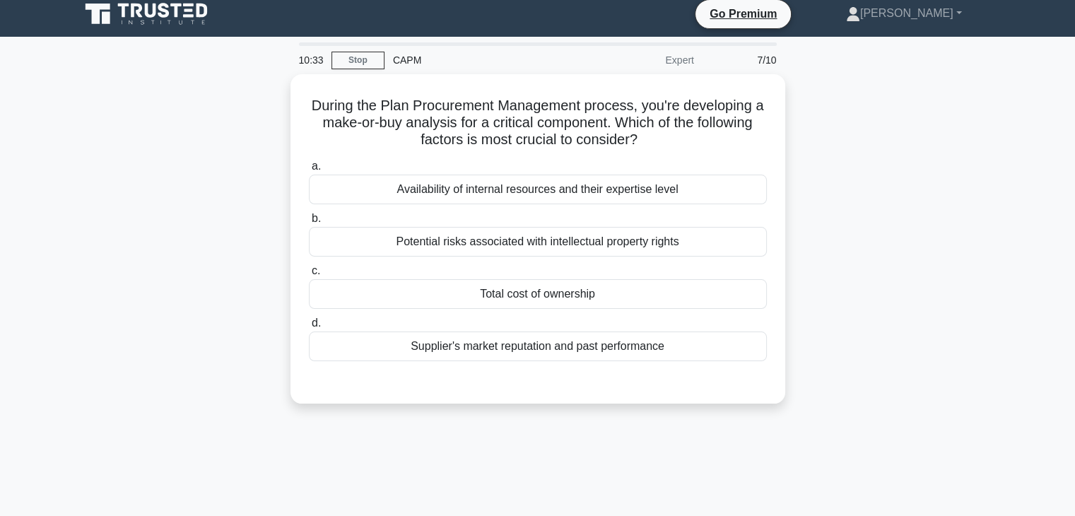
scroll to position [0, 0]
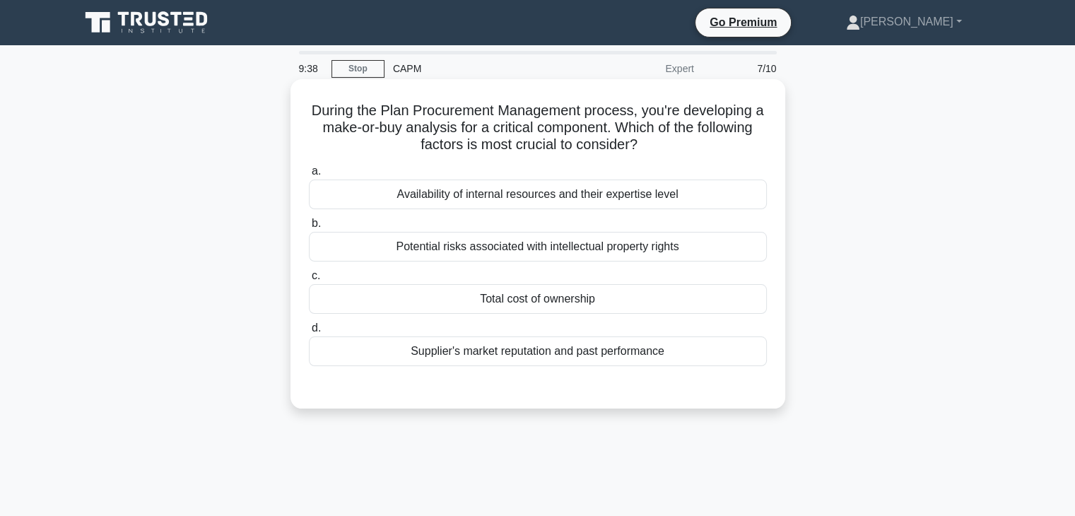
click at [589, 201] on div "Availability of internal resources and their expertise level" at bounding box center [538, 195] width 458 height 30
click at [309, 176] on input "a. Availability of internal resources and their expertise level" at bounding box center [309, 171] width 0 height 9
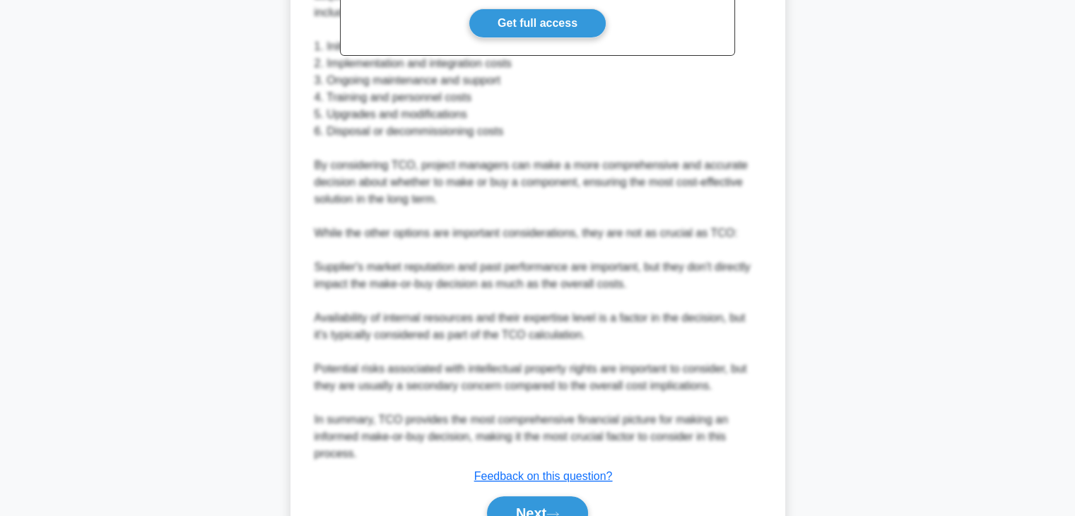
scroll to position [577, 0]
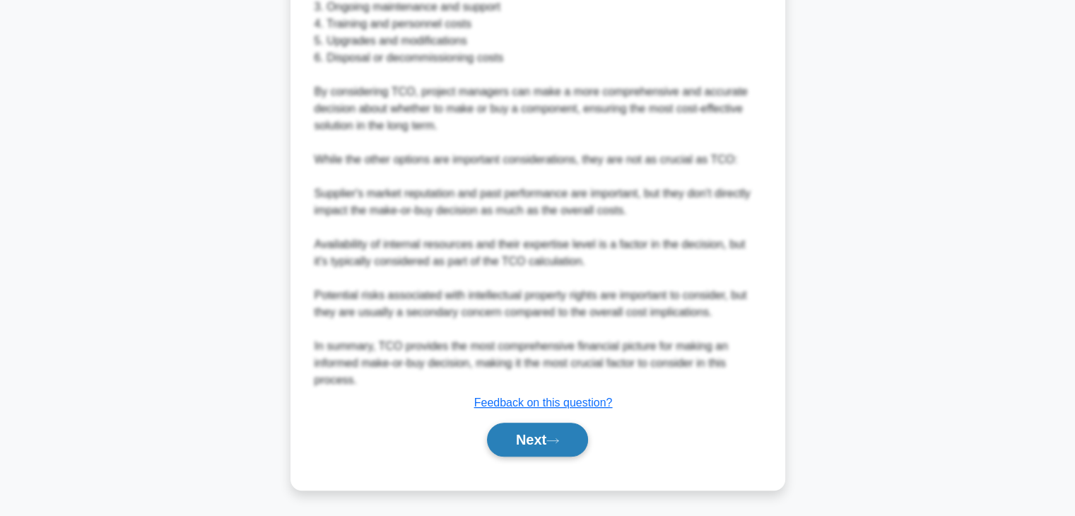
click at [542, 435] on button "Next" at bounding box center [537, 440] width 101 height 34
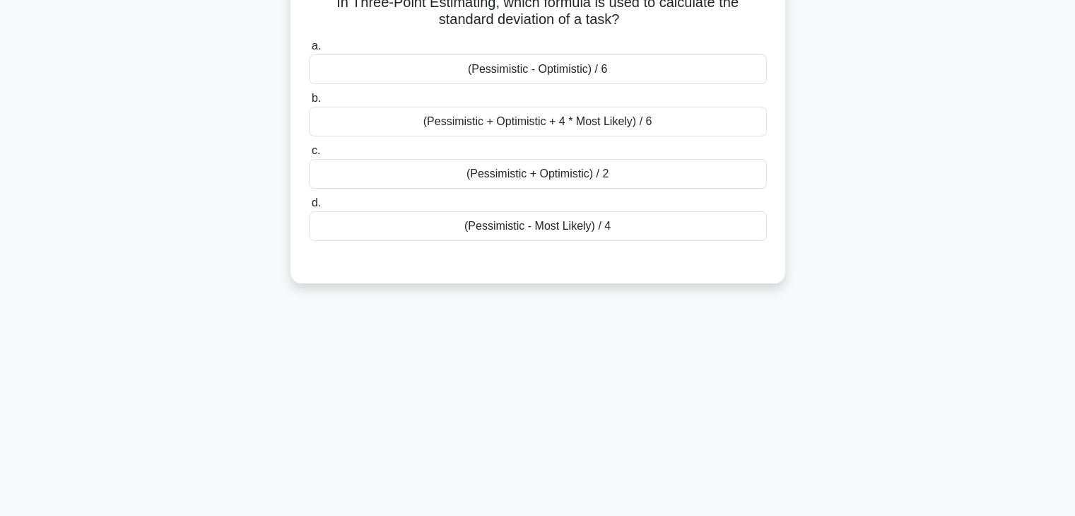
scroll to position [0, 0]
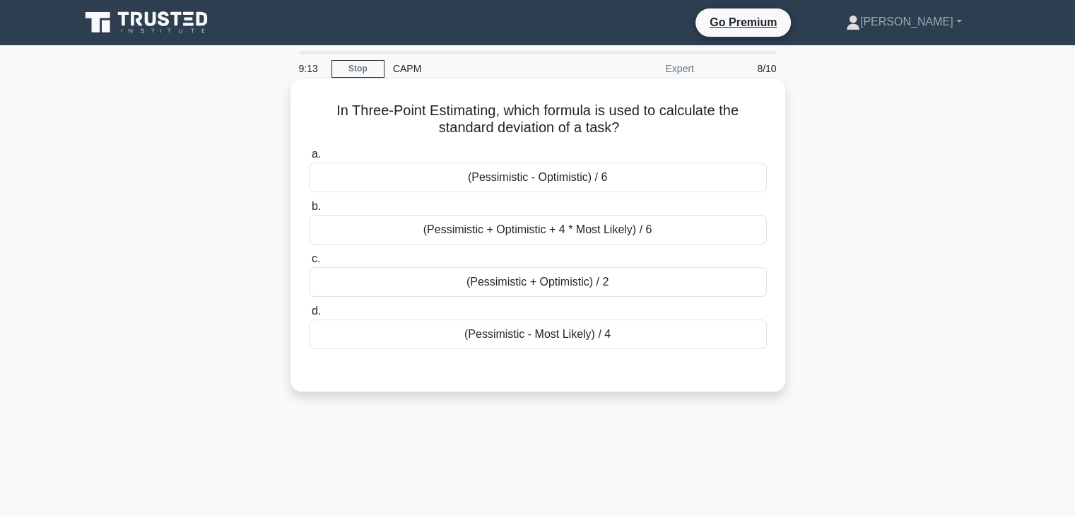
click at [614, 230] on div "(Pessimistic + Optimistic + 4 * Most Likely) / 6" at bounding box center [538, 230] width 458 height 30
click at [309, 211] on input "b. (Pessimistic + Optimistic + 4 * Most Likely) / 6" at bounding box center [309, 206] width 0 height 9
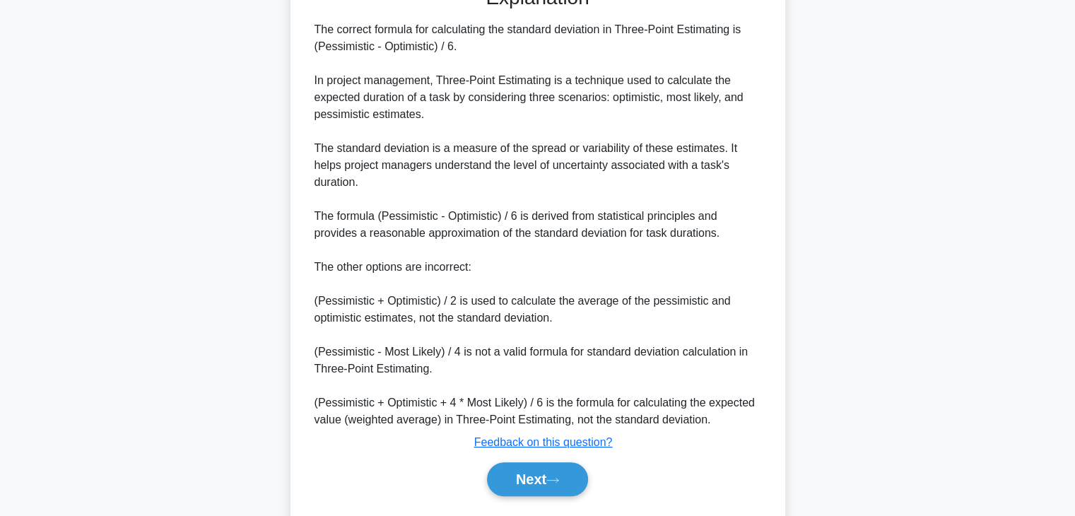
scroll to position [424, 0]
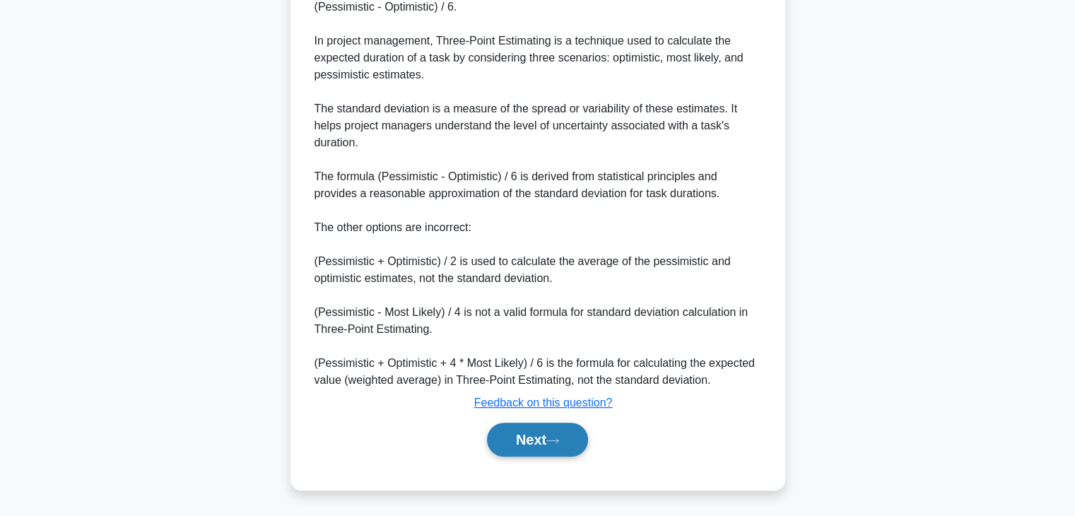
click at [539, 438] on button "Next" at bounding box center [537, 440] width 101 height 34
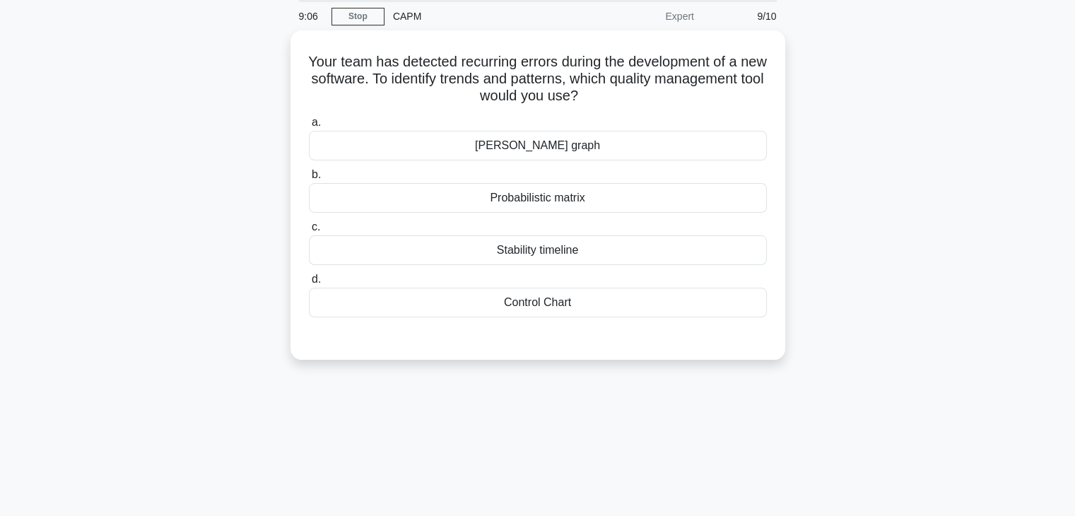
scroll to position [49, 0]
click at [544, 308] on div "Control Chart" at bounding box center [538, 302] width 458 height 30
click at [309, 283] on input "d. Control Chart" at bounding box center [309, 278] width 0 height 9
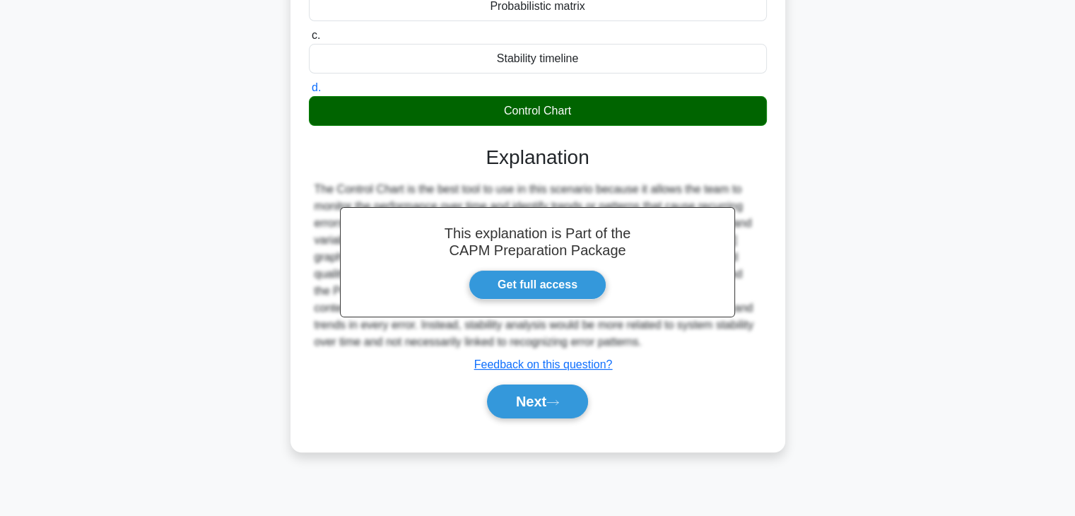
scroll to position [241, 0]
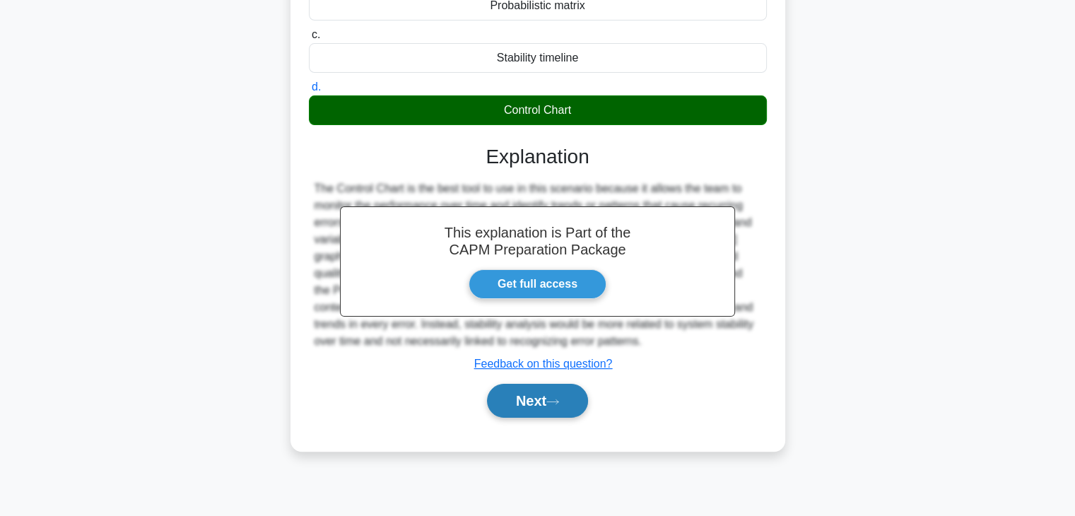
click at [525, 399] on button "Next" at bounding box center [537, 401] width 101 height 34
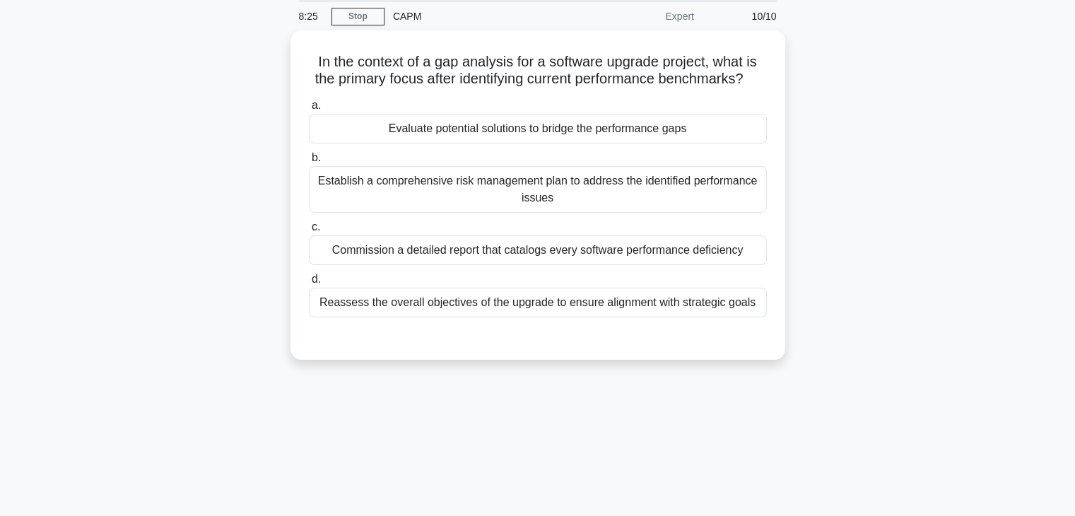
scroll to position [52, 0]
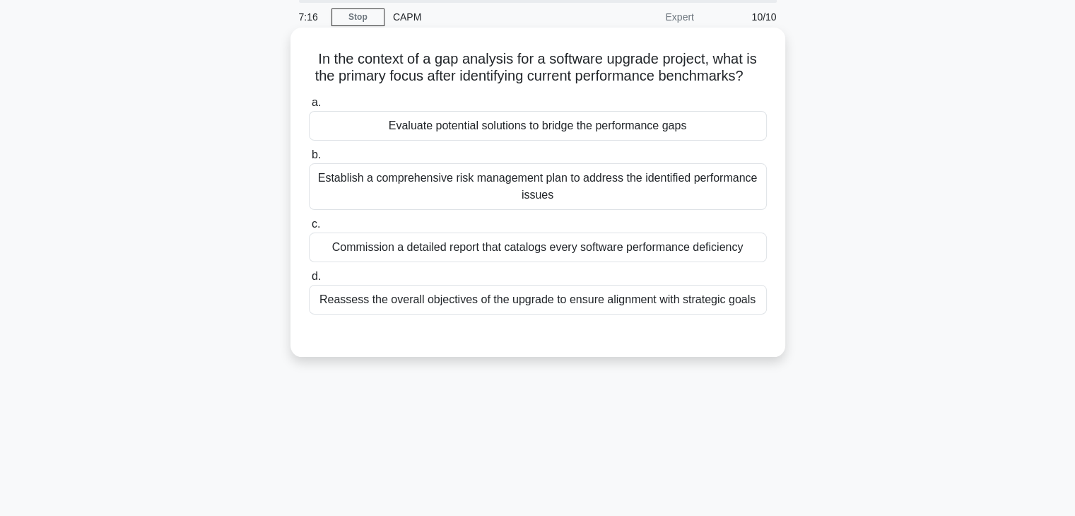
click at [524, 141] on div "Evaluate potential solutions to bridge the performance gaps" at bounding box center [538, 126] width 458 height 30
click at [309, 107] on input "a. Evaluate potential solutions to bridge the performance gaps" at bounding box center [309, 102] width 0 height 9
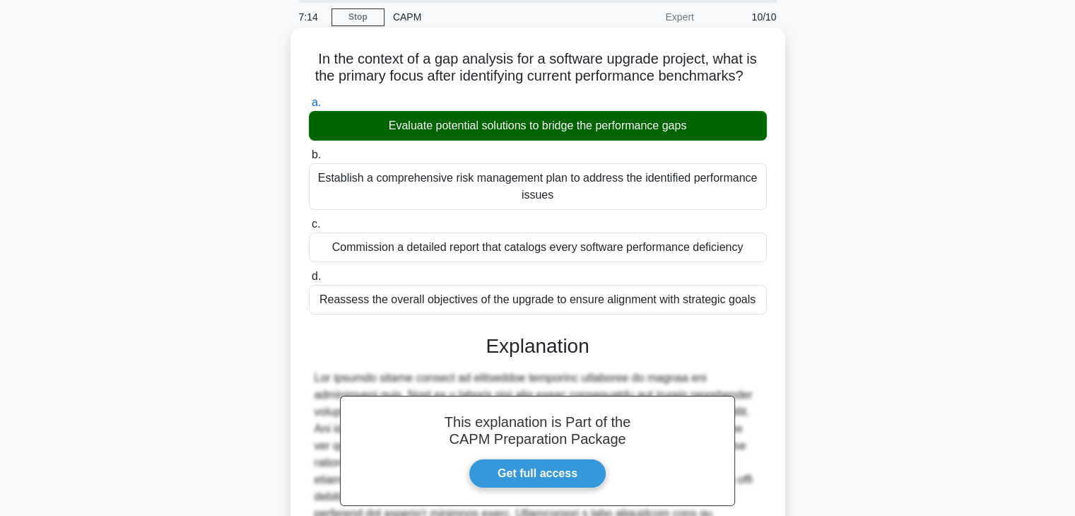
scroll to position [270, 0]
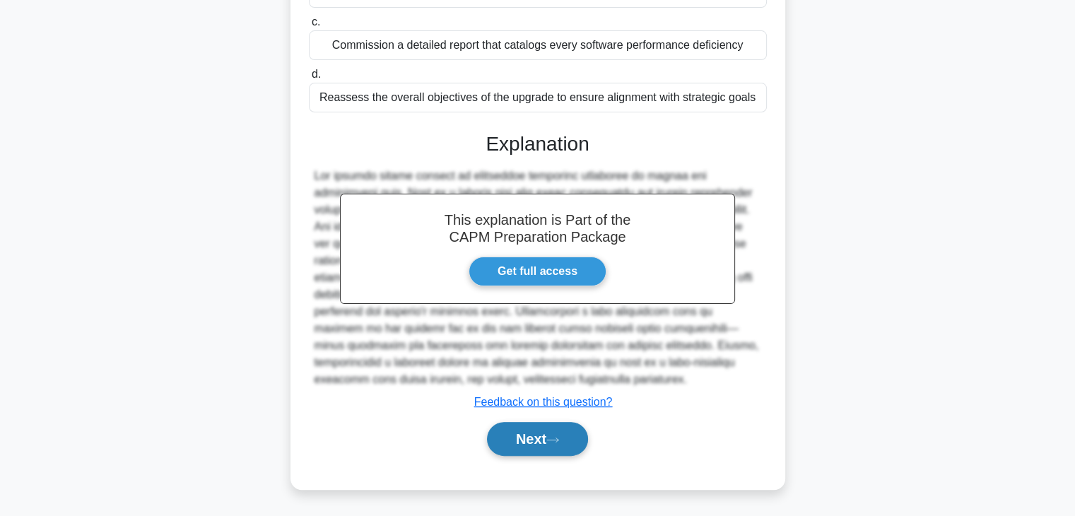
click at [523, 443] on button "Next" at bounding box center [537, 439] width 101 height 34
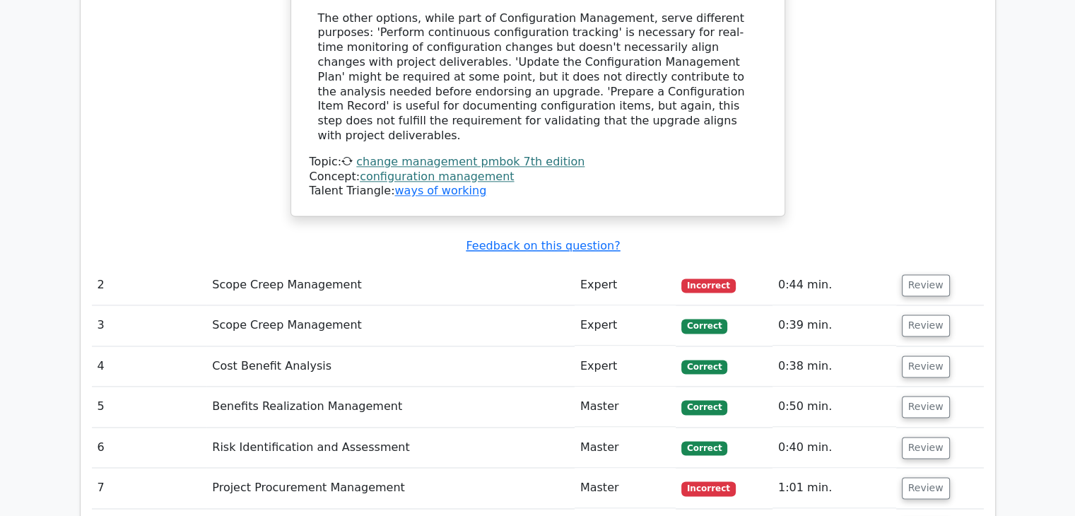
scroll to position [1848, 0]
click at [921, 274] on button "Review" at bounding box center [926, 285] width 48 height 22
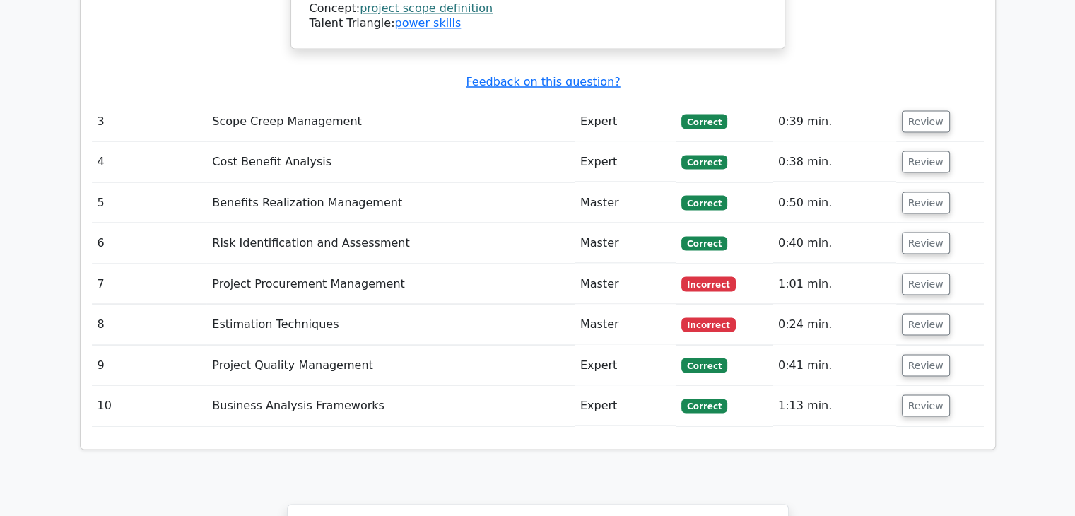
scroll to position [2584, 0]
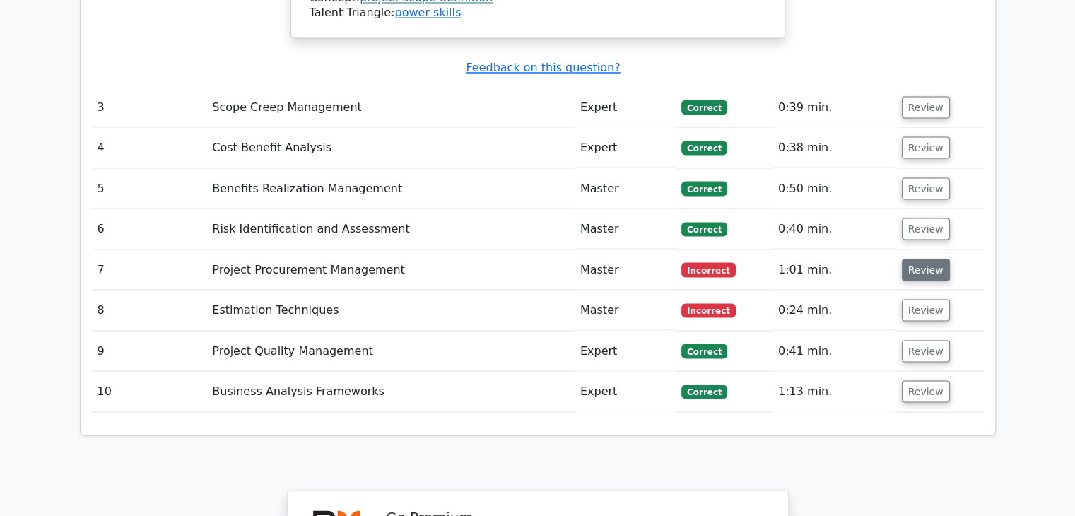
click at [934, 259] on button "Review" at bounding box center [926, 270] width 48 height 22
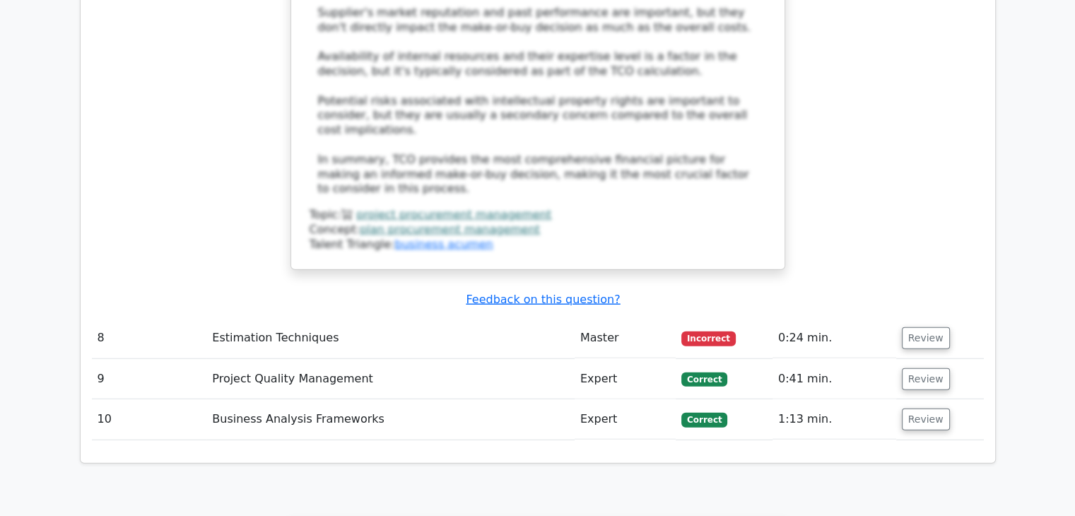
scroll to position [3501, 0]
click at [927, 327] on button "Review" at bounding box center [926, 338] width 48 height 22
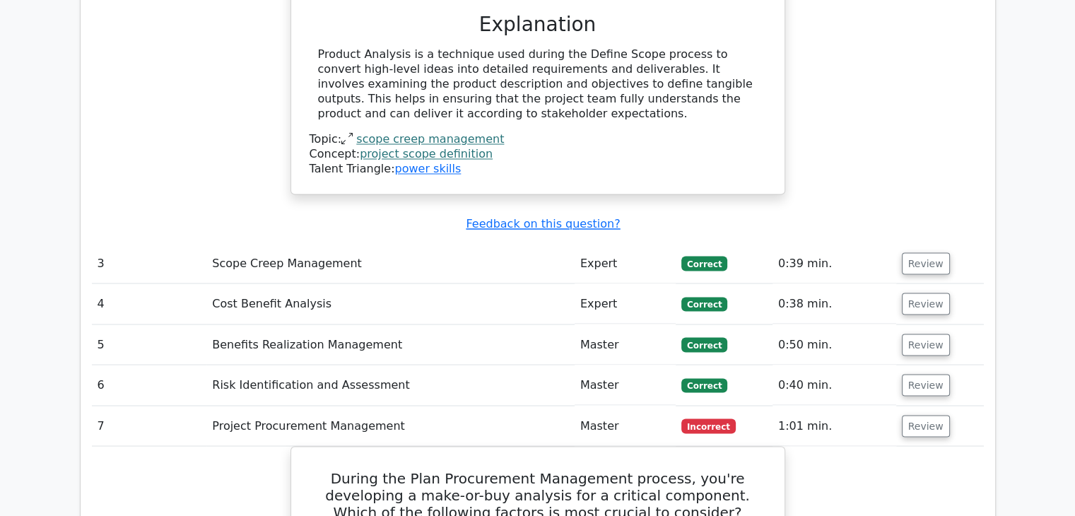
scroll to position [2429, 0]
click at [922, 292] on button "Review" at bounding box center [926, 303] width 48 height 22
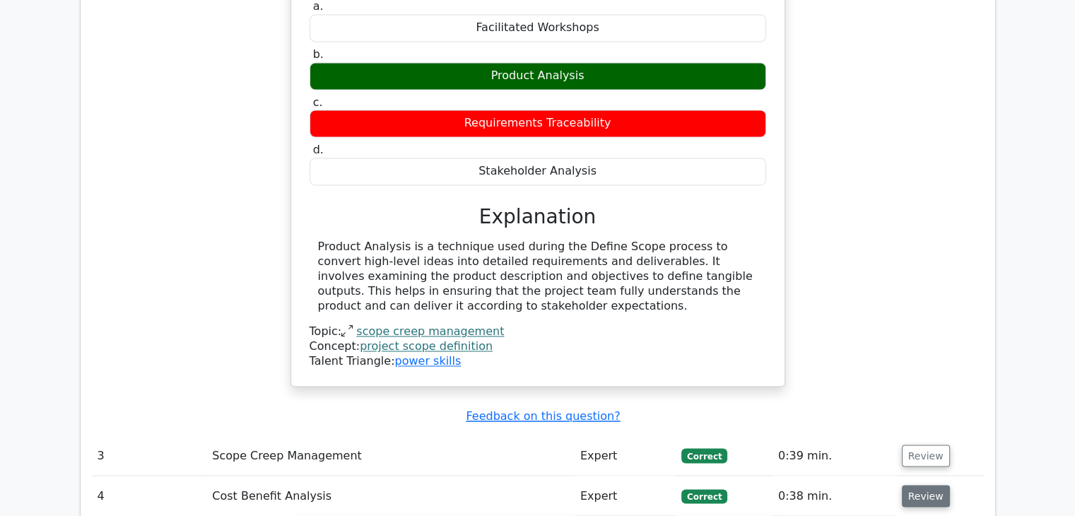
scroll to position [2235, 0]
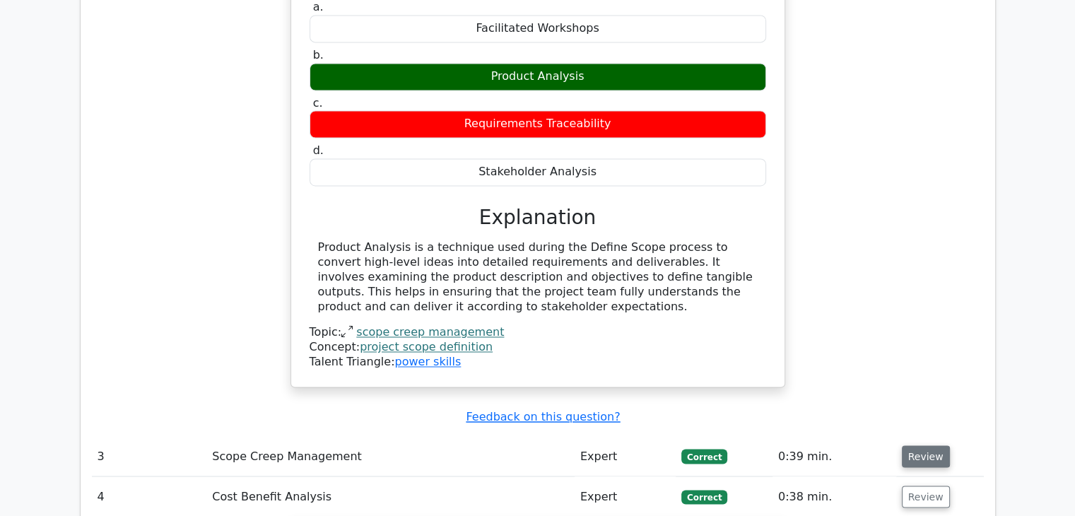
click at [923, 445] on button "Review" at bounding box center [926, 456] width 48 height 22
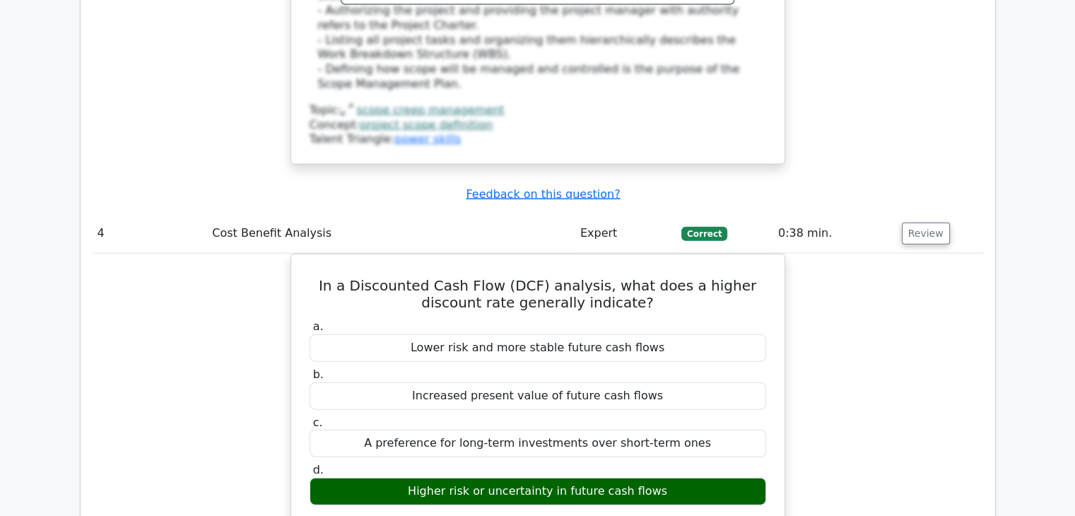
scroll to position [3164, 0]
